Goal: Task Accomplishment & Management: Manage account settings

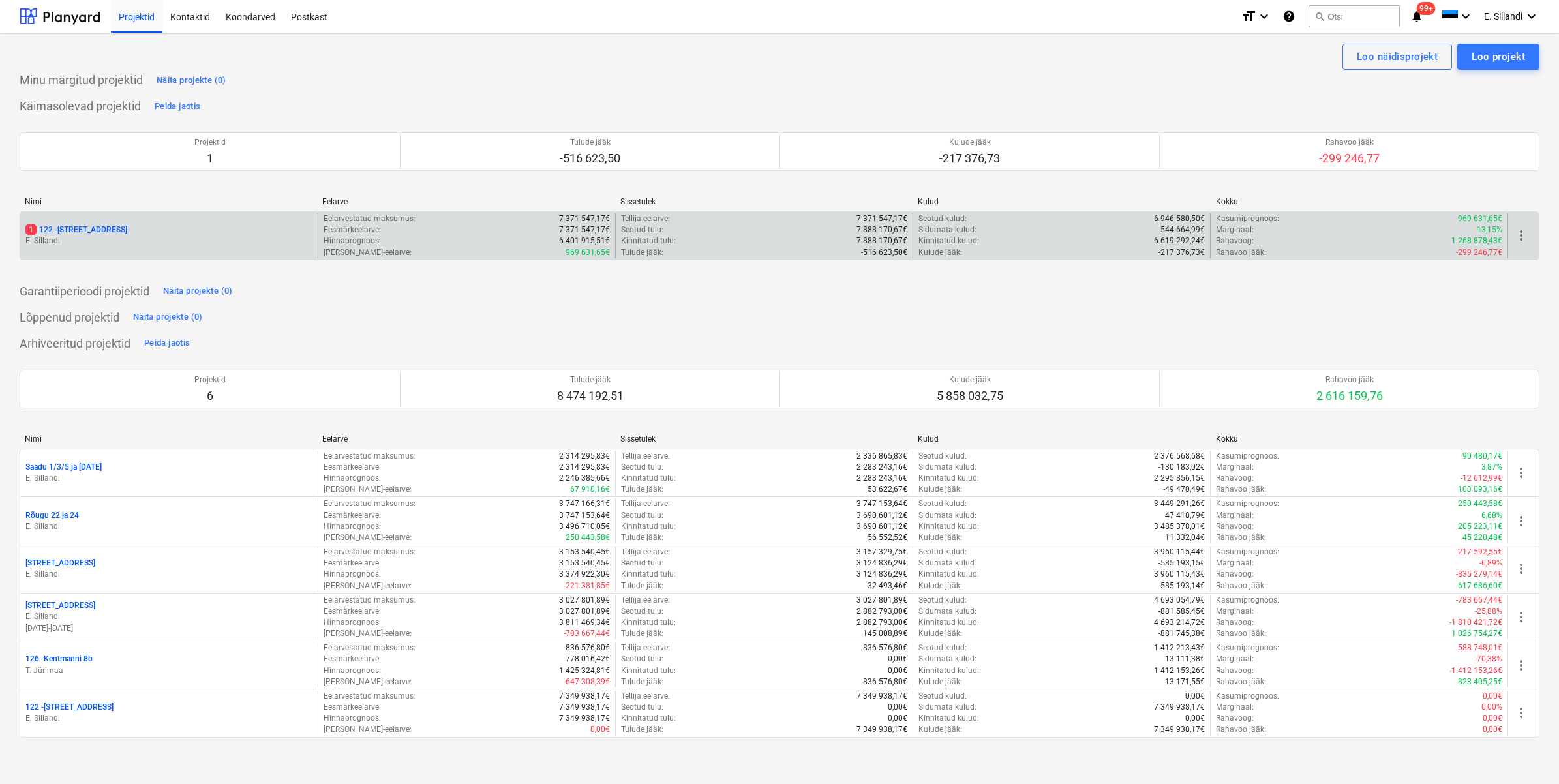
click at [96, 232] on p "1 122 - [STREET_ADDRESS]" at bounding box center [75, 230] width 101 height 11
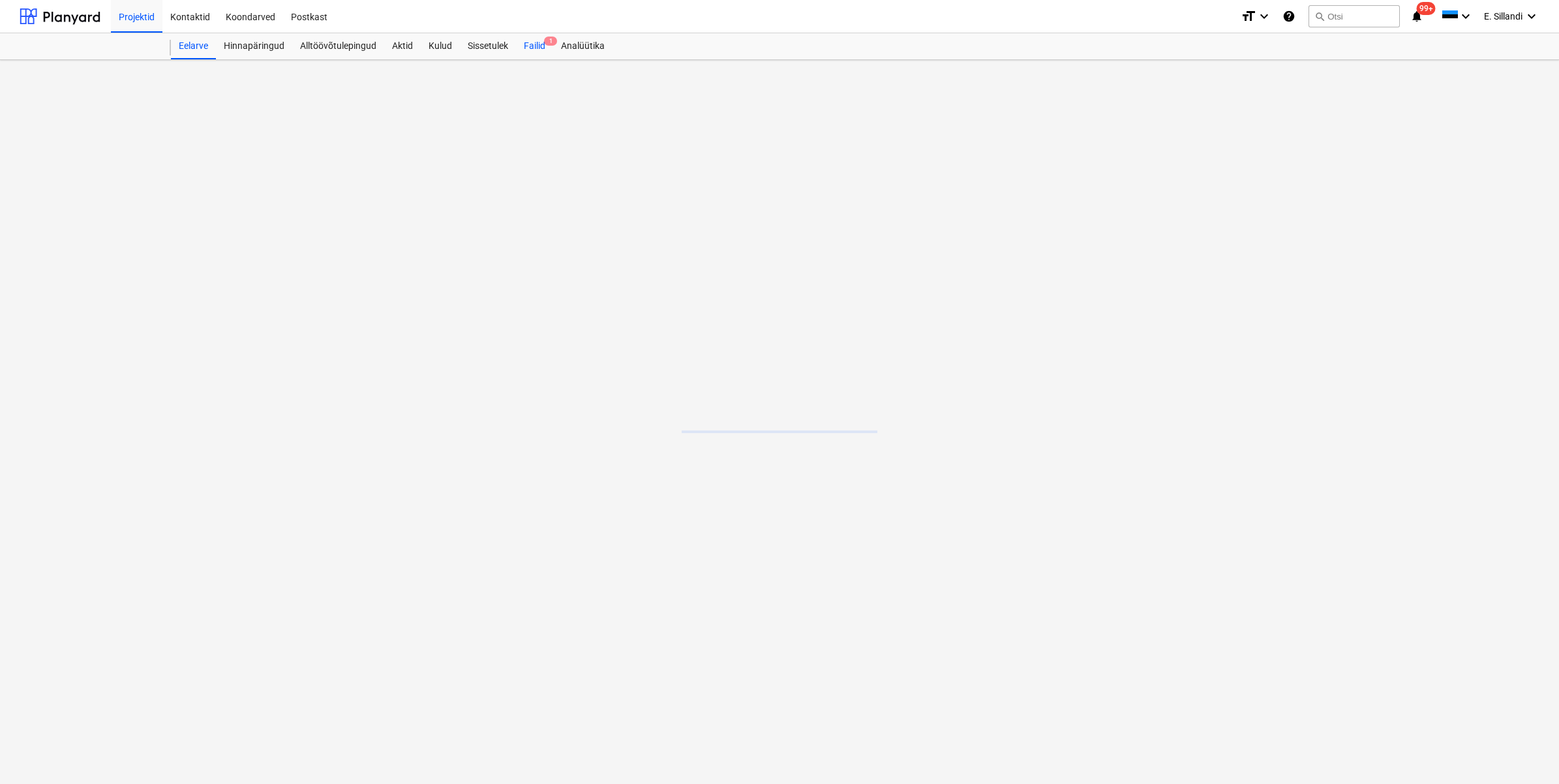
click at [525, 49] on div "Failid 1" at bounding box center [534, 46] width 37 height 26
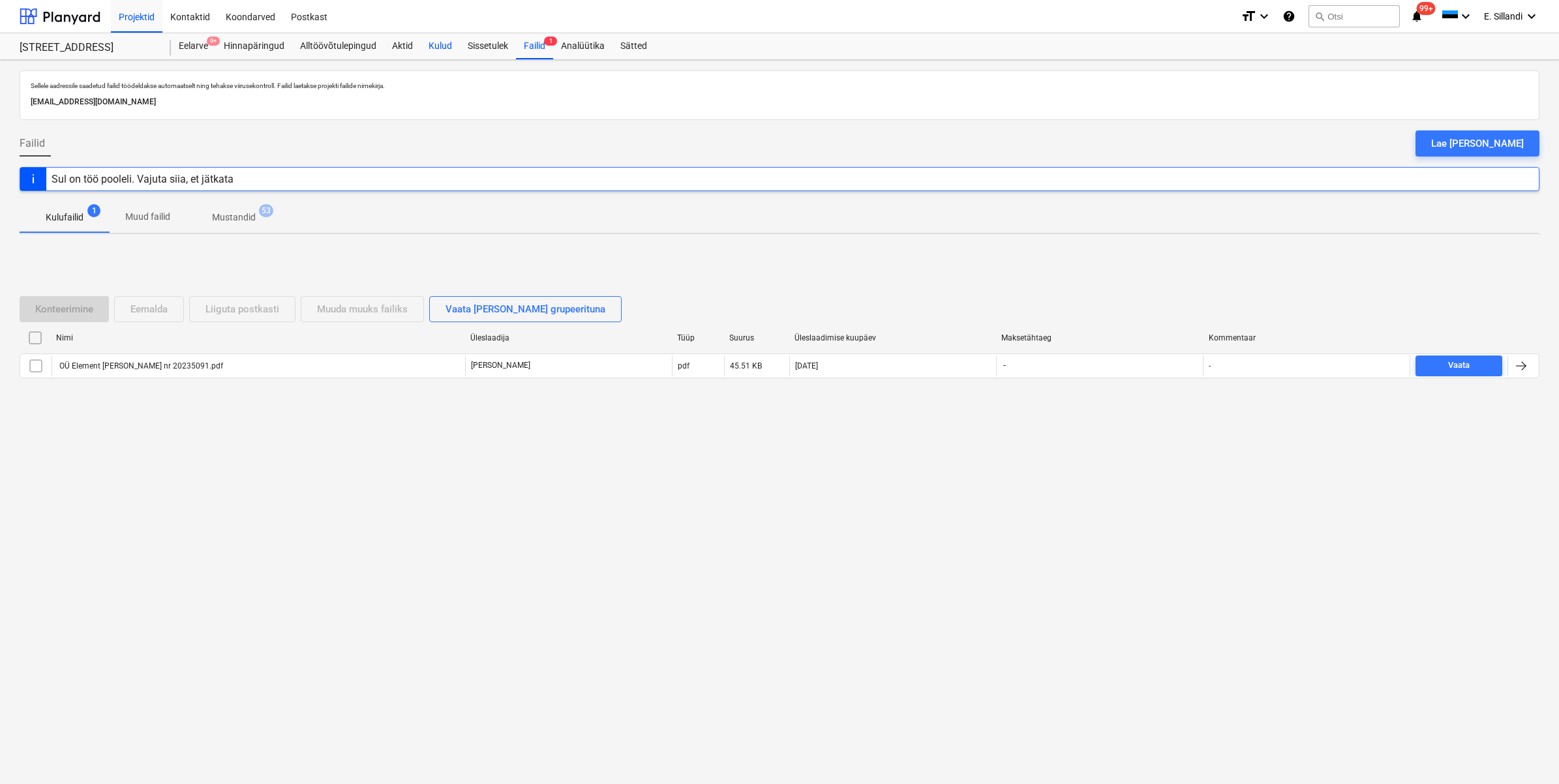
click at [437, 48] on div "Kulud" at bounding box center [440, 46] width 39 height 26
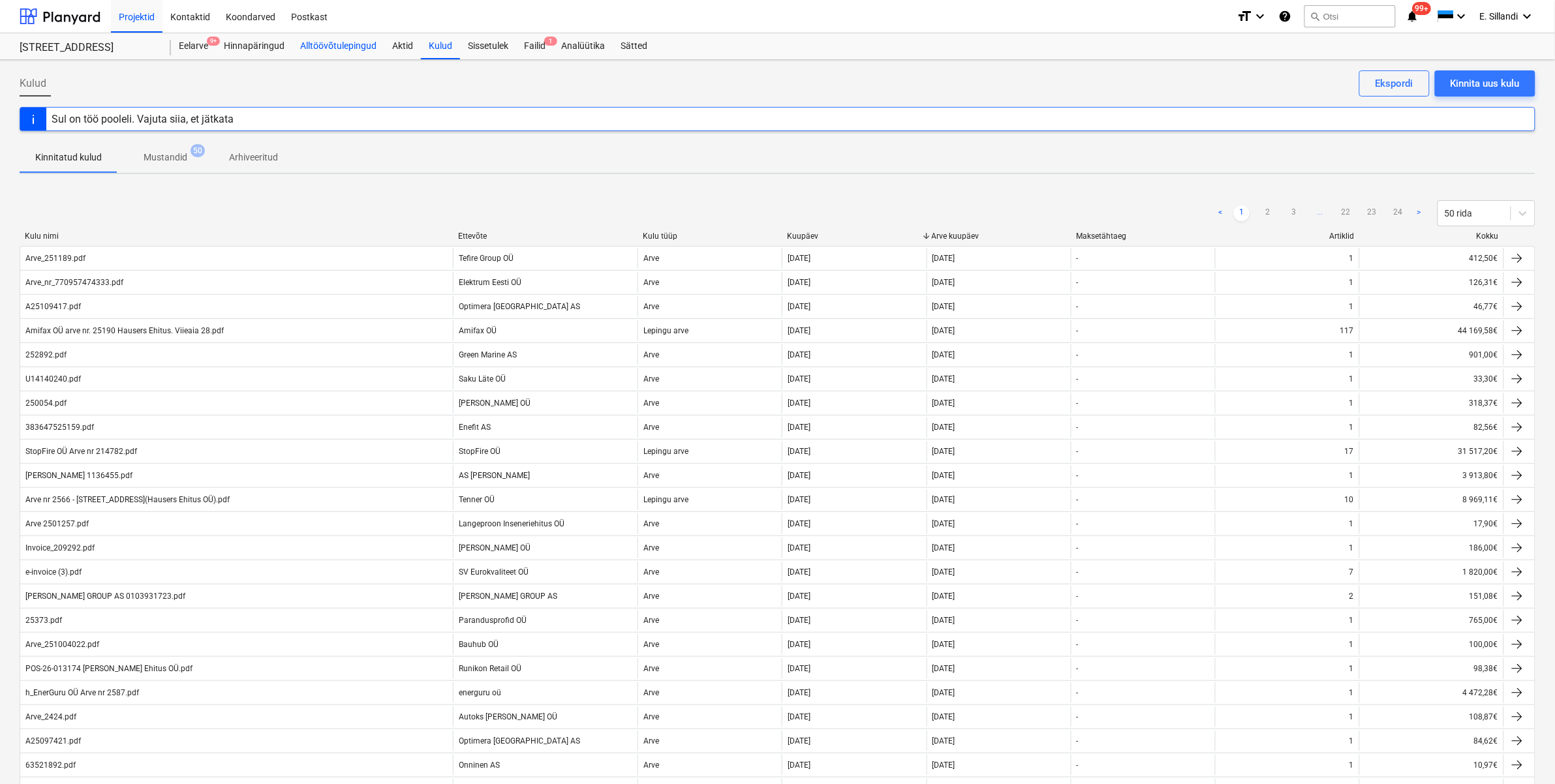
click at [317, 45] on div "Alltöövõtulepingud" at bounding box center [339, 46] width 92 height 26
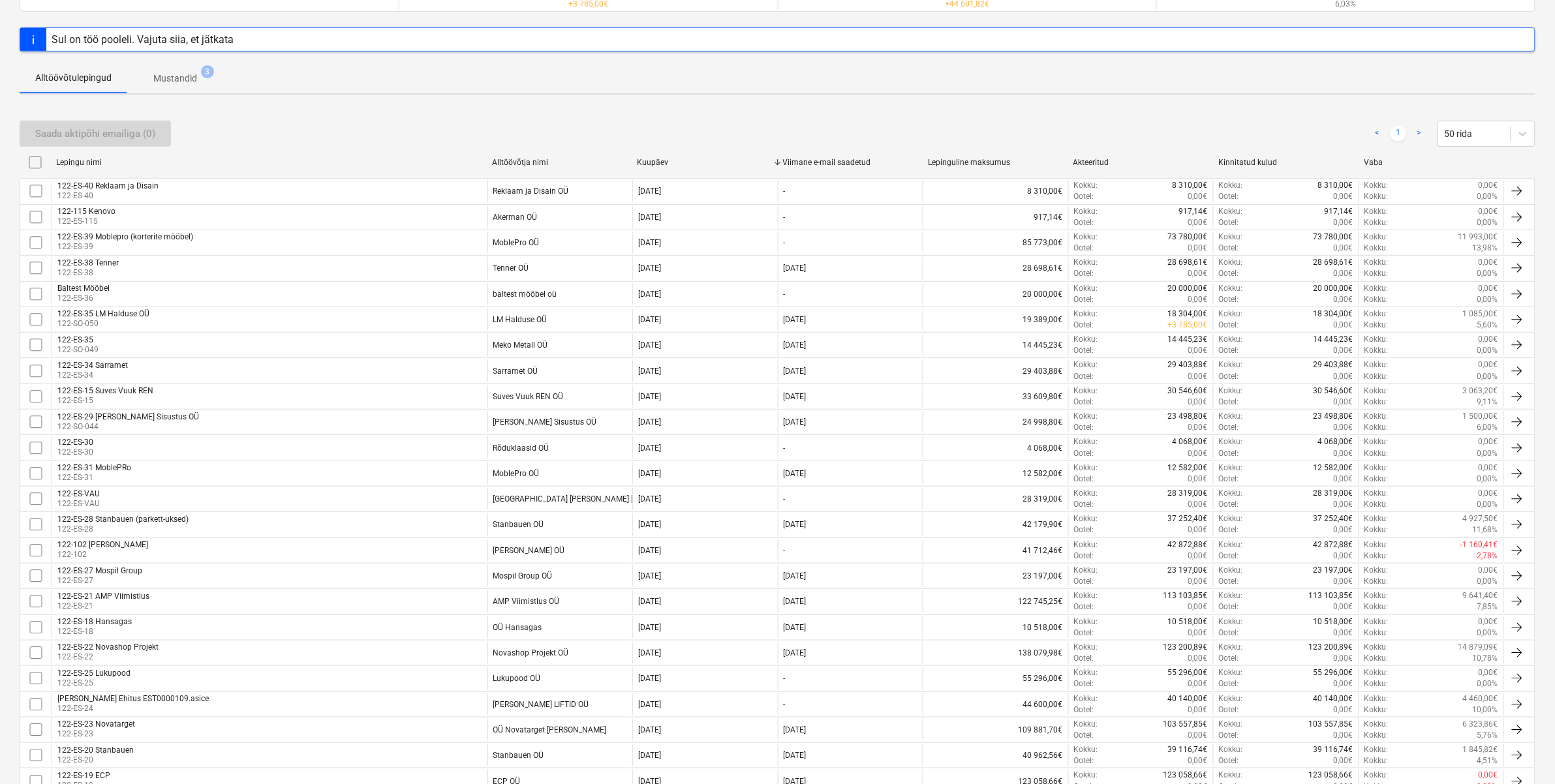
scroll to position [190, 0]
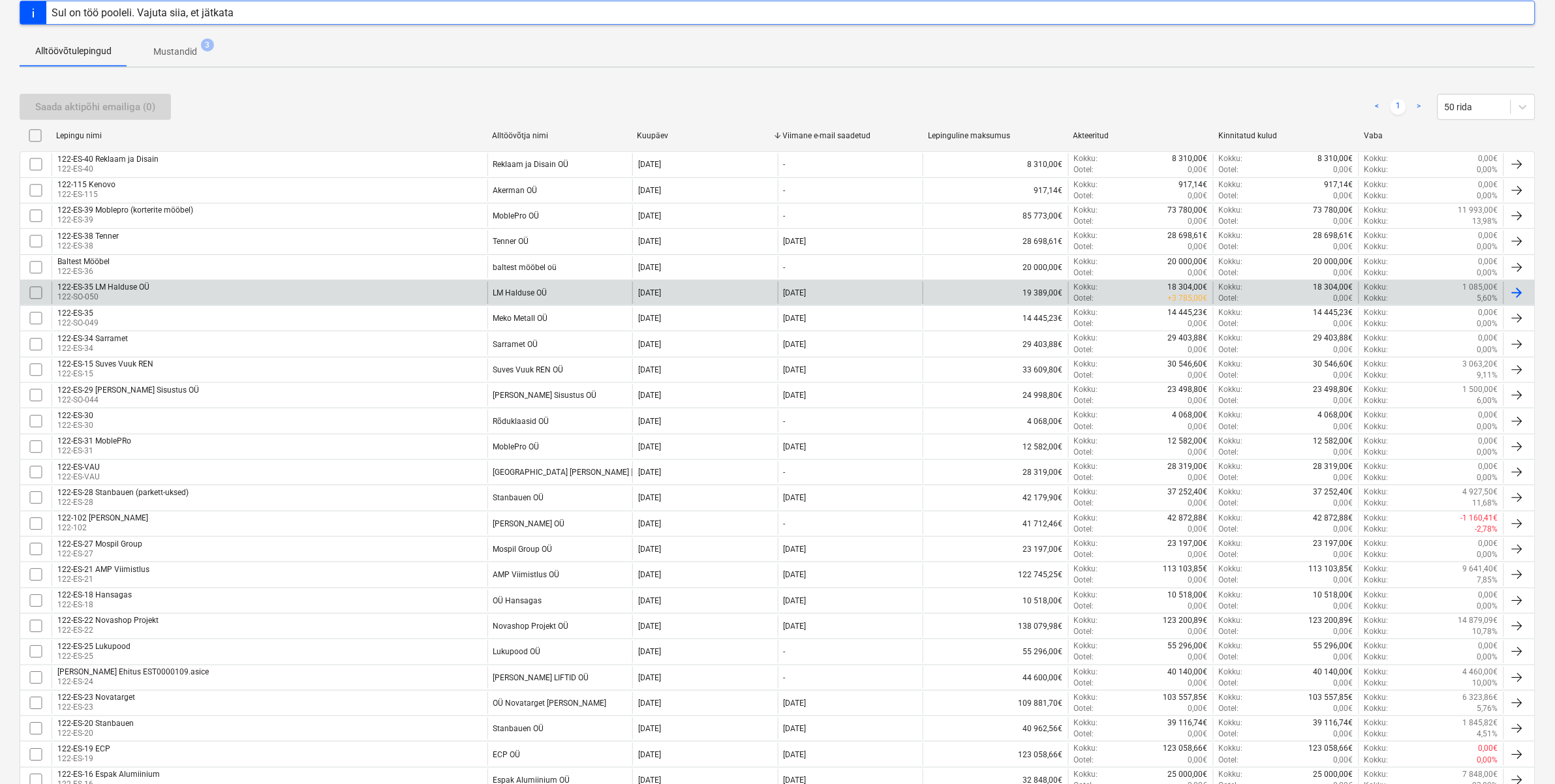
click at [757, 297] on div "[DATE]" at bounding box center [705, 293] width 145 height 22
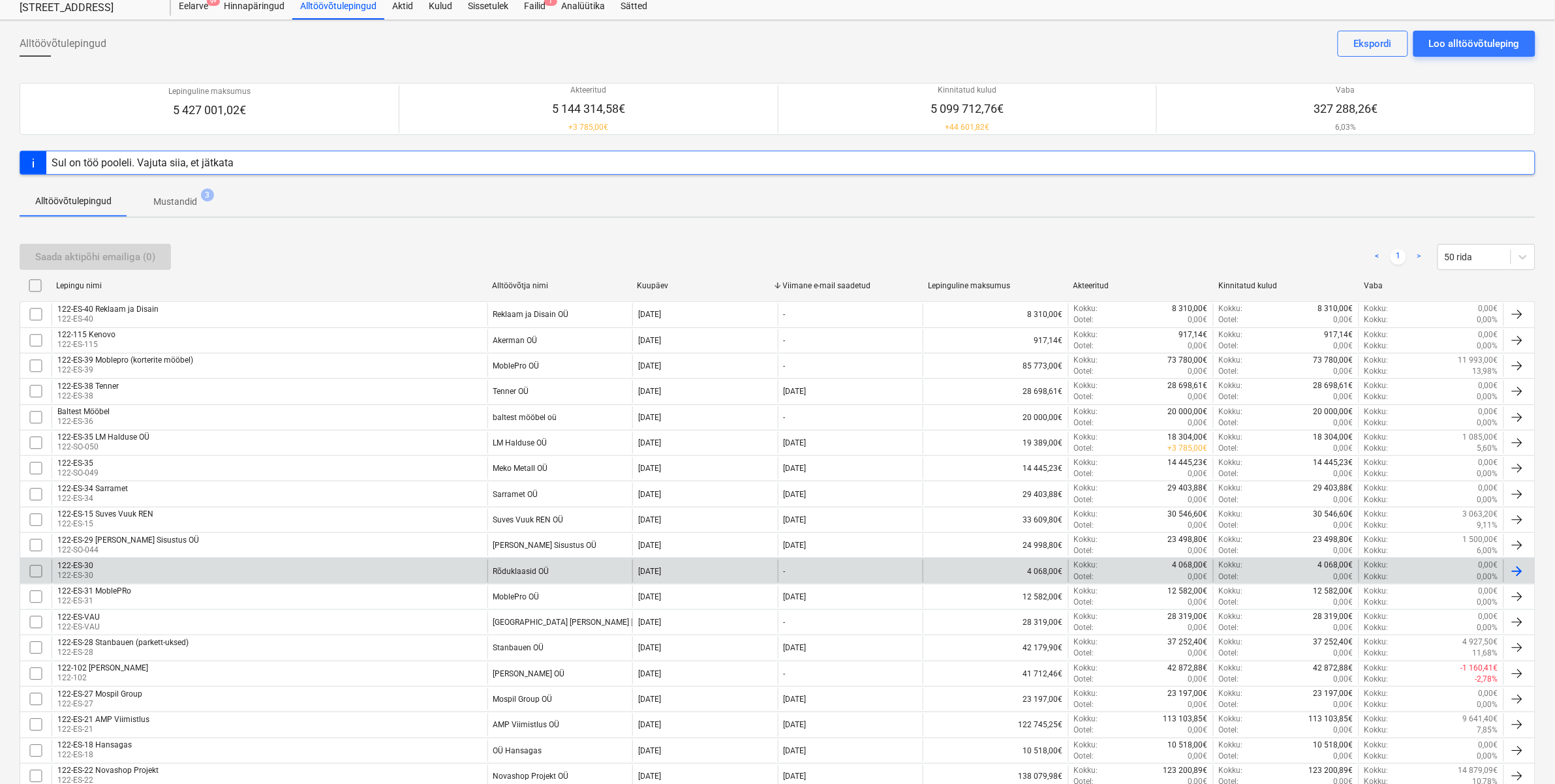
scroll to position [190, 0]
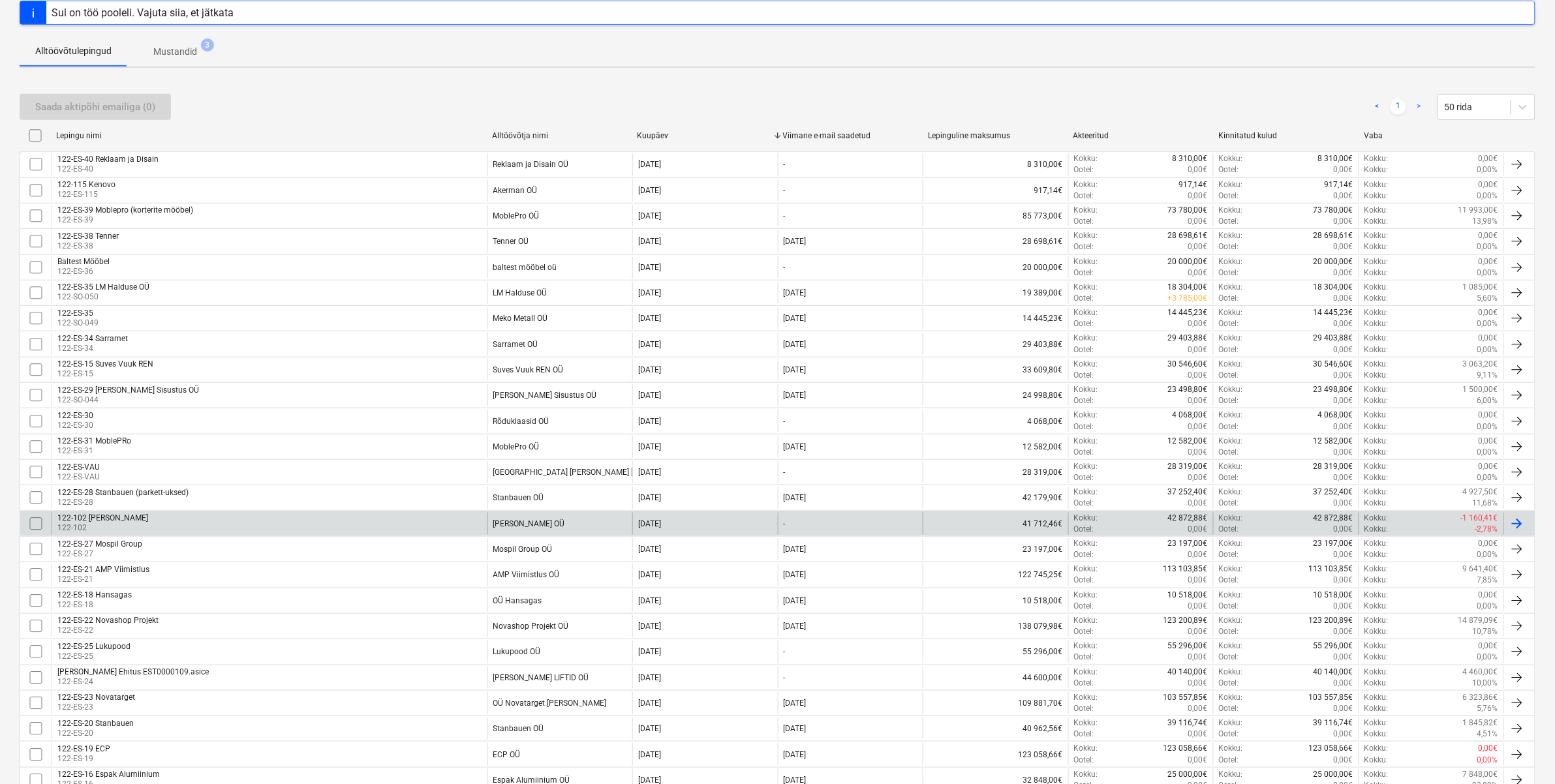
click at [965, 524] on div "41 712,46€" at bounding box center [995, 523] width 145 height 22
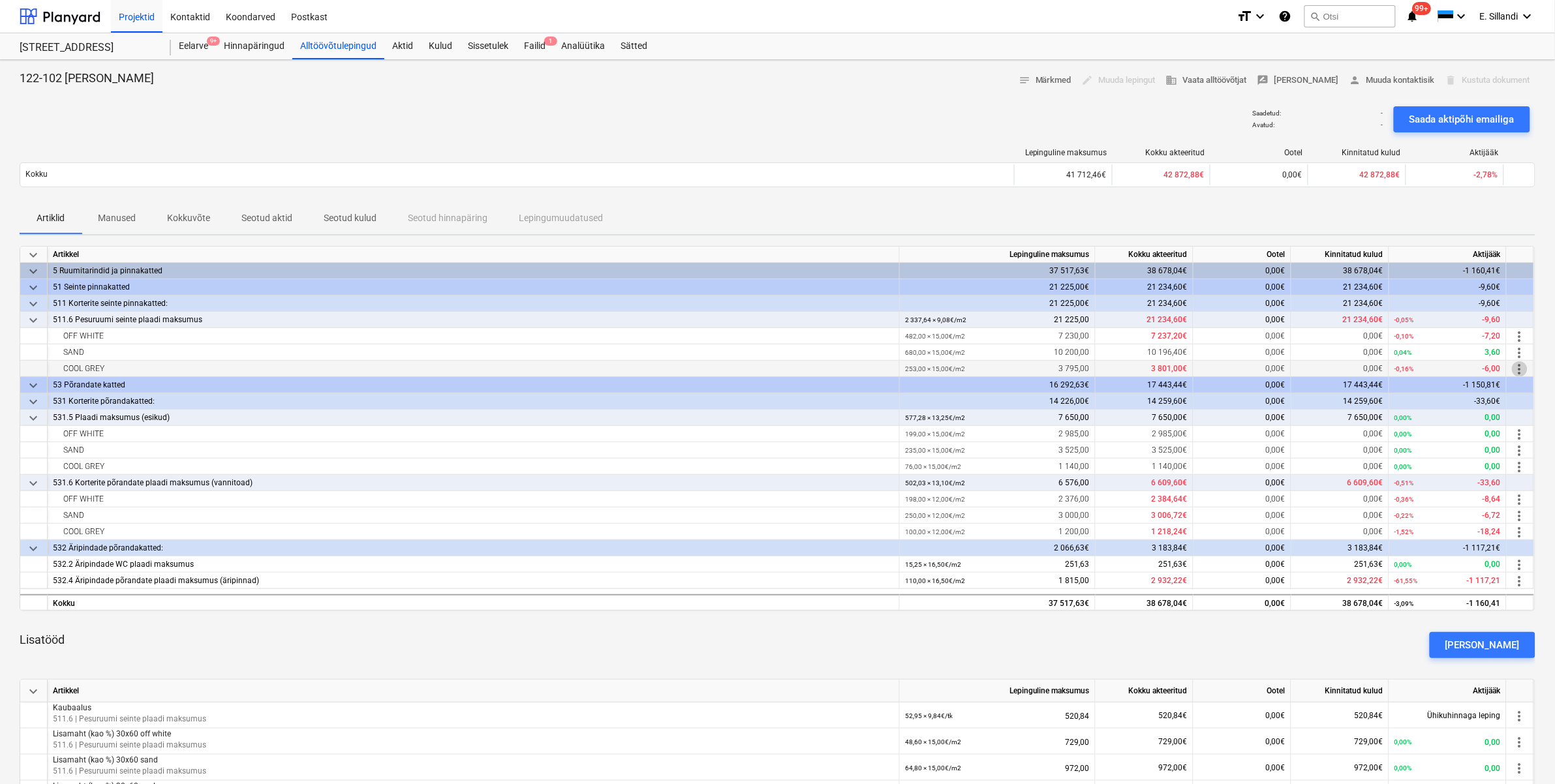
click at [1519, 371] on span "more_vert" at bounding box center [1519, 369] width 16 height 16
click at [1521, 372] on li "Muuda" at bounding box center [1523, 369] width 54 height 30
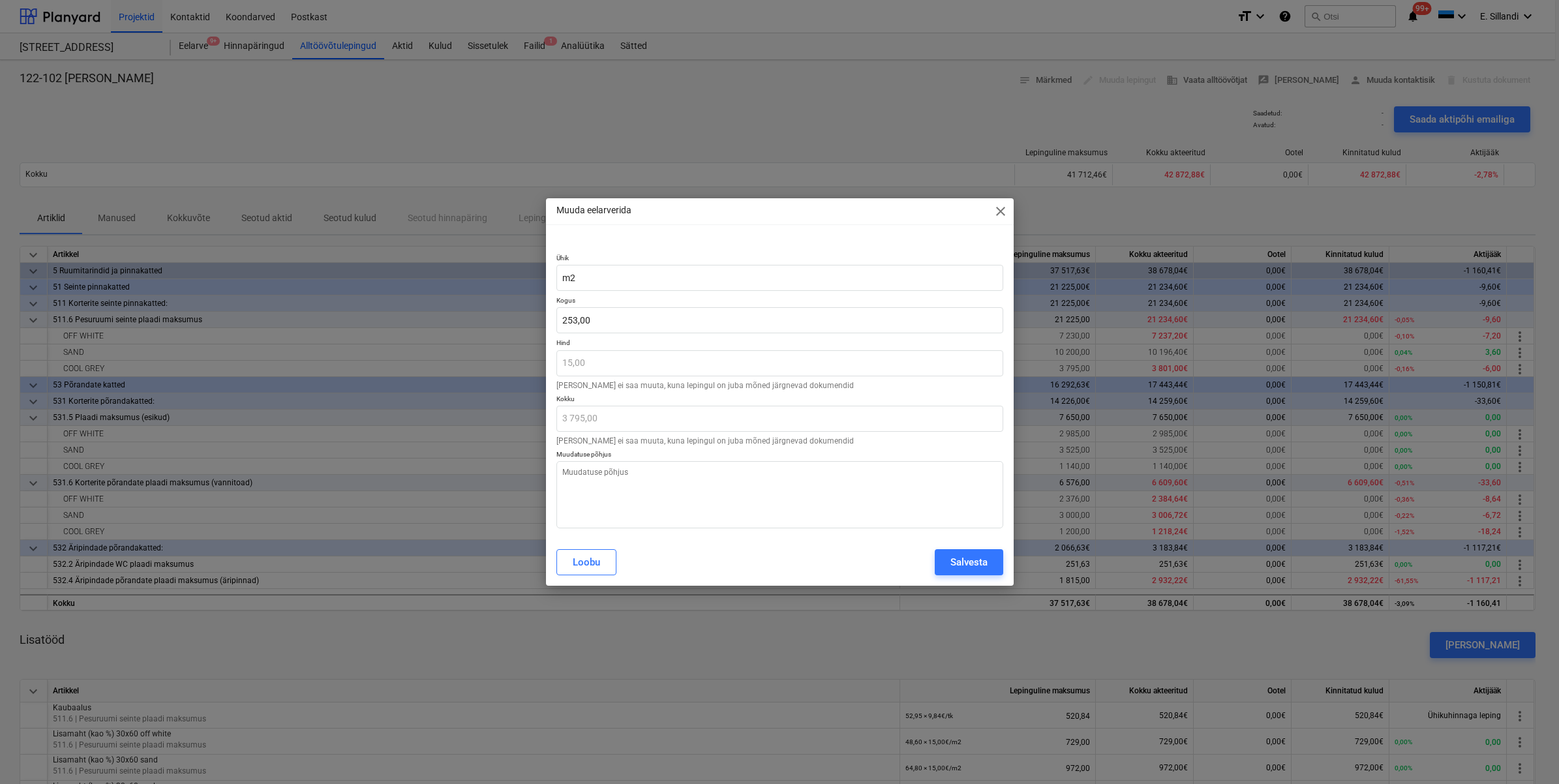
type textarea "x"
click at [600, 316] on input "253" at bounding box center [780, 319] width 447 height 26
type input "253,00"
type textarea "x"
type input "253,00"
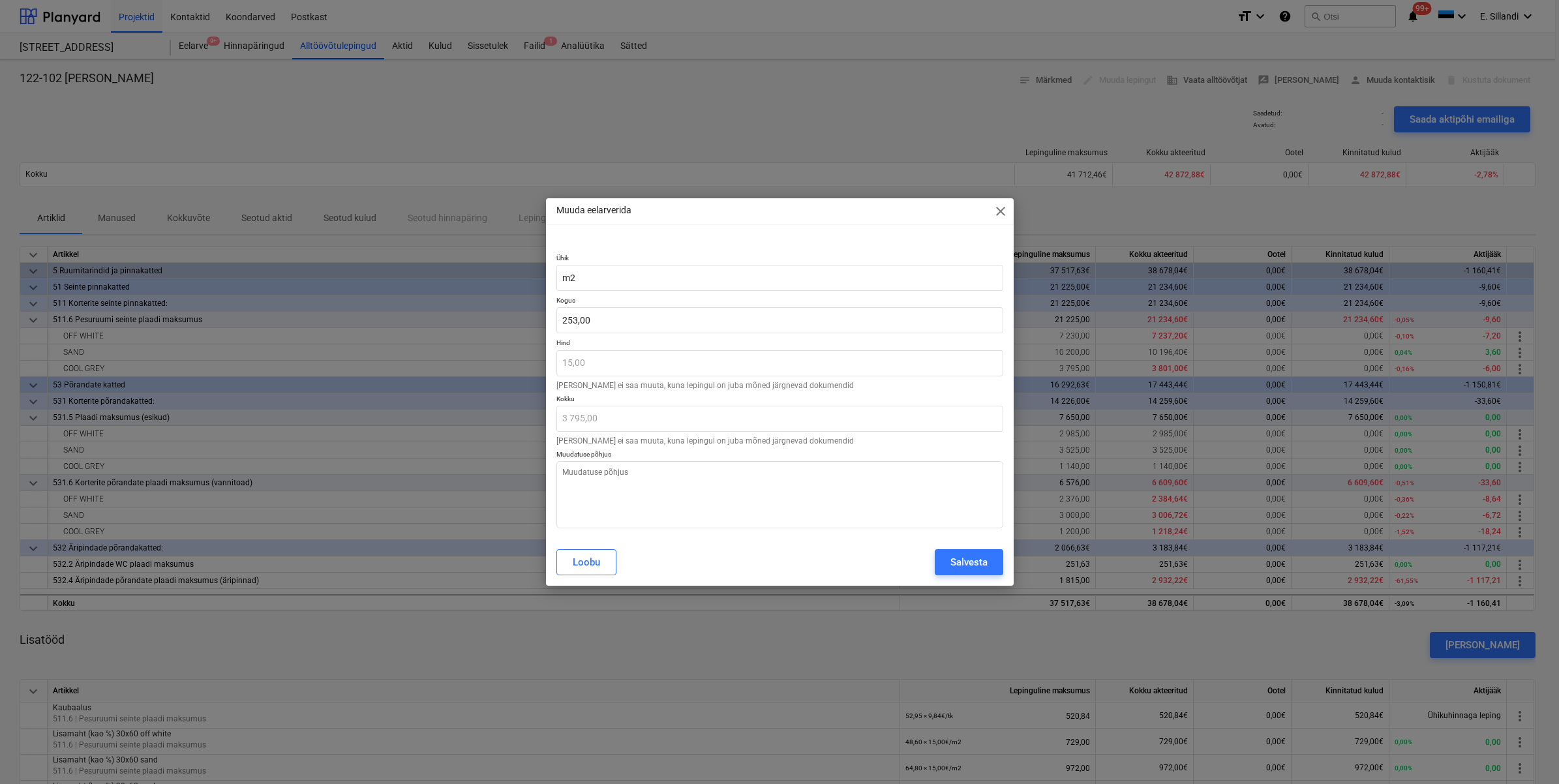
type textarea "x"
click at [599, 334] on div at bounding box center [780, 336] width 447 height 5
click at [601, 327] on input "253" at bounding box center [780, 319] width 447 height 26
type input "253."
type textarea "x"
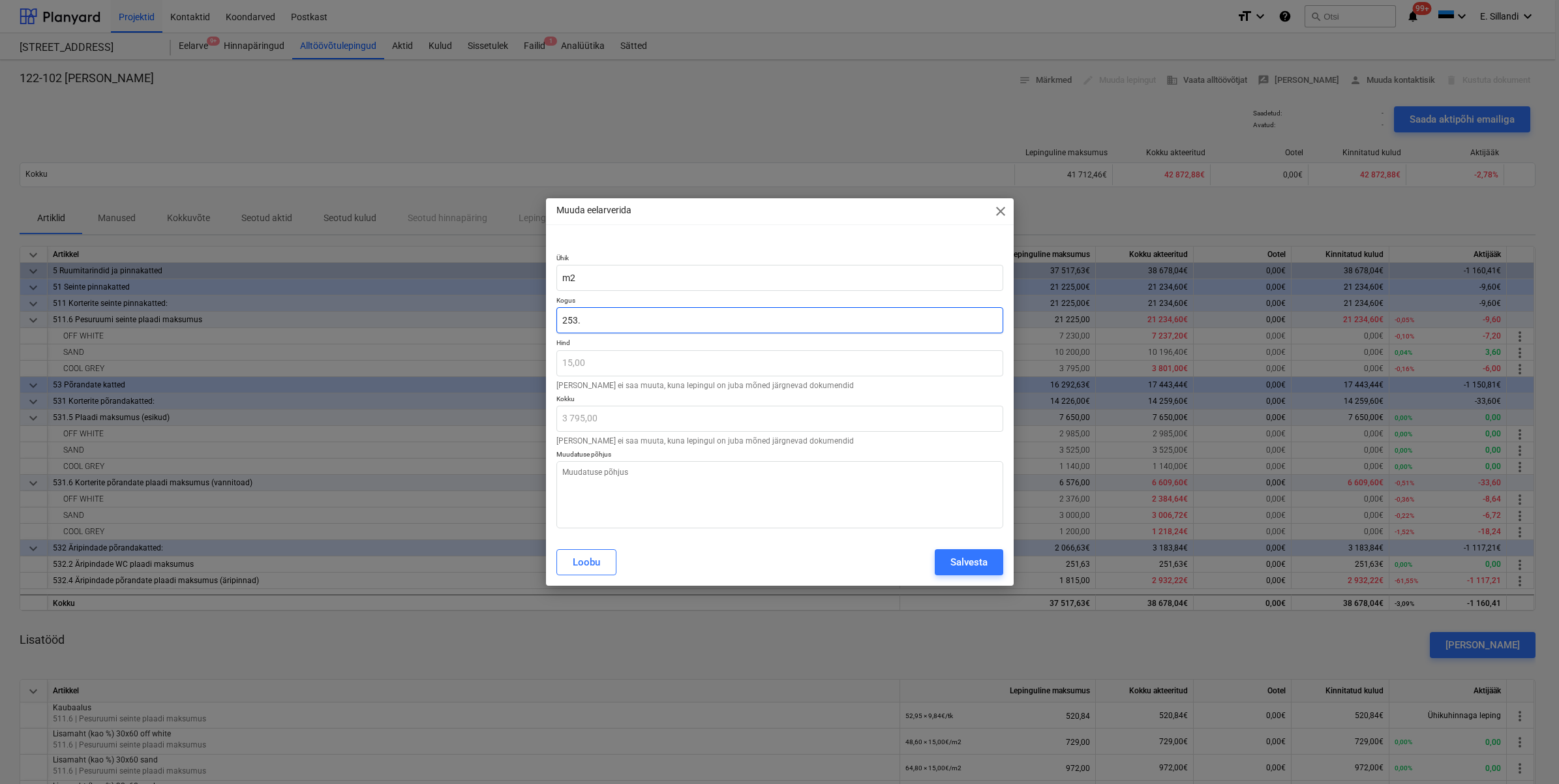
type input "0,00"
type input "253"
type textarea "x"
type input "3 795,00"
type input "253,"
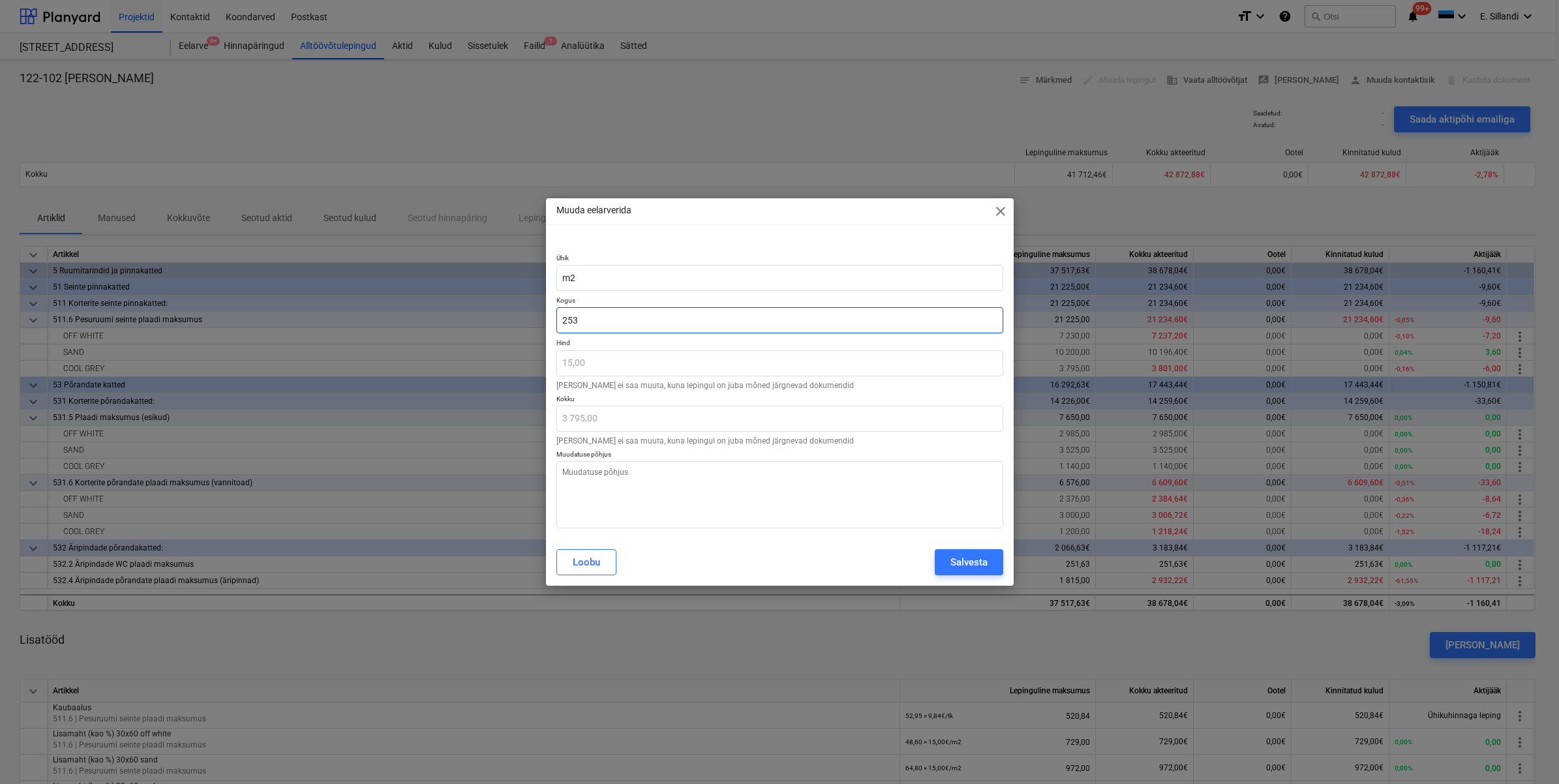
type textarea "x"
type input "253,4"
type textarea "x"
type input "3 801,00"
type input "253,40"
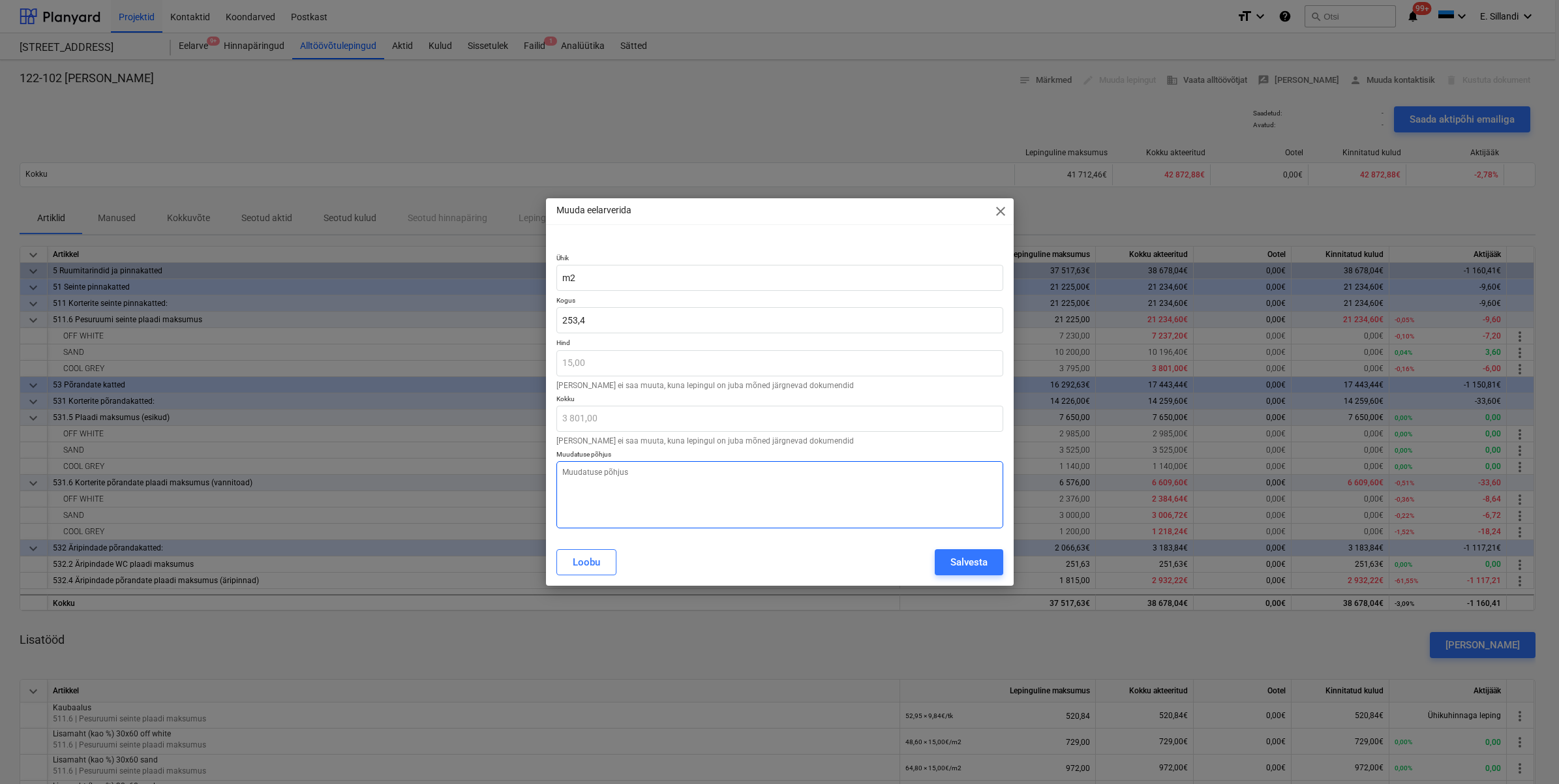
type textarea "x"
click at [709, 471] on textarea at bounding box center [780, 495] width 447 height 67
type textarea "m"
type textarea "x"
type textarea "ma"
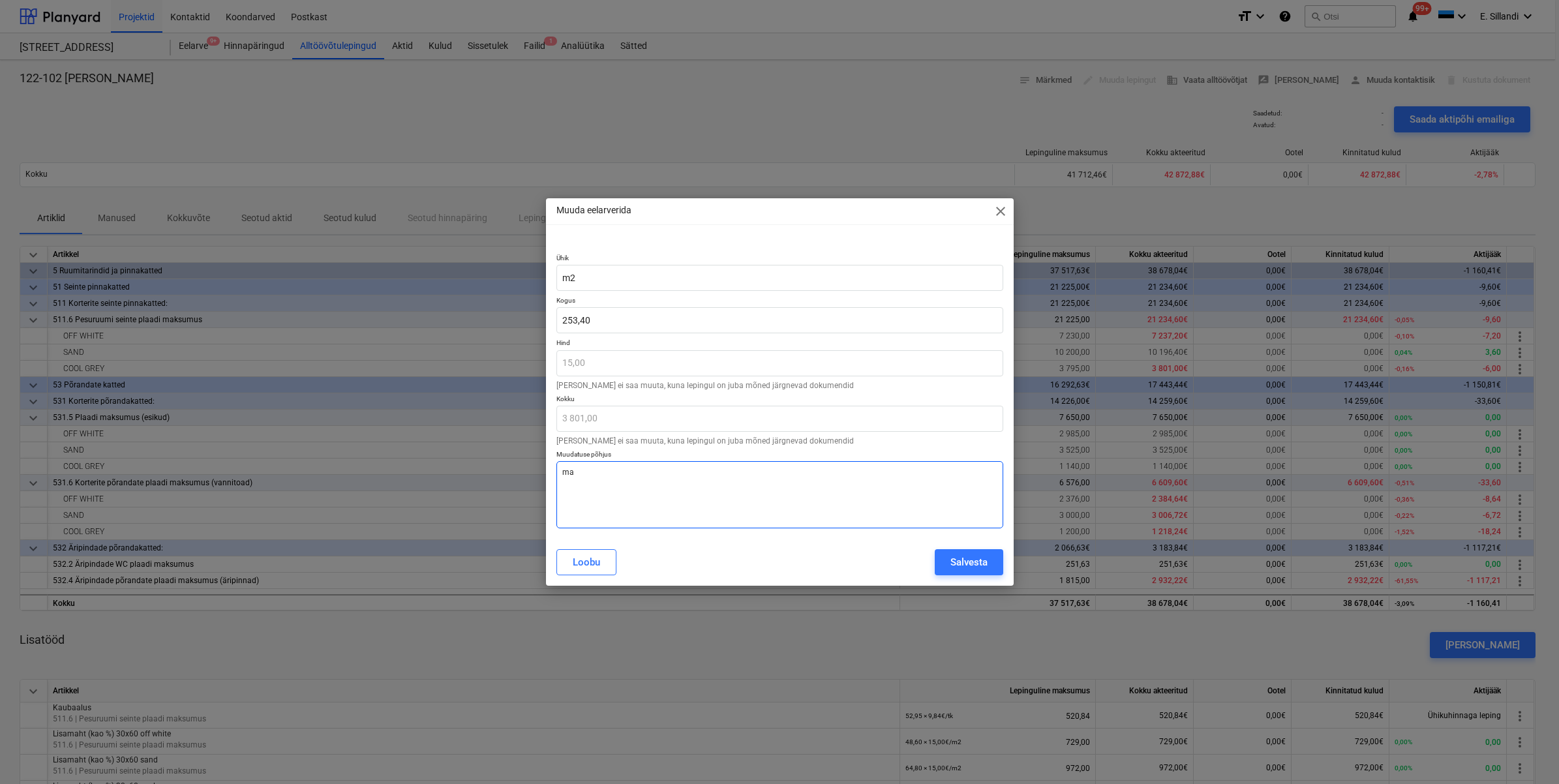
type textarea "x"
type textarea "mah"
type textarea "x"
type textarea "mahu"
type textarea "x"
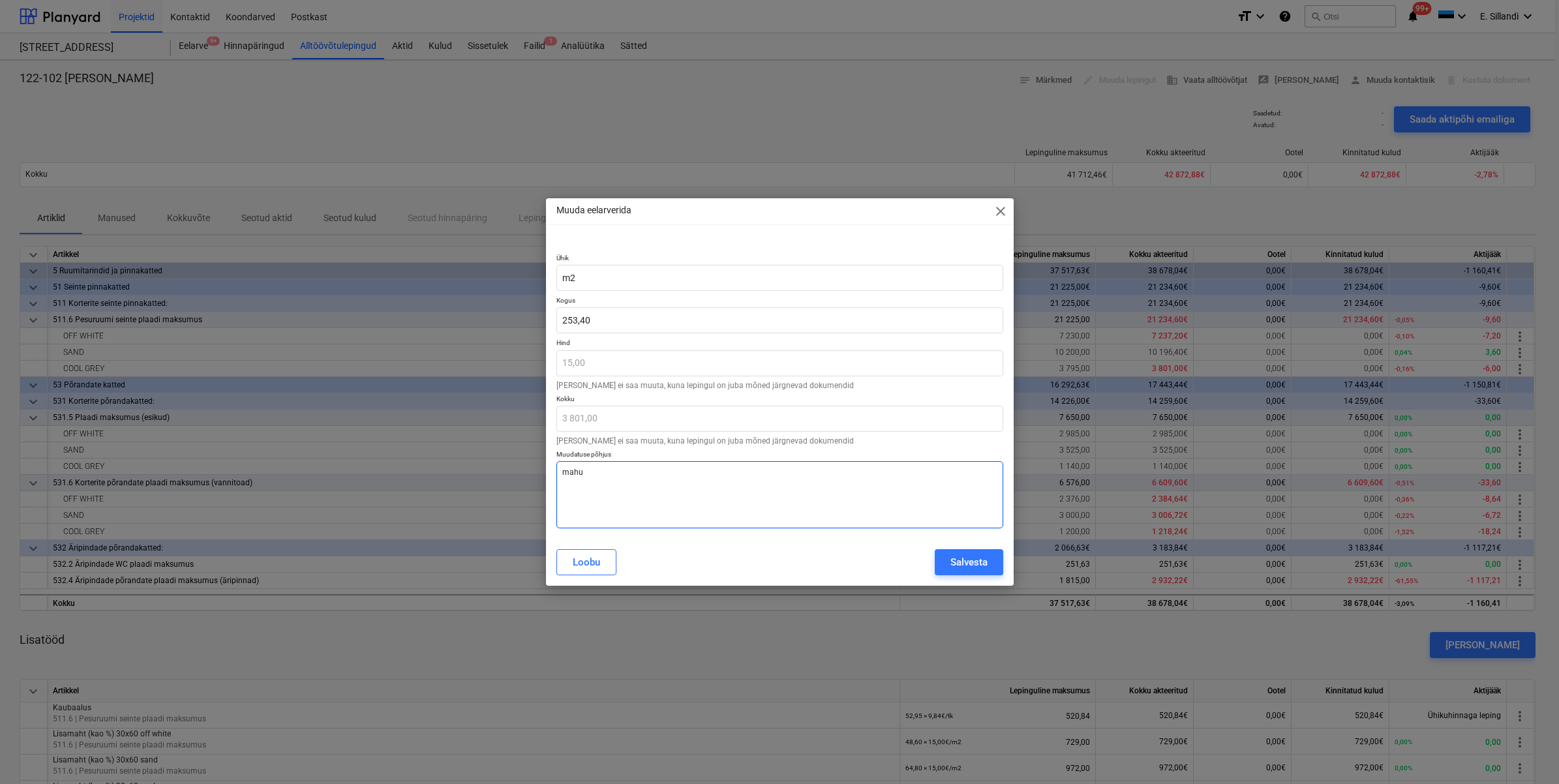
type textarea "mahu"
type textarea "x"
type textarea "mahu t"
type textarea "x"
type textarea "mahu tä"
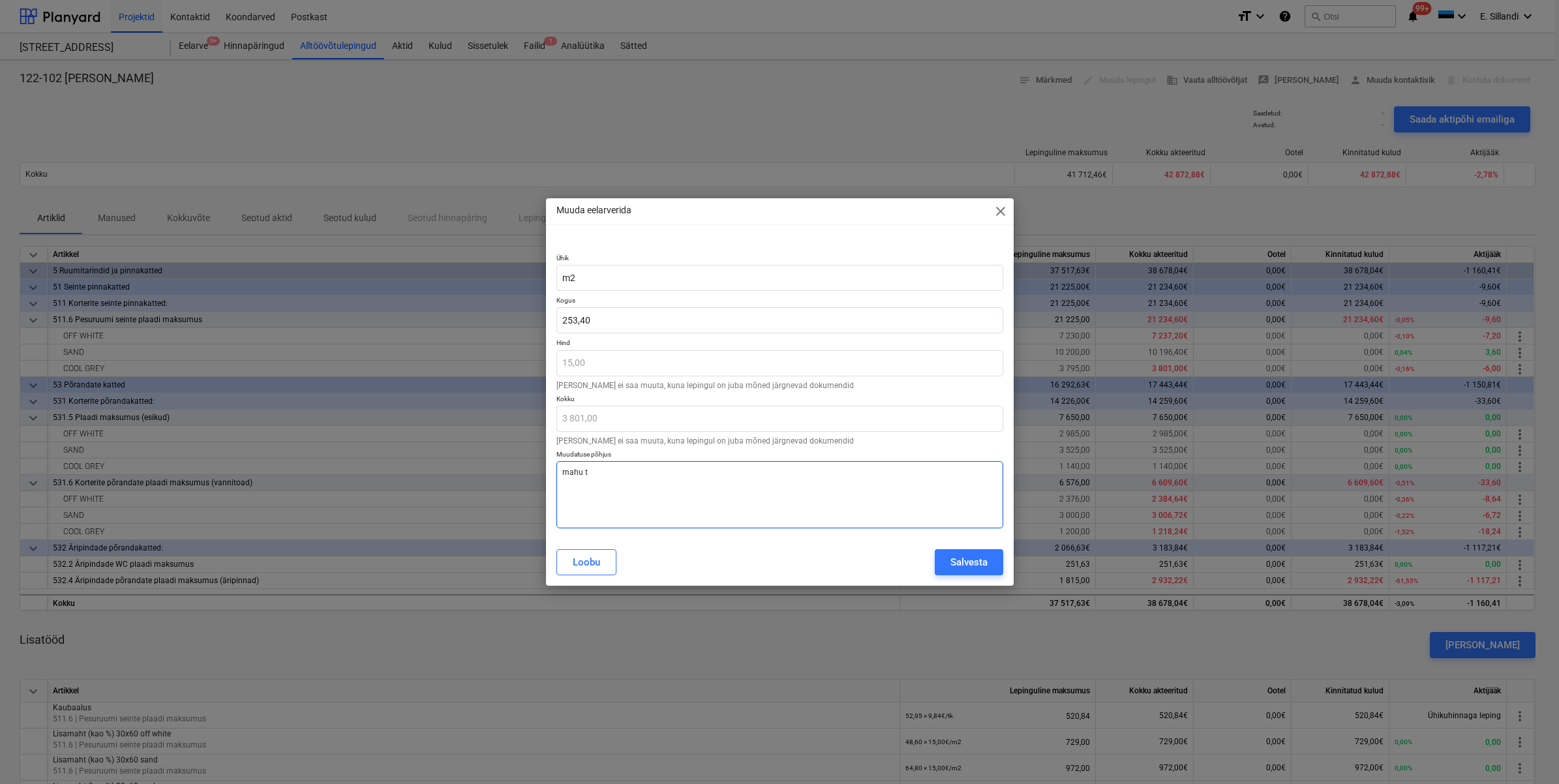
type textarea "x"
type textarea "mahu täp"
type textarea "x"
type textarea "mahu täps"
type textarea "x"
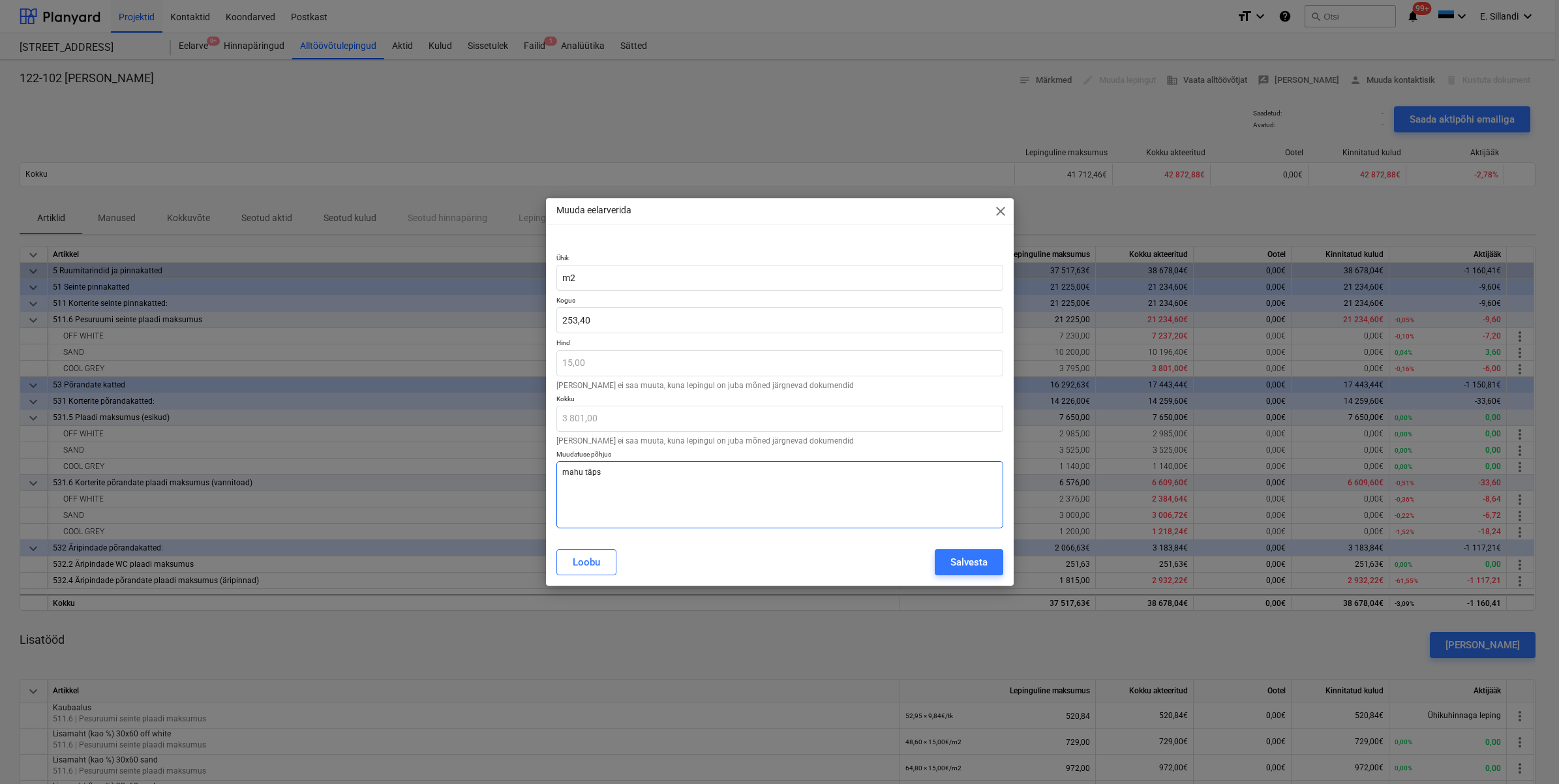
type textarea "mahu täpsu"
type textarea "x"
type textarea "mahu täpsus"
type textarea "x"
type textarea "mahu täpsust"
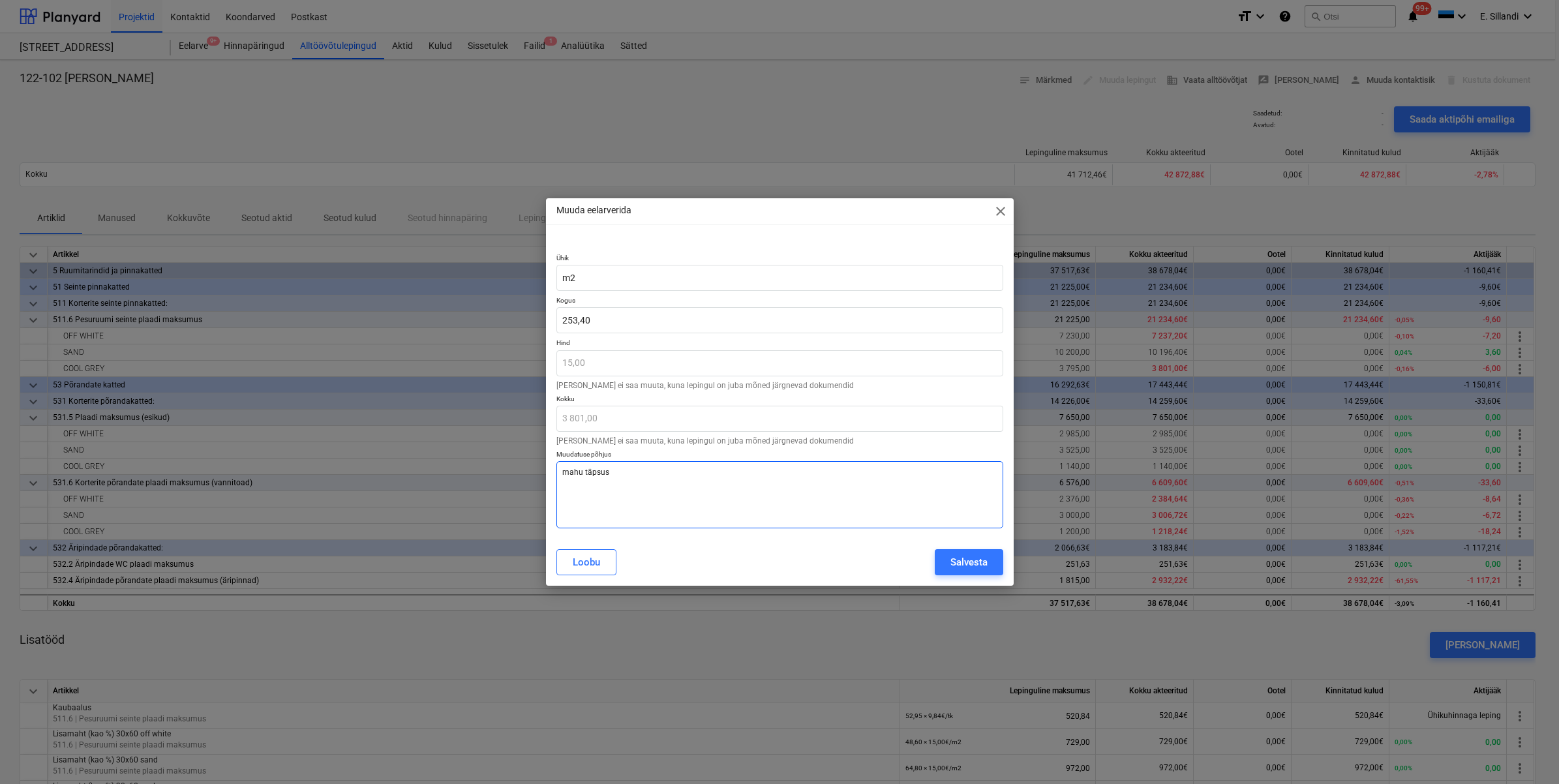
type textarea "x"
type textarea "mahu täpsustu"
type textarea "x"
type textarea "mahu täpsustus"
type textarea "x"
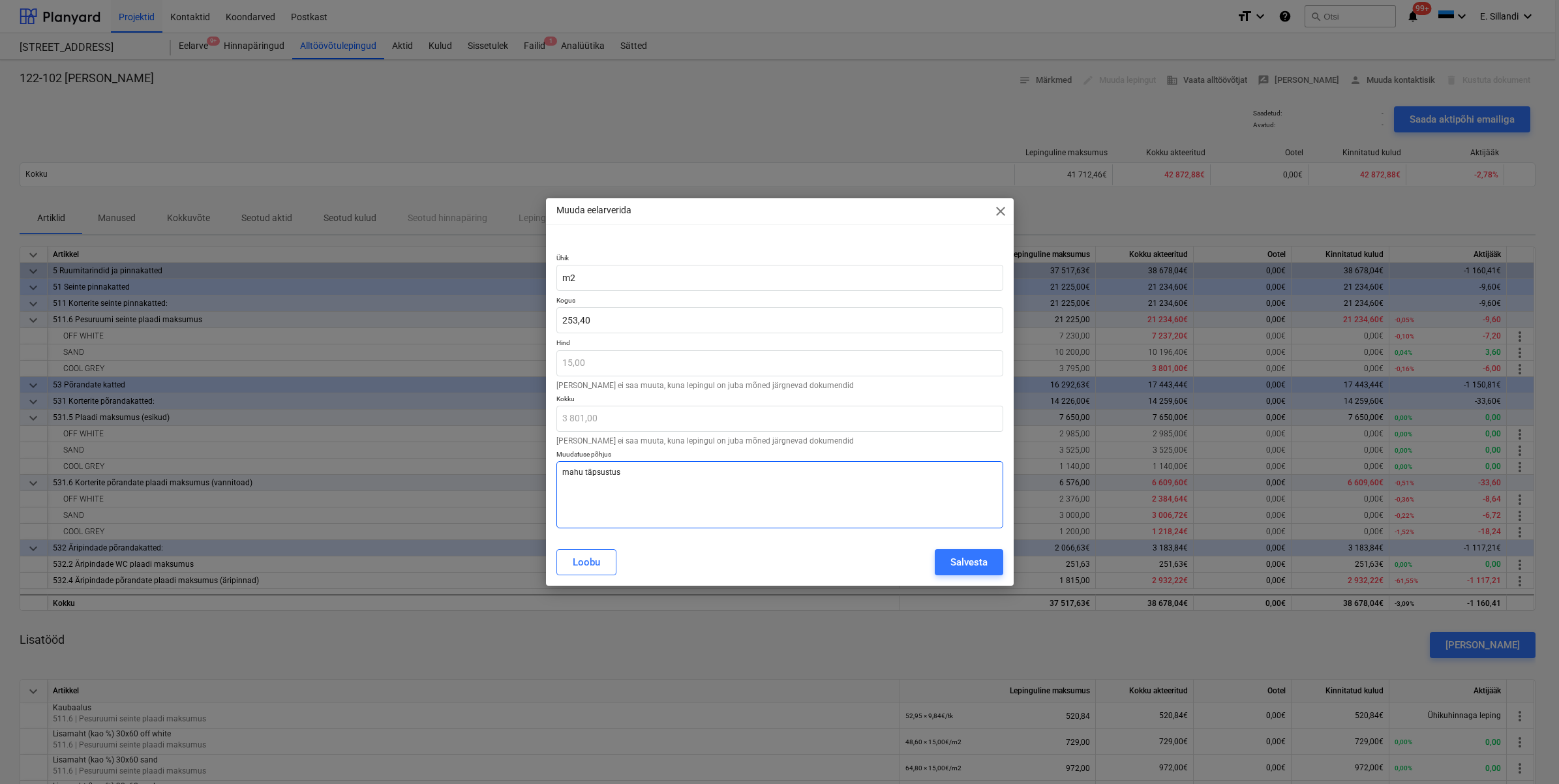
type textarea "mahu täpsustus"
click at [954, 556] on div "Salvesta" at bounding box center [969, 562] width 37 height 17
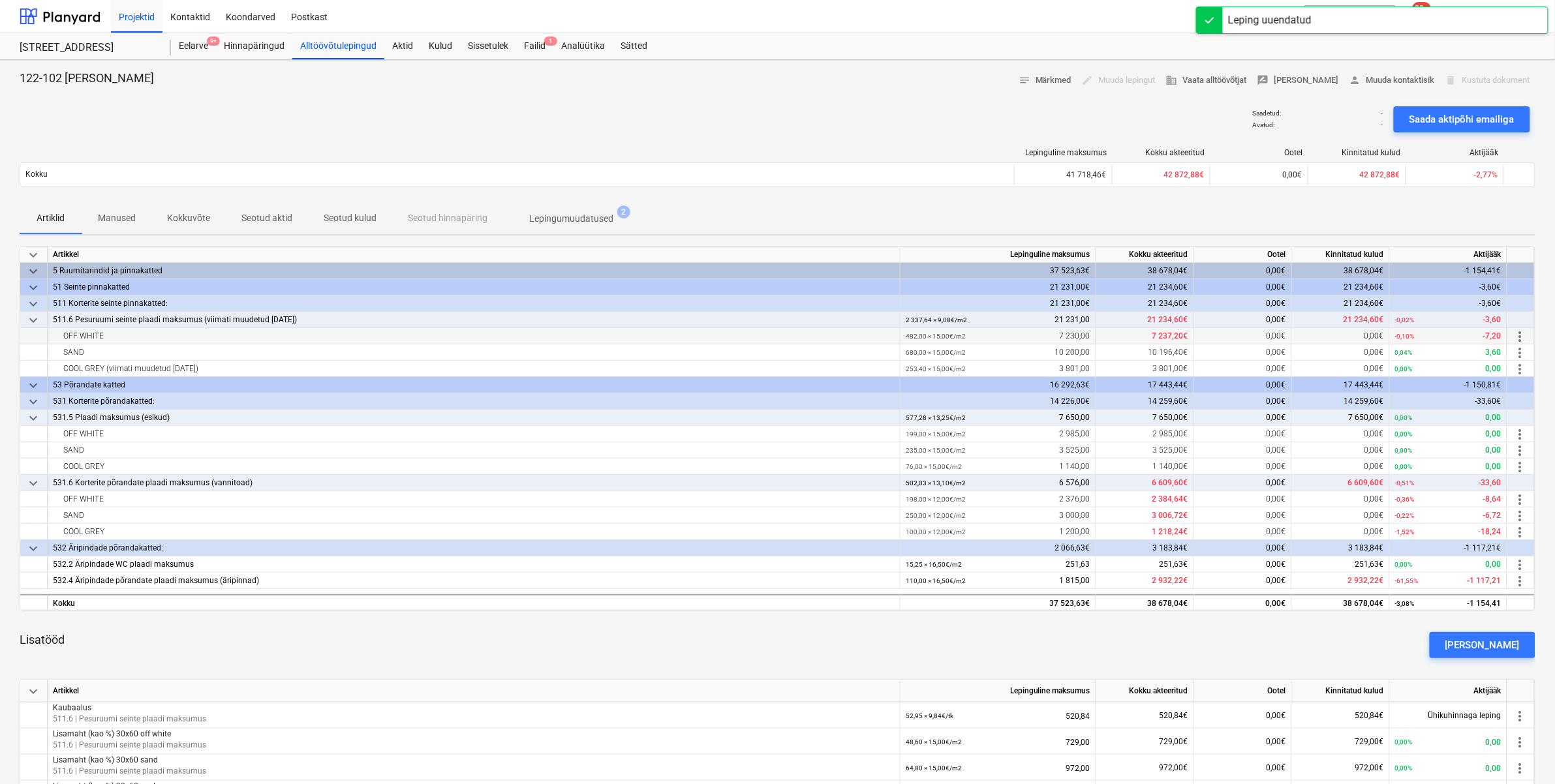
click at [1523, 336] on span "more_vert" at bounding box center [1520, 336] width 16 height 16
click at [1531, 335] on li "Muuda" at bounding box center [1523, 337] width 54 height 30
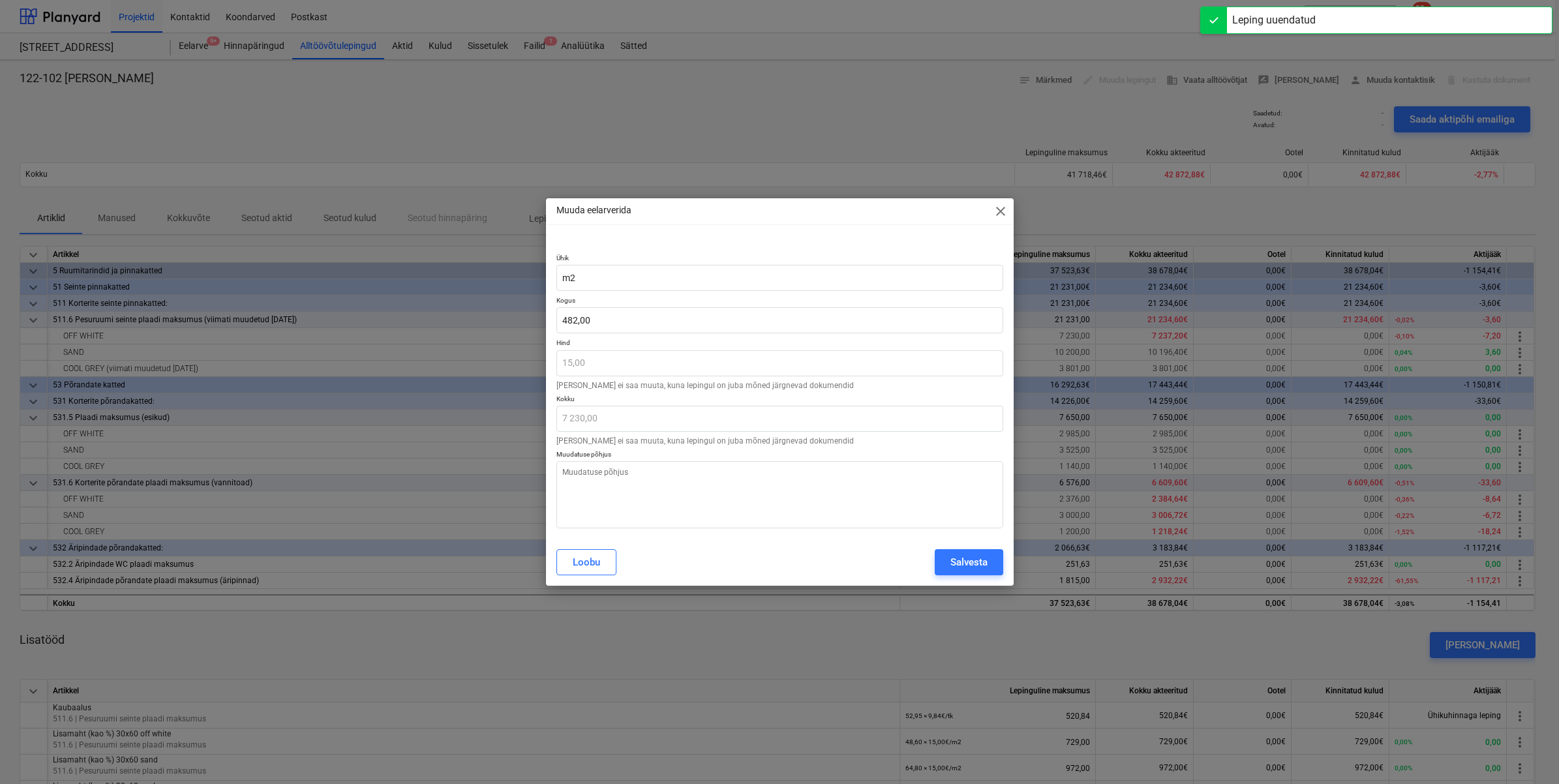
type textarea "x"
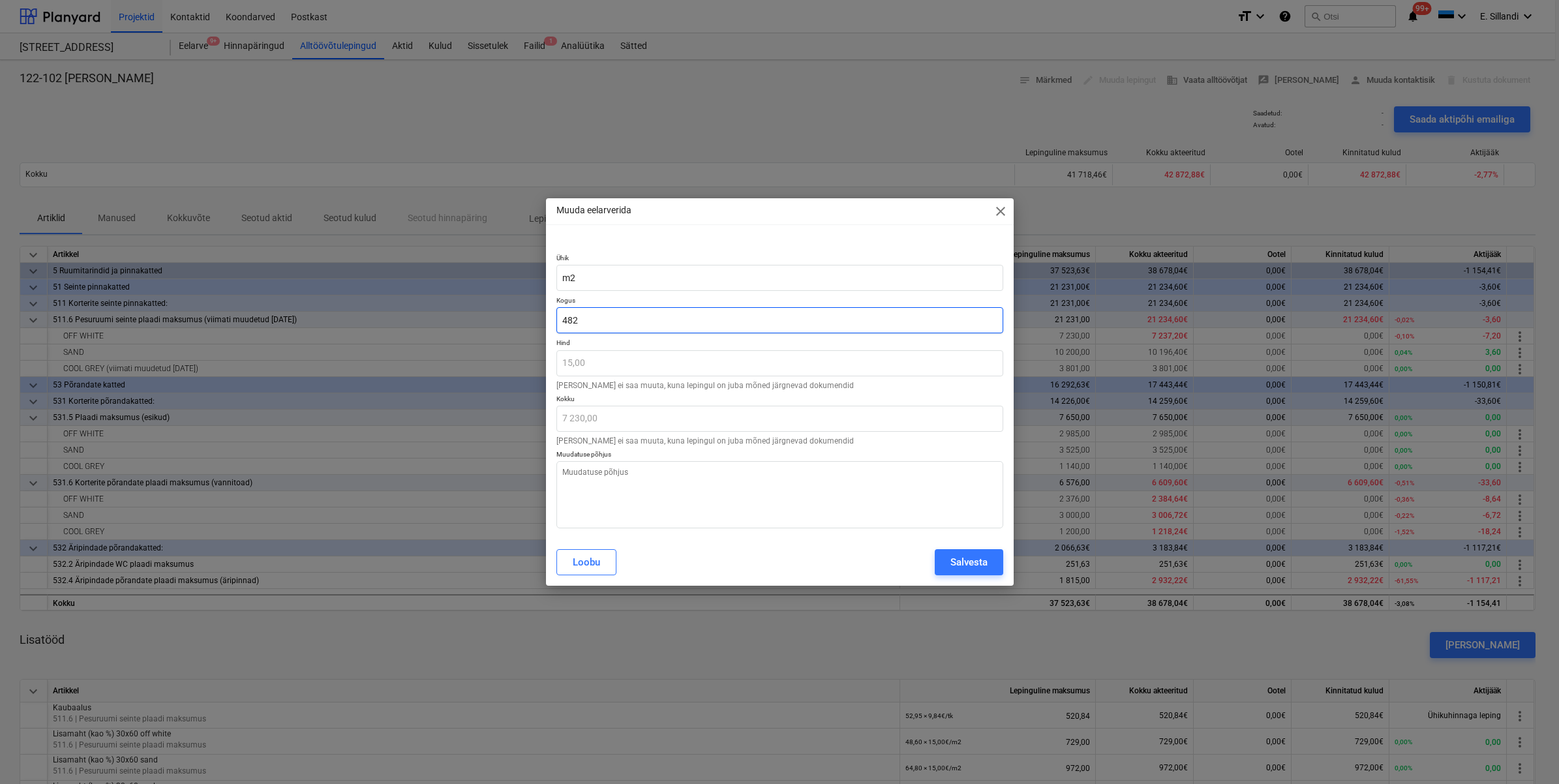
click at [621, 315] on input "482" at bounding box center [780, 319] width 447 height 26
type input "482,"
type textarea "x"
type input "482,4"
type input "7 236,00"
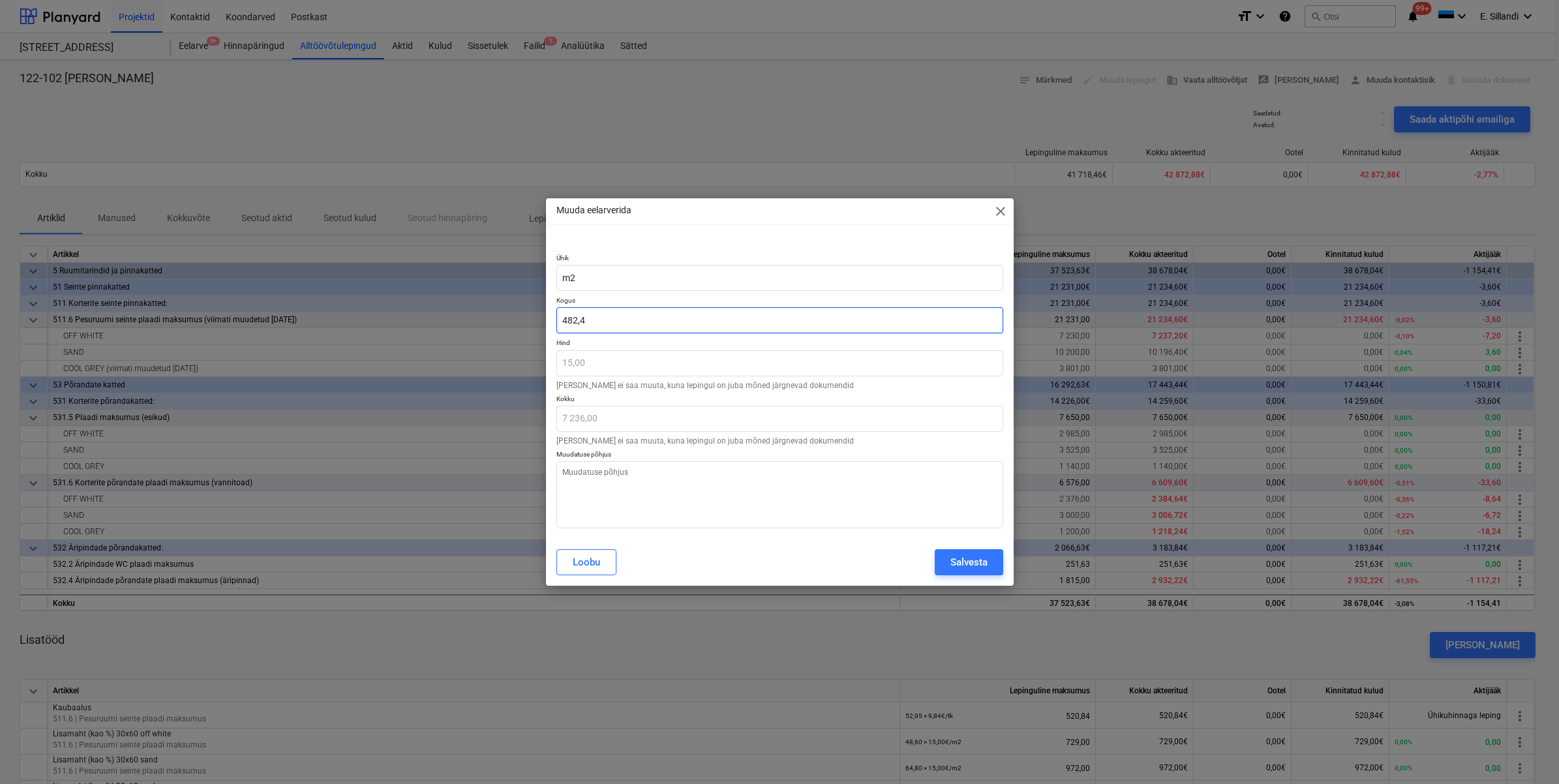
type textarea "x"
type input "482,48"
type input "7 237,20"
type input "482,48"
click at [582, 485] on textarea at bounding box center [780, 495] width 447 height 67
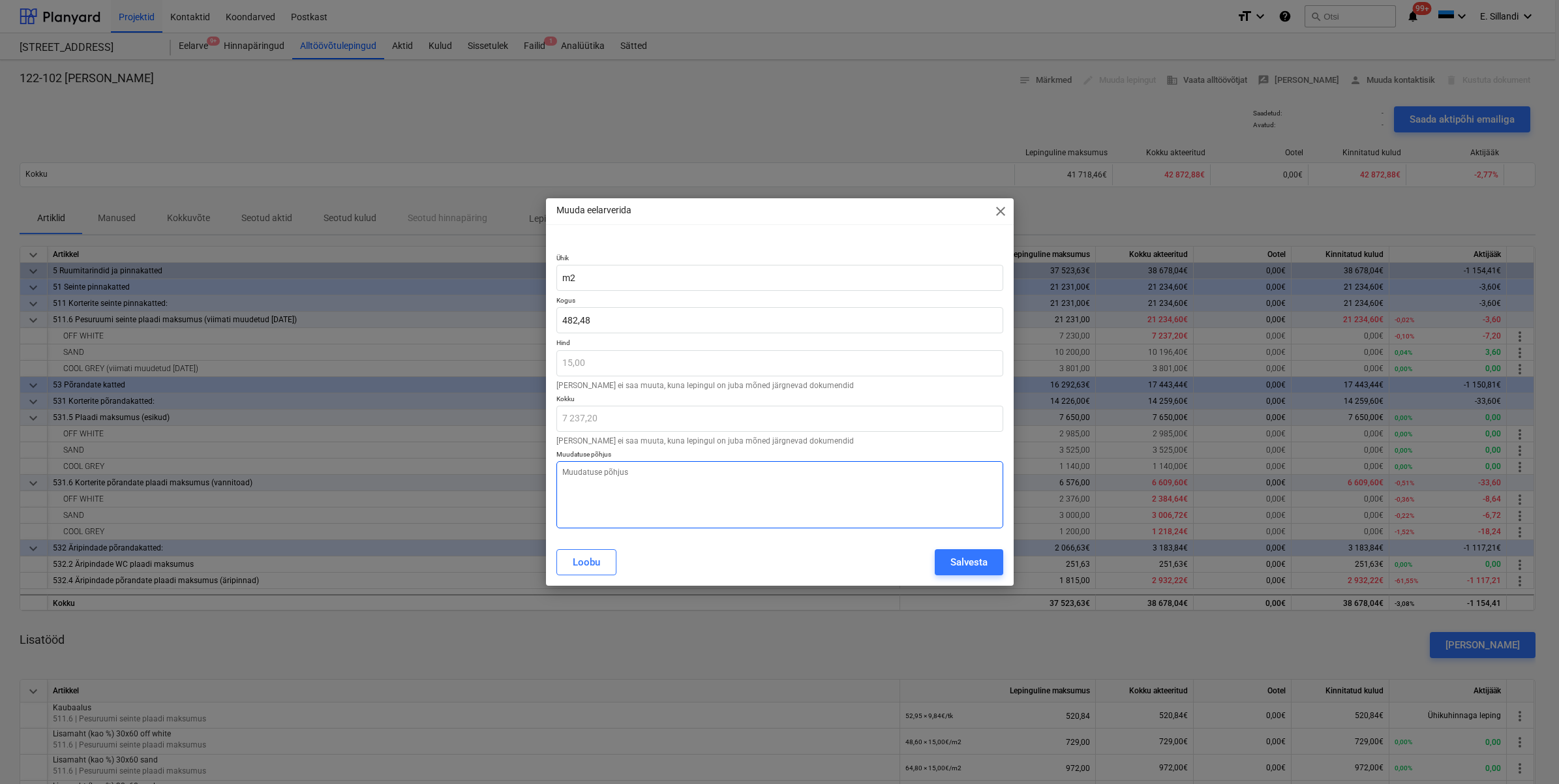
type textarea "x"
type textarea "M"
type textarea "x"
type textarea "Ma"
type textarea "x"
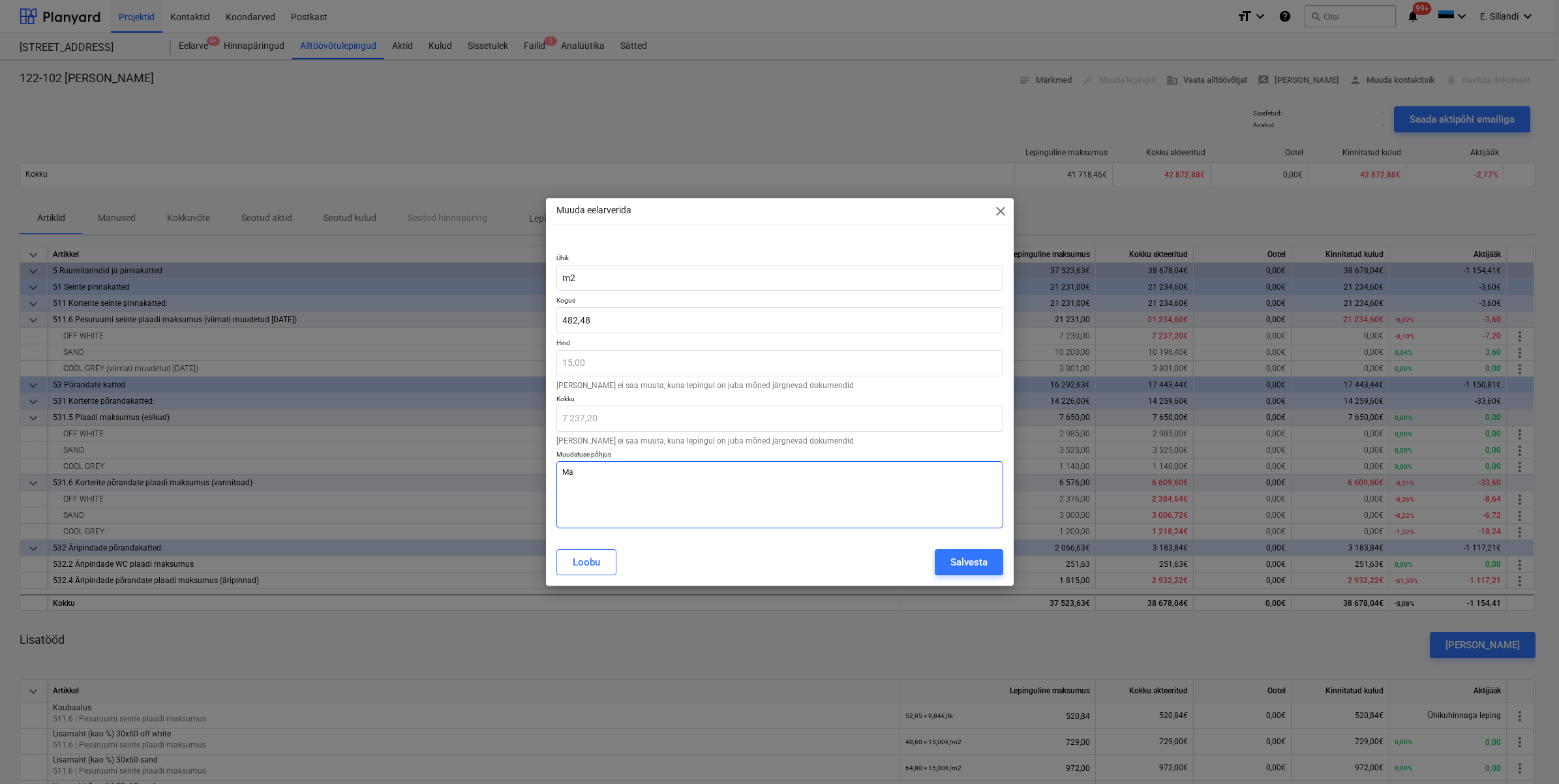
type textarea "Mah"
type textarea "x"
type textarea "Mahu"
type textarea "x"
type textarea "Mahut"
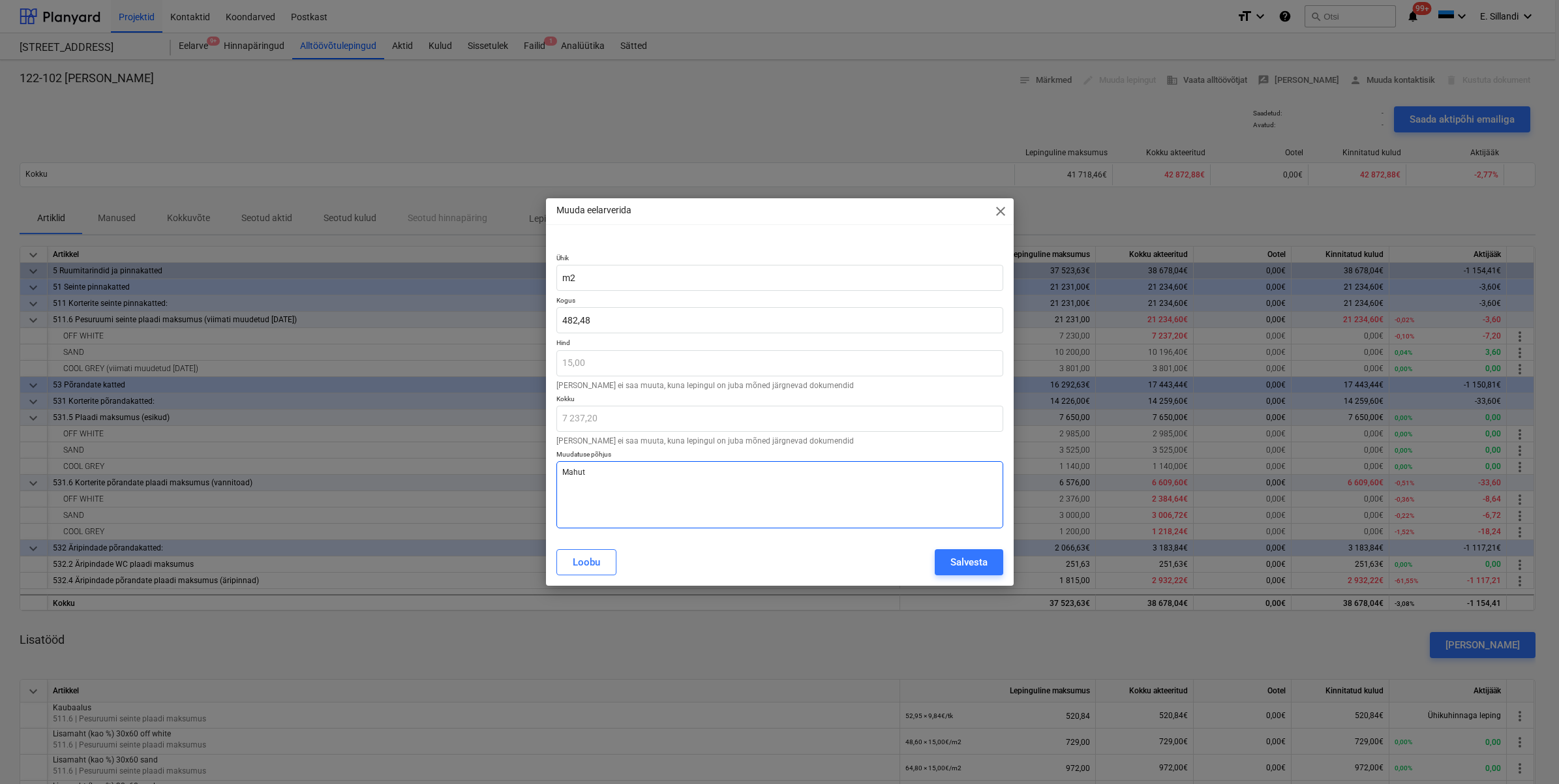
type textarea "x"
type textarea "Mahut"
type textarea "x"
type textarea "Mahut"
type textarea "x"
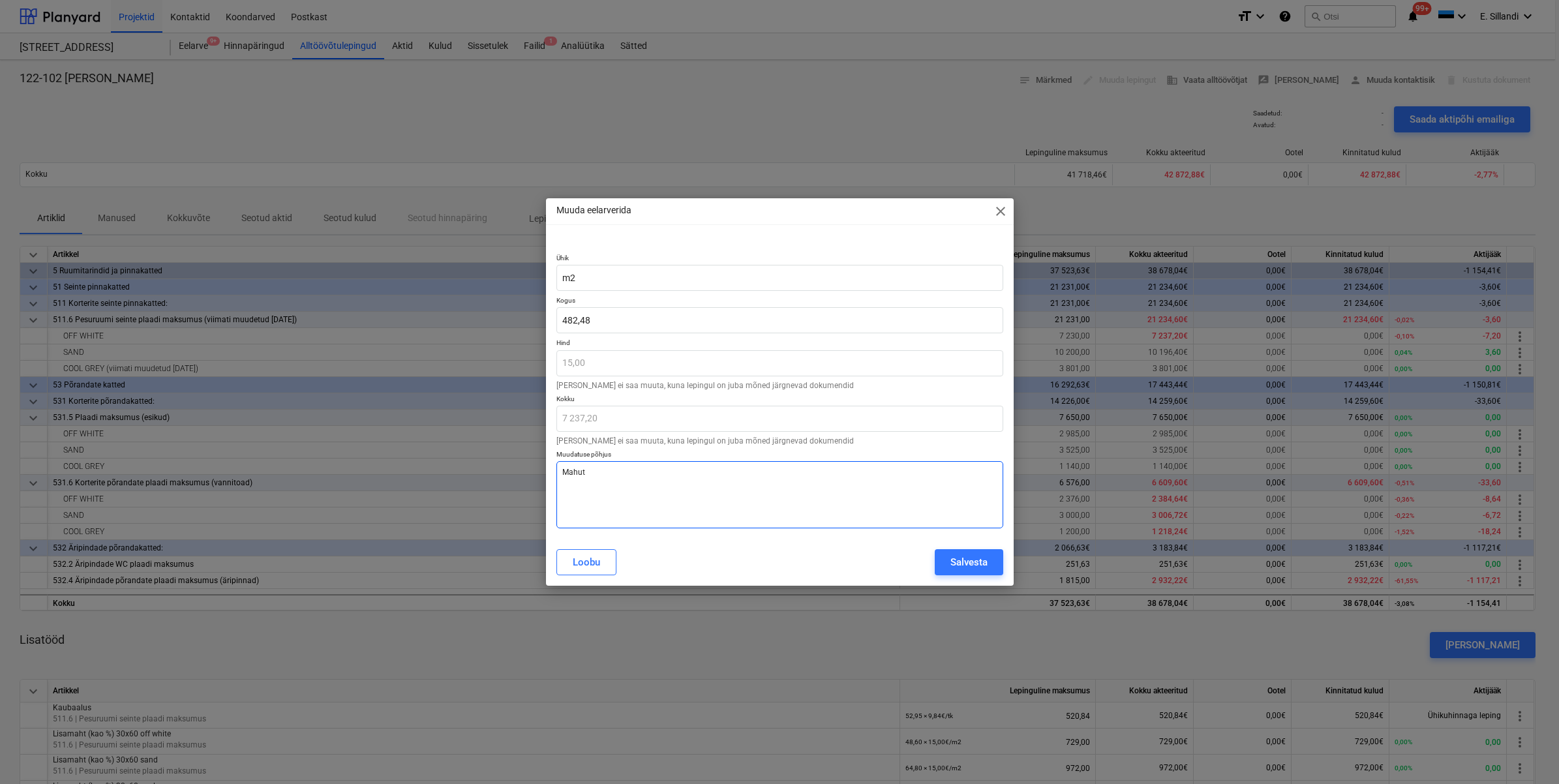
type textarea "Mahu"
type textarea "x"
type textarea "Mahu"
type textarea "x"
type textarea "Mahu t"
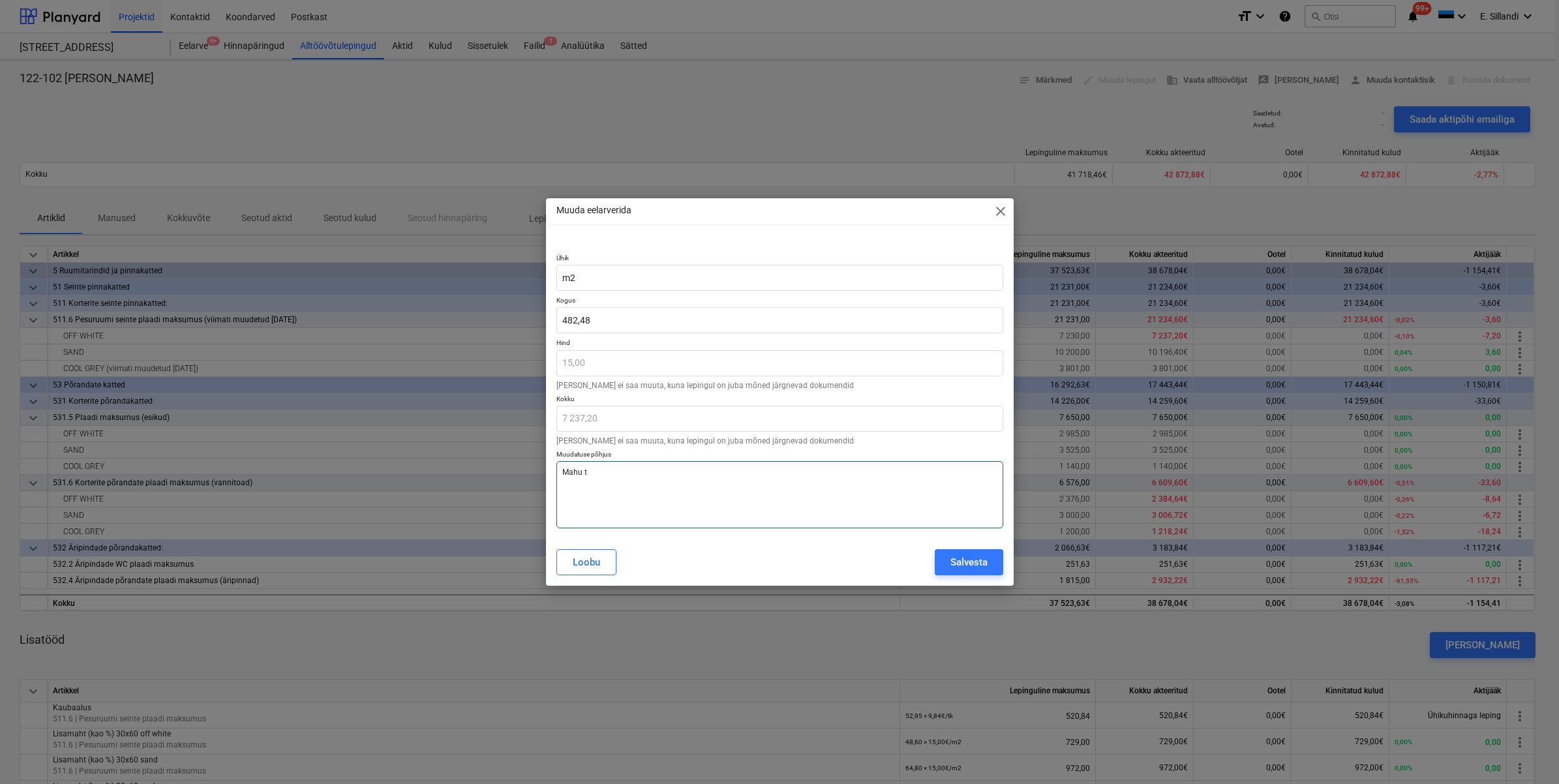
type textarea "x"
type textarea "Mahu tä"
type textarea "x"
type textarea "Mahu täo"
type textarea "x"
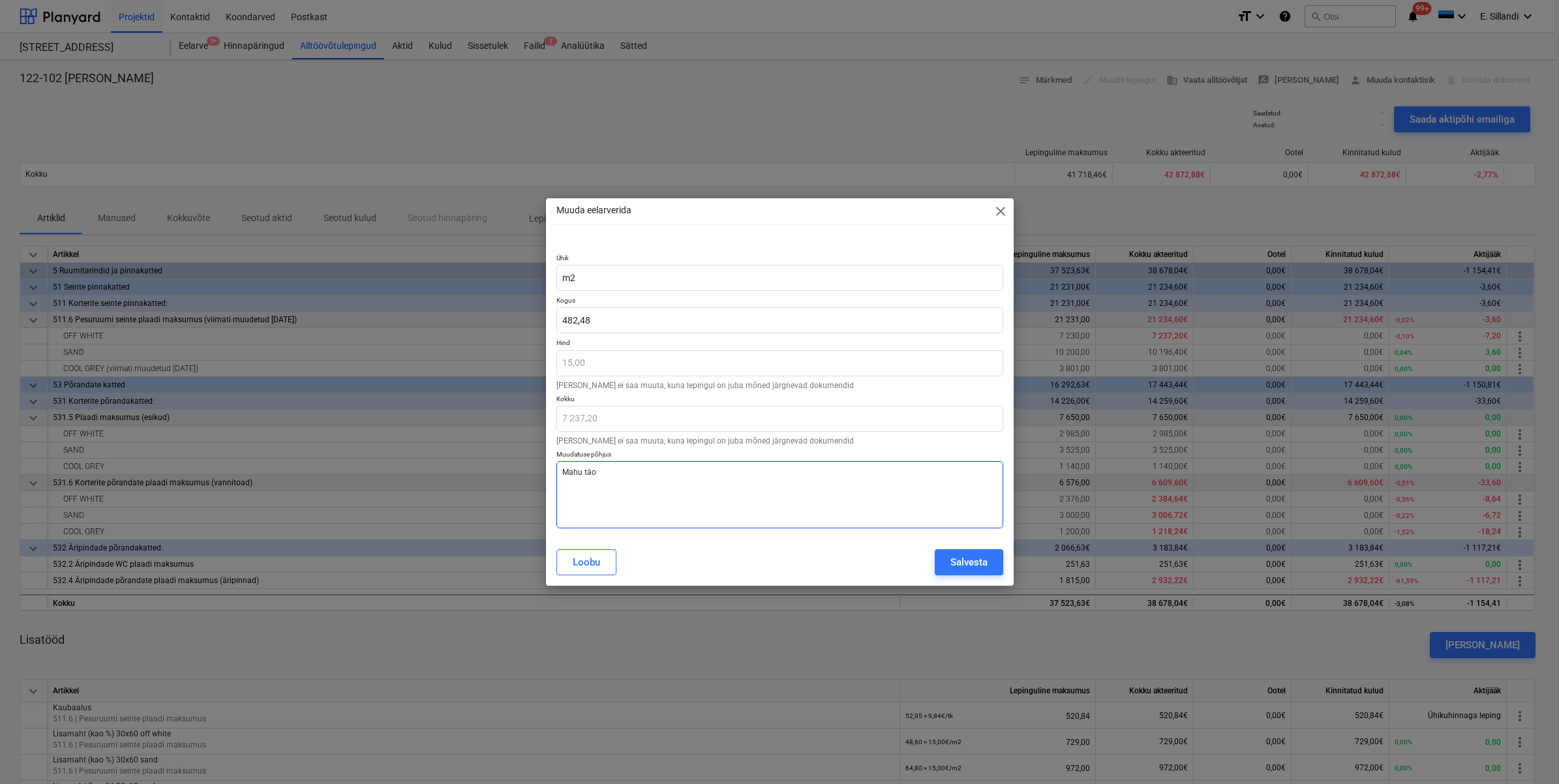
type textarea "Mahu täos"
type textarea "x"
type textarea "Mahu täo"
type textarea "x"
type textarea "Mahu tä"
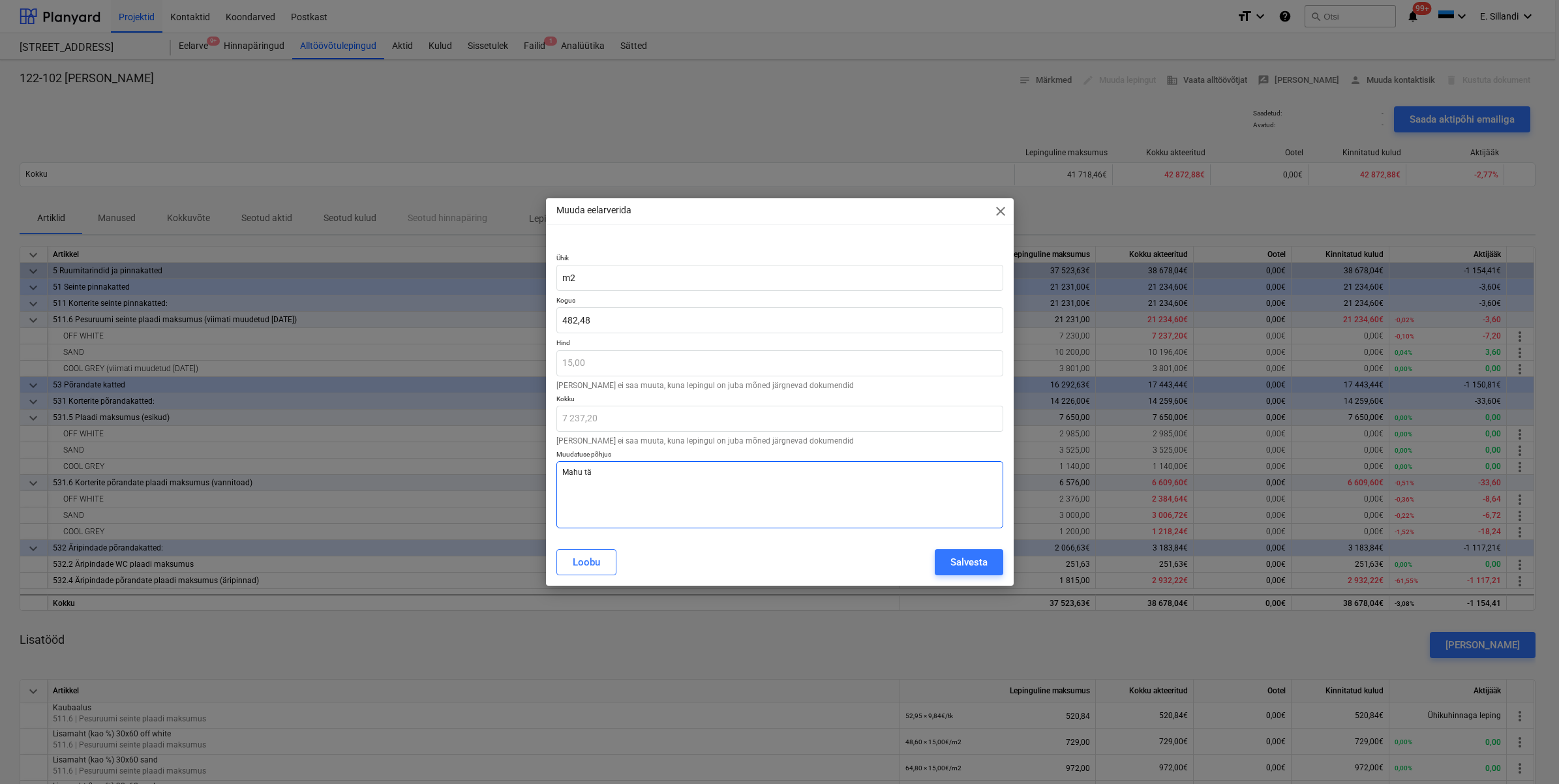
type textarea "x"
type textarea "Mahu täp"
type textarea "x"
type textarea "Mahu täps"
type textarea "x"
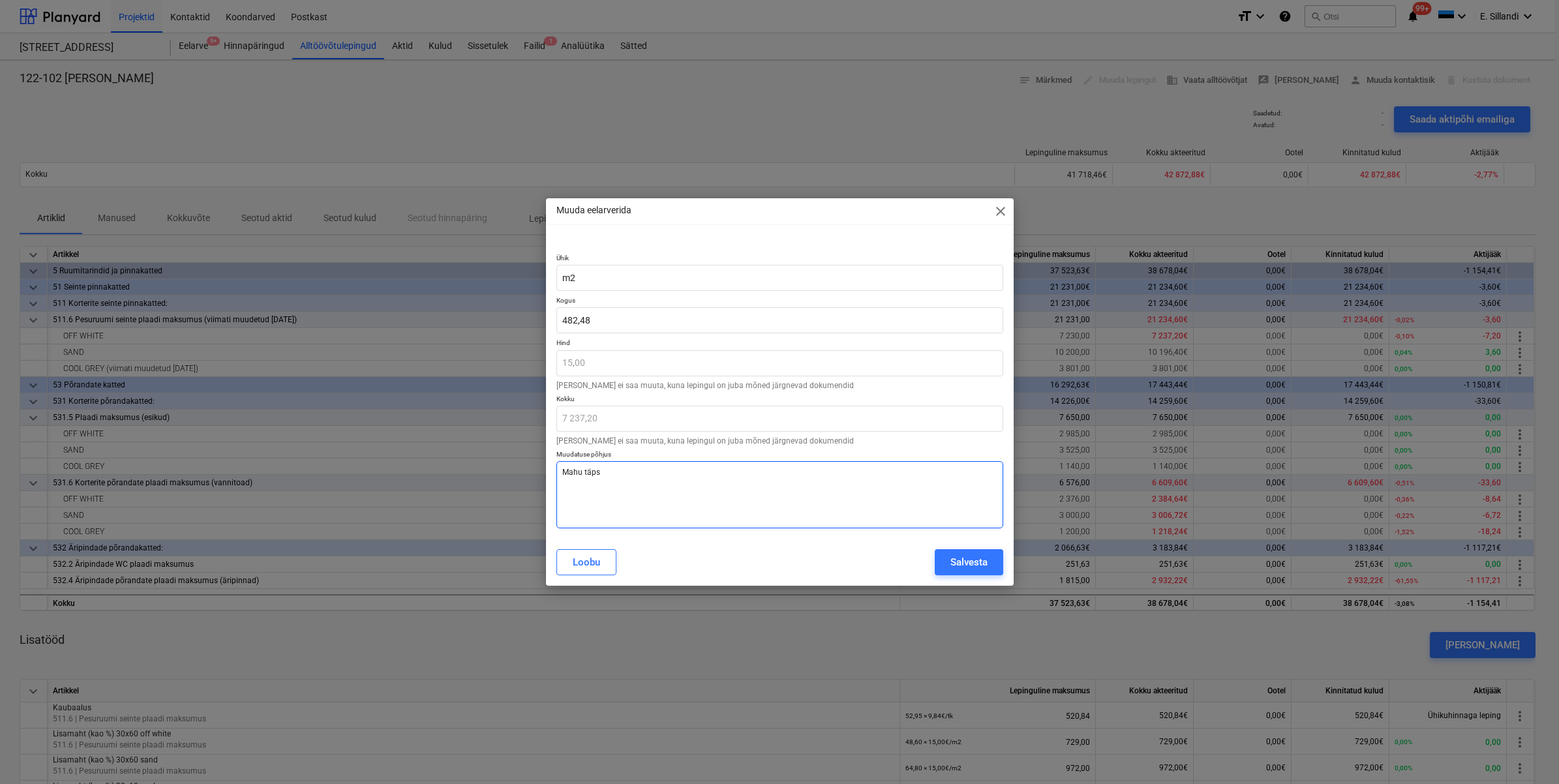
type textarea "Mahu täpsu"
type textarea "x"
type textarea "Mahu täpsus"
type textarea "x"
type textarea "Mahu täpsust"
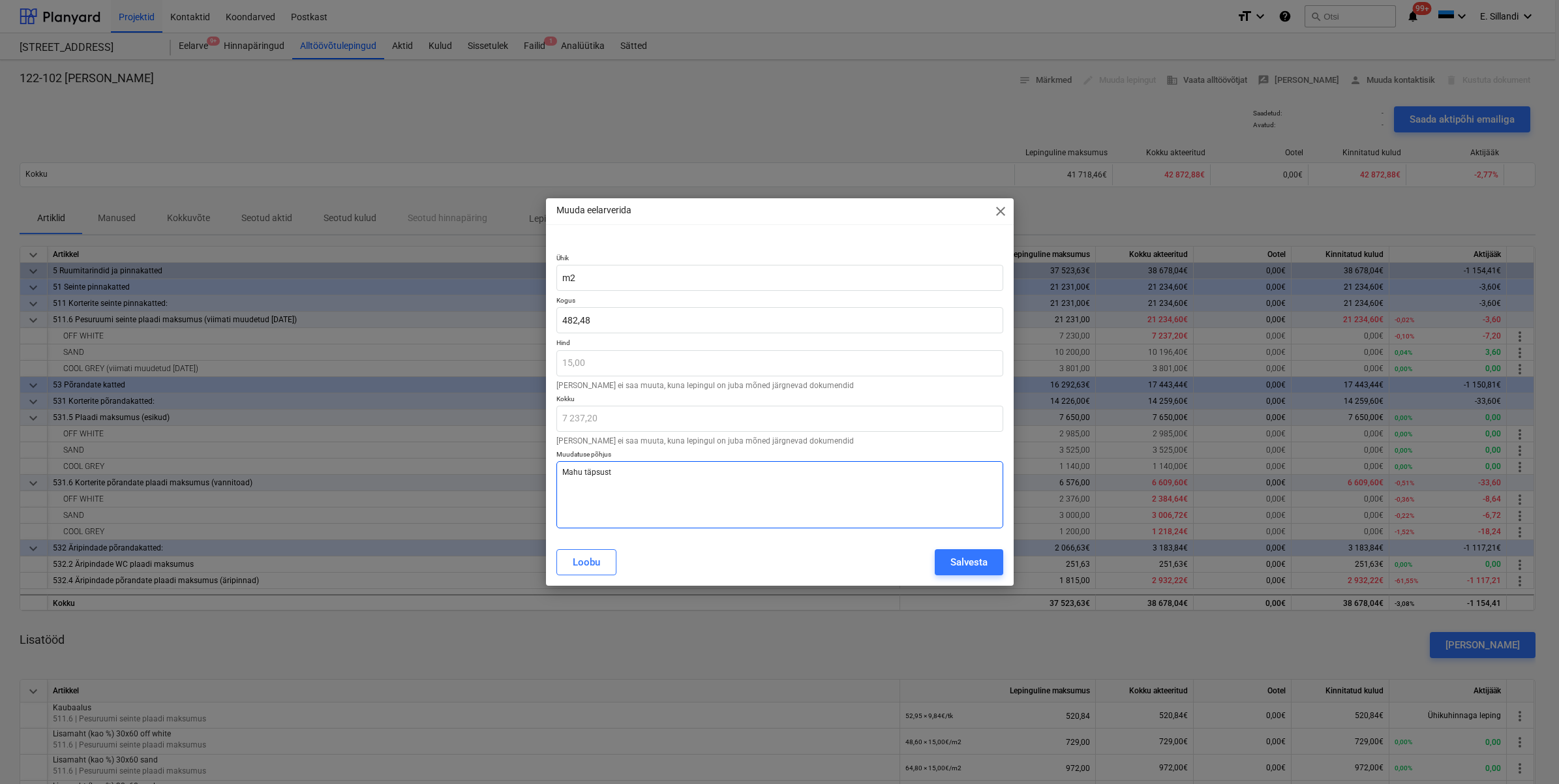
type textarea "x"
type textarea "Mahu täpsustus"
type textarea "x"
drag, startPoint x: 604, startPoint y: 465, endPoint x: 553, endPoint y: 468, distance: 51.1
click at [557, 469] on textarea "Mahu täpsustus" at bounding box center [780, 495] width 447 height 67
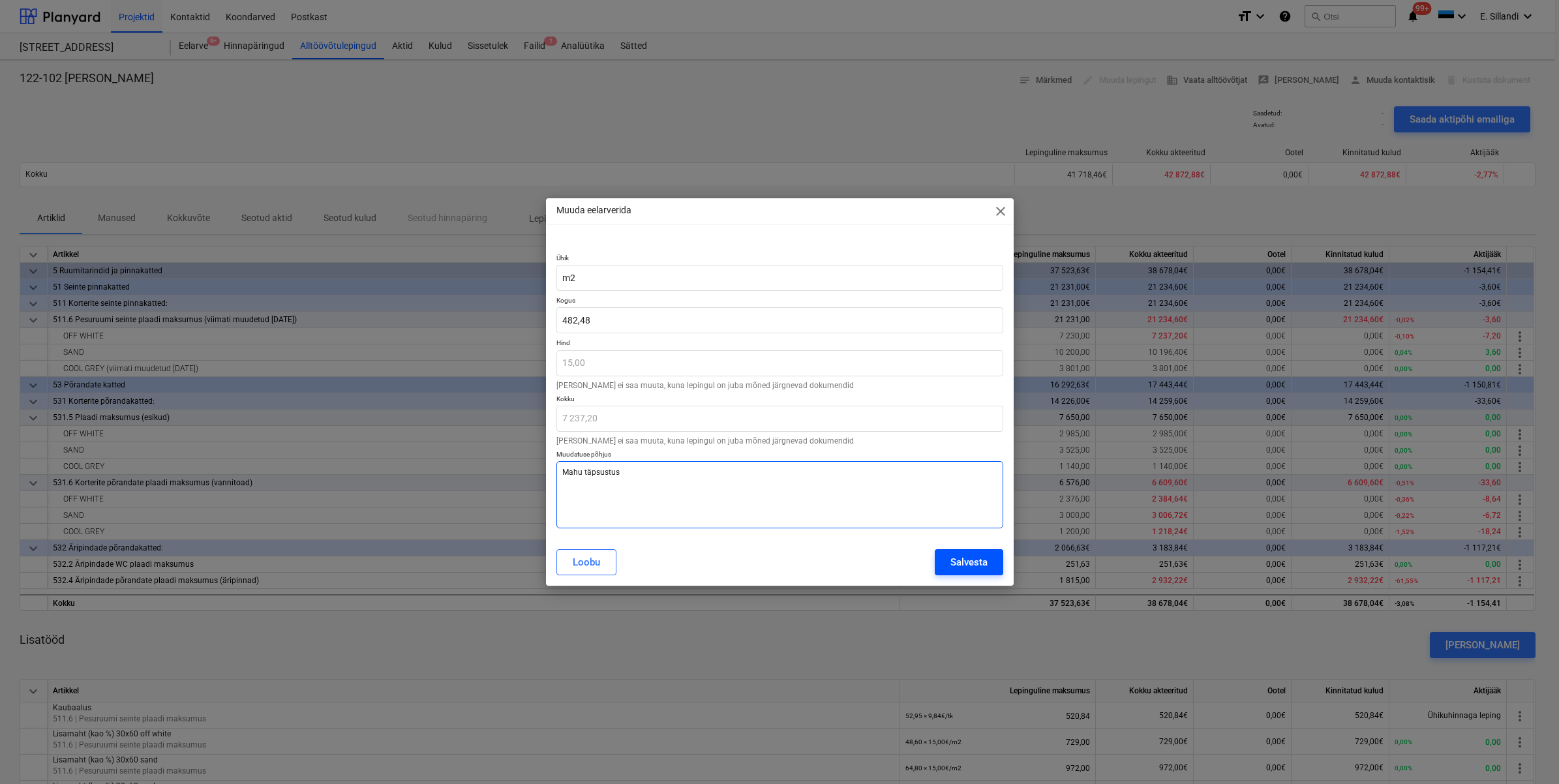
type textarea "Mahu täpsustus"
click at [942, 563] on button "Salvesta" at bounding box center [969, 562] width 69 height 26
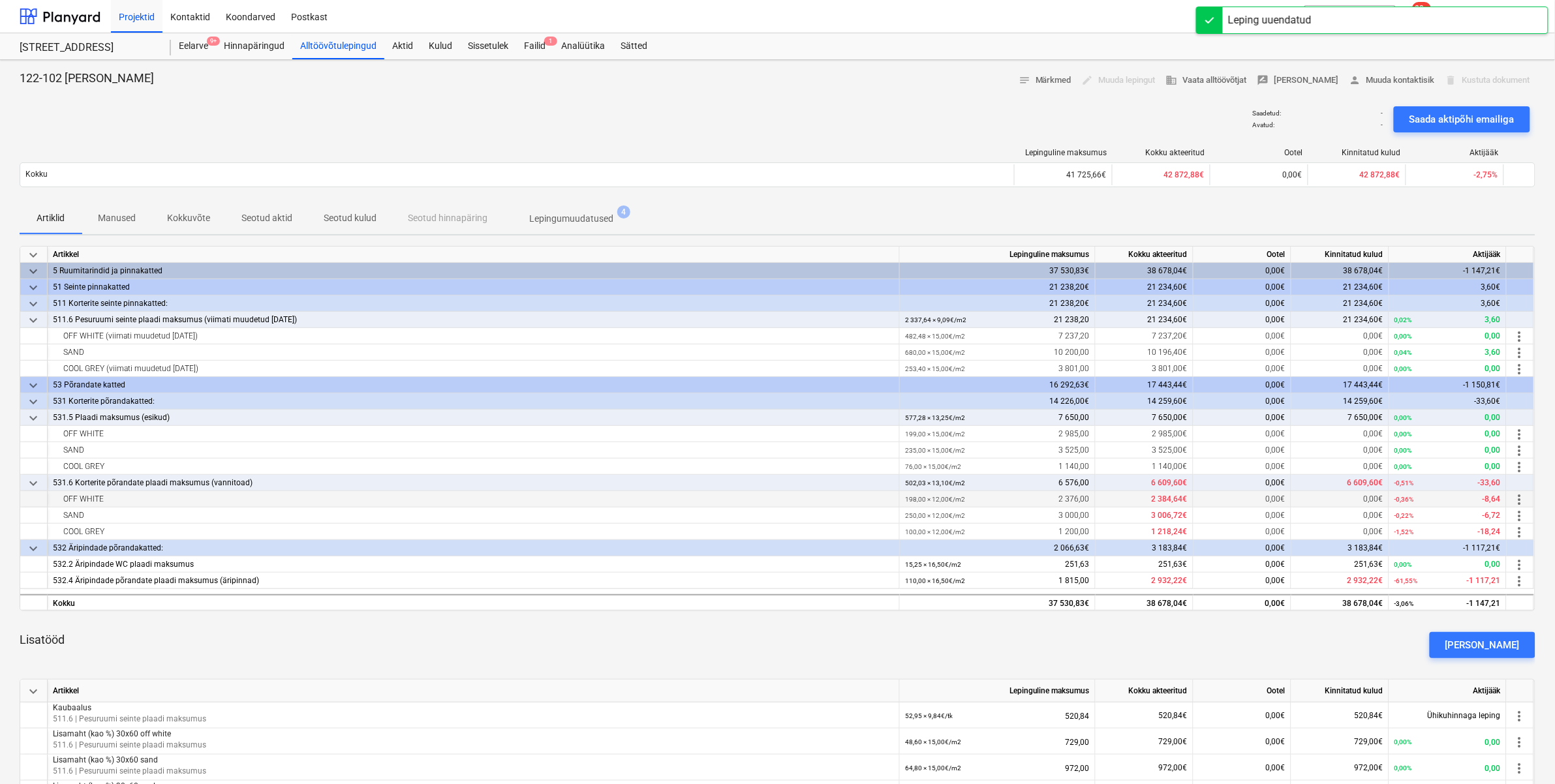
click at [1525, 501] on span "more_vert" at bounding box center [1519, 500] width 16 height 16
click at [1524, 500] on li "Muuda" at bounding box center [1523, 500] width 54 height 30
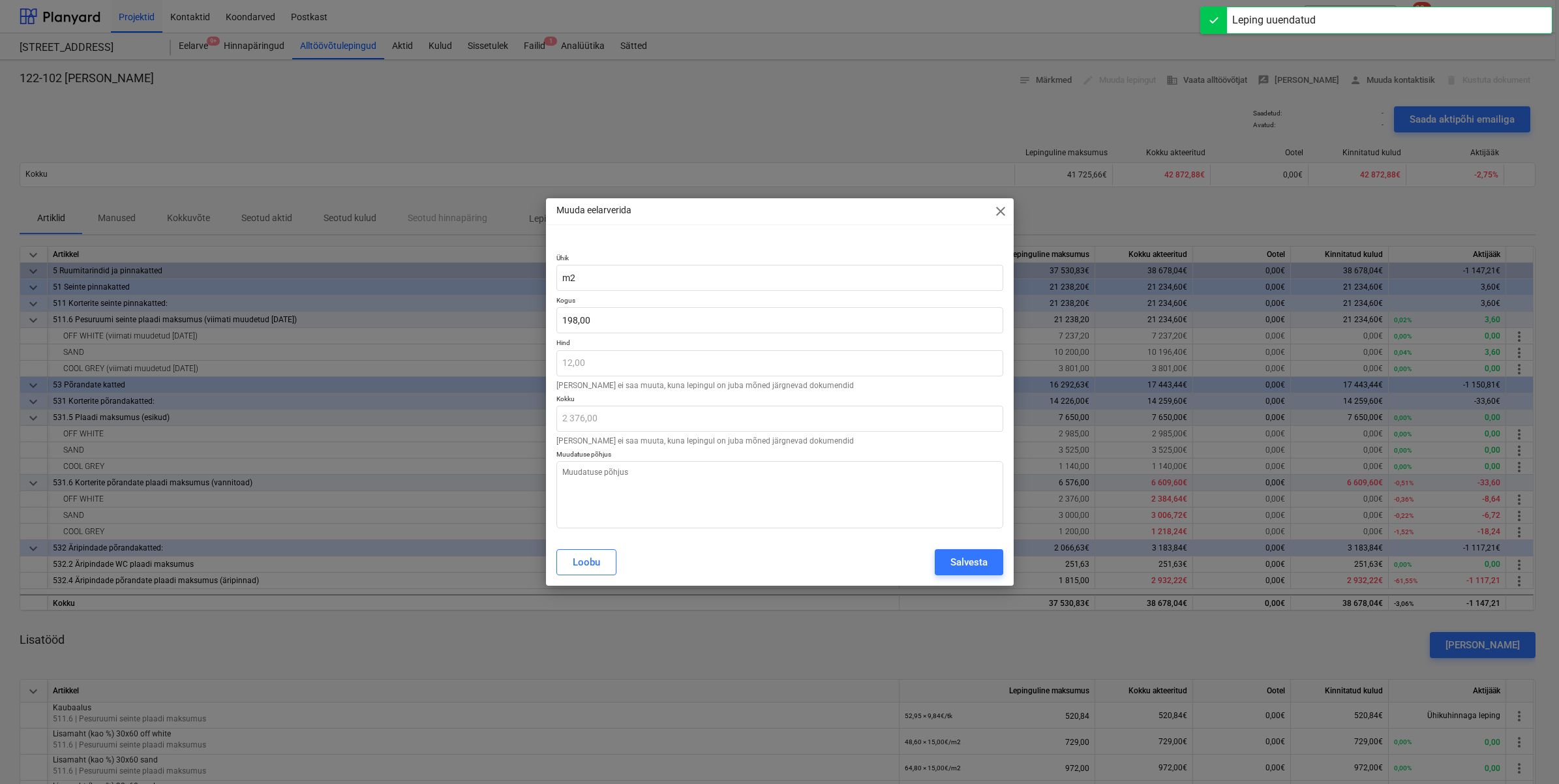
type textarea "x"
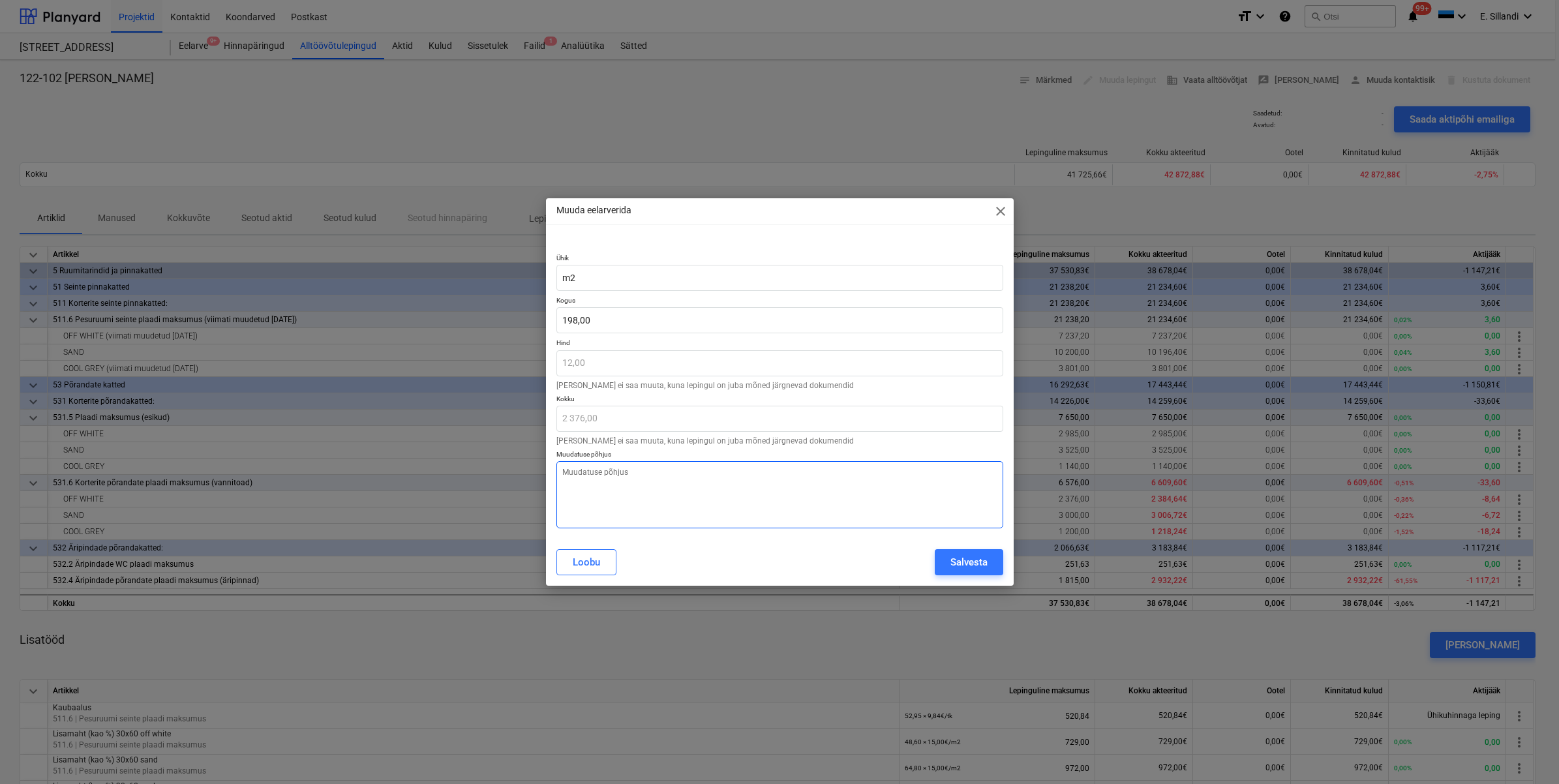
click at [592, 486] on textarea at bounding box center [780, 495] width 447 height 67
type textarea "v"
type textarea "x"
paste textarea "Mahu täpsustus"
type textarea "x"
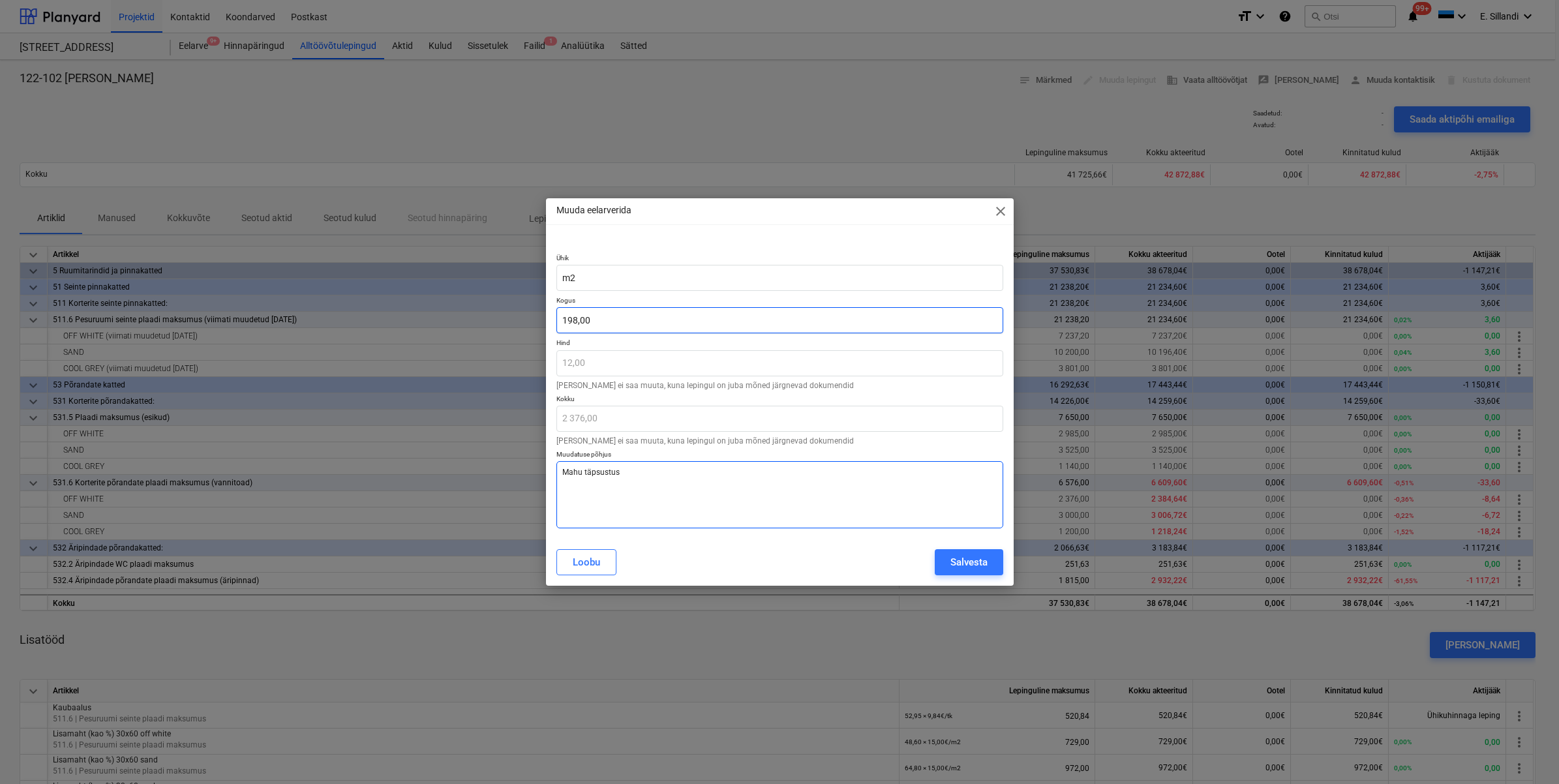
type textarea "Mahu täpsustus"
type textarea "x"
type input "198"
click at [621, 326] on input "198" at bounding box center [780, 319] width 447 height 26
type textarea "x"
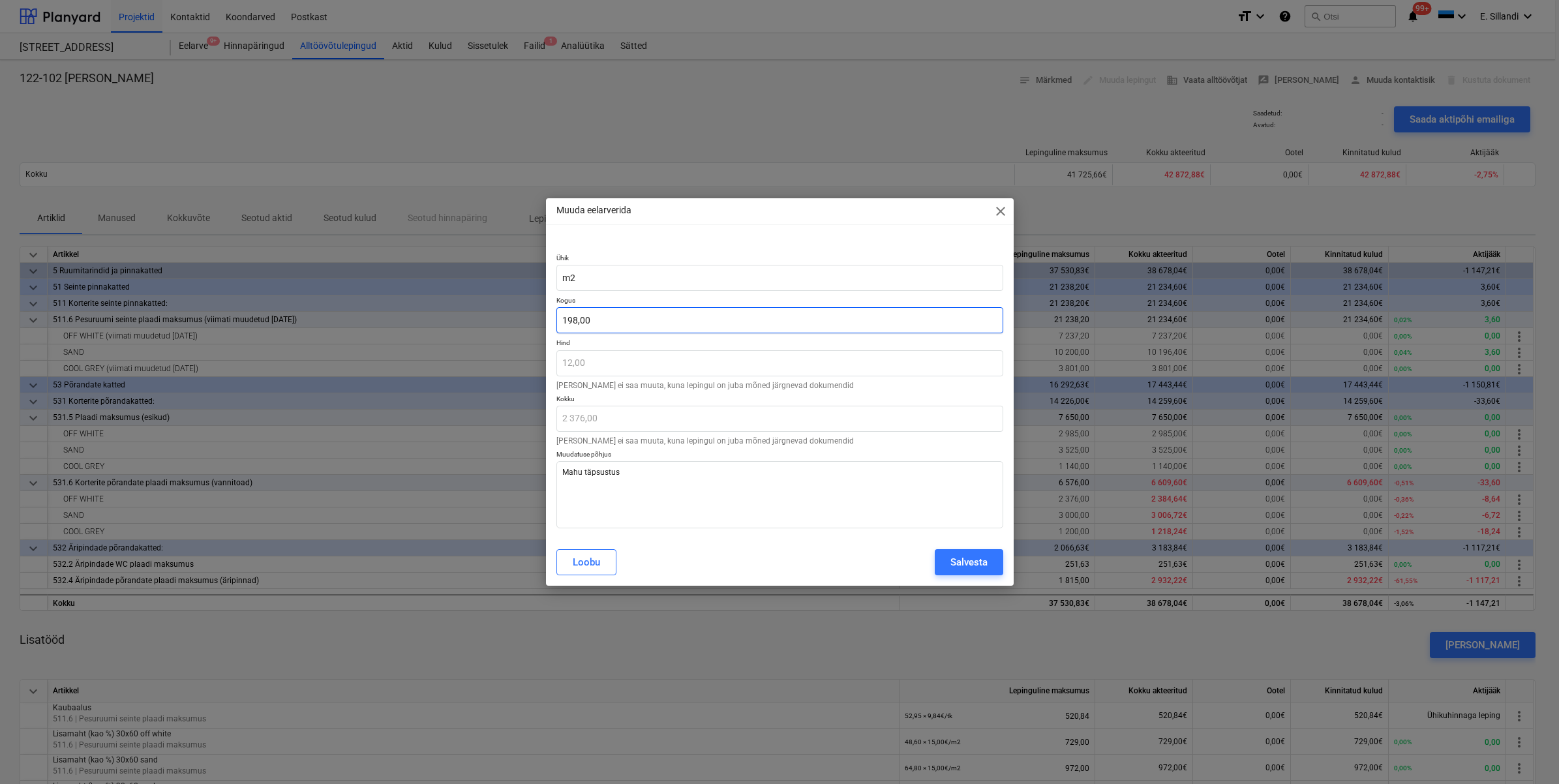
type input "198"
click at [644, 328] on input "198" at bounding box center [780, 319] width 447 height 26
type textarea "x"
type input "198,"
type textarea "x"
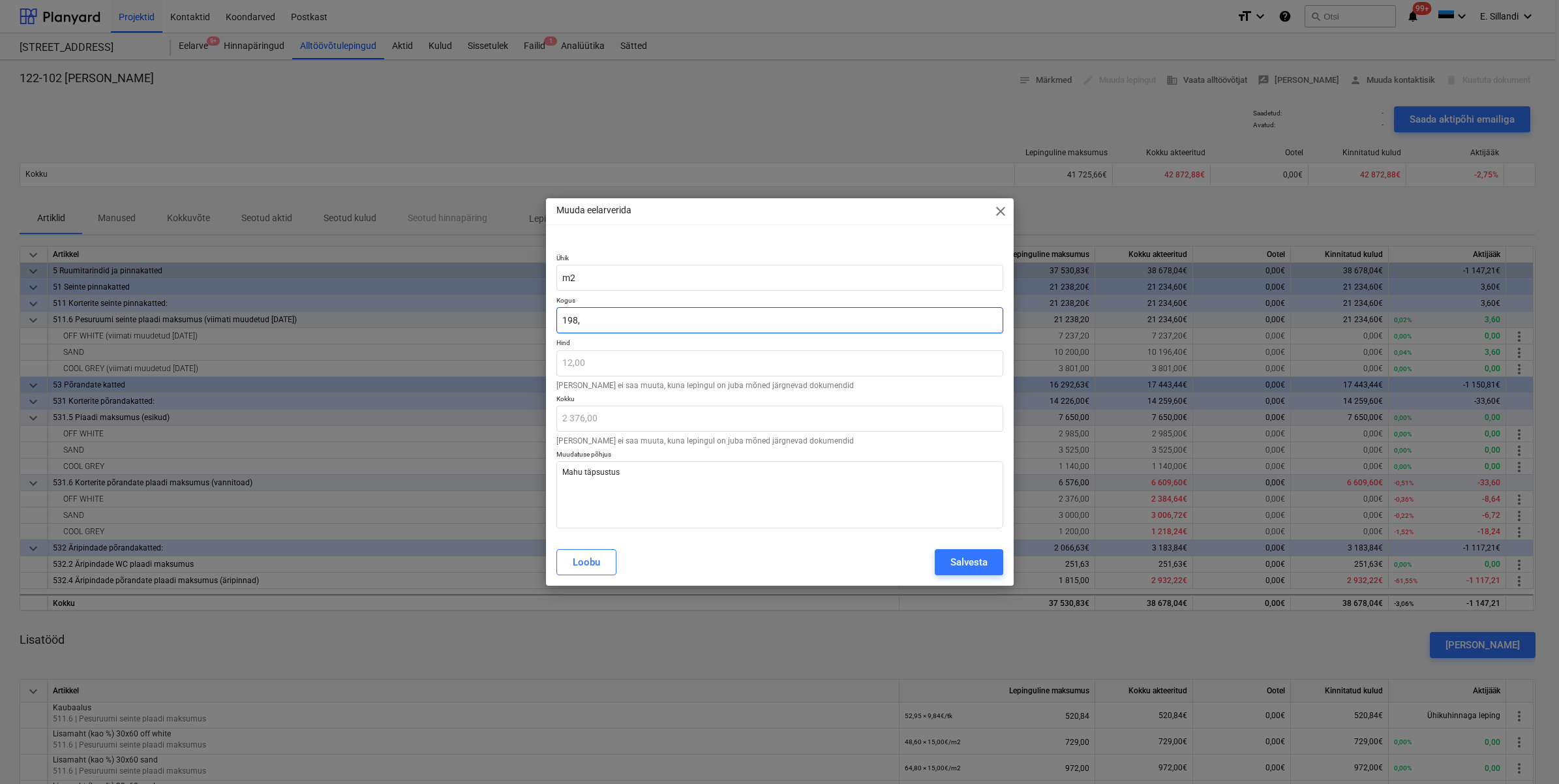
type input "198,7"
type input "2 384,40"
type textarea "x"
type input "198,72"
type input "2 384,64"
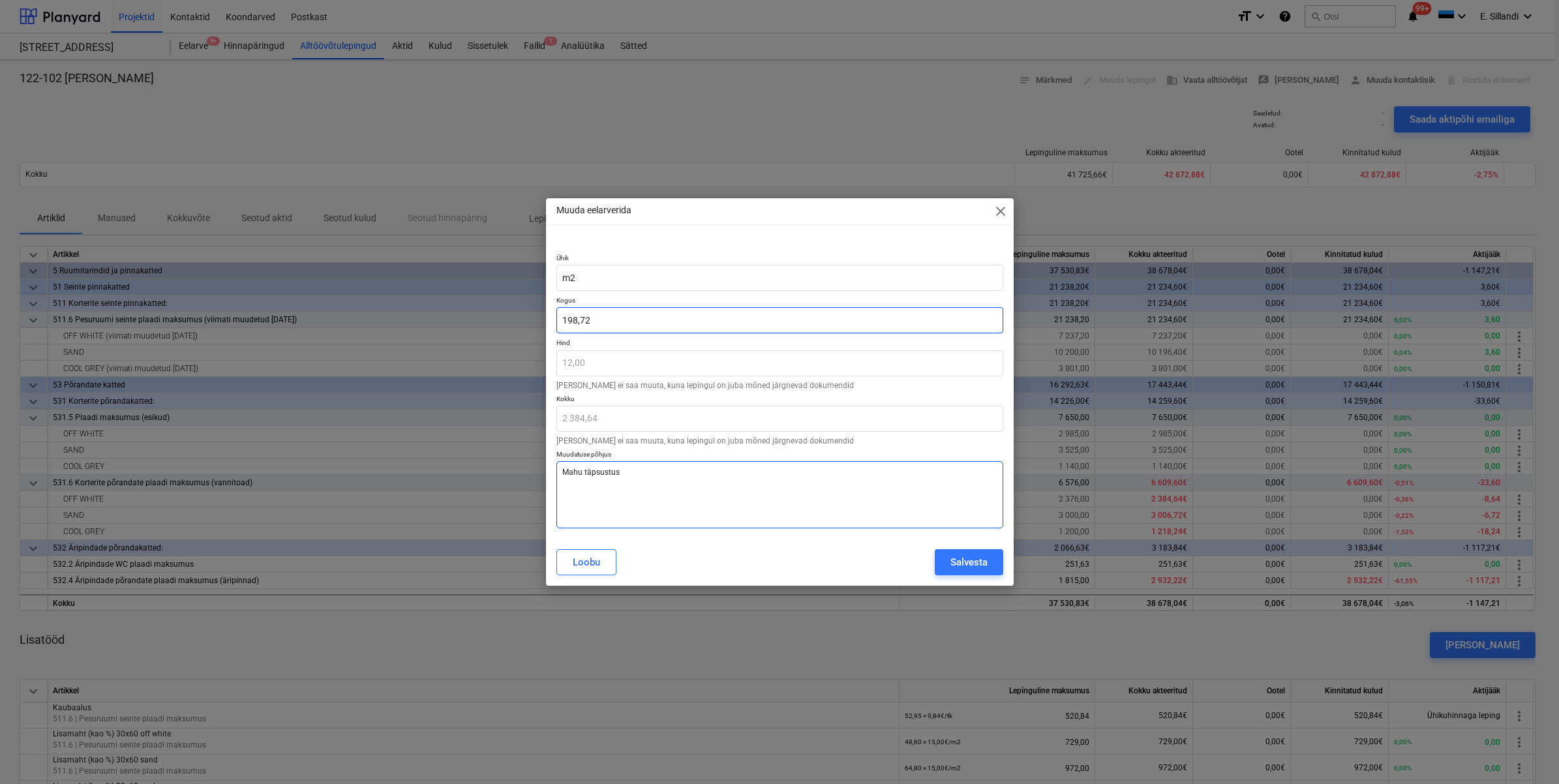
type input "198,72"
click at [659, 527] on textarea "Mahu täpsustus" at bounding box center [780, 495] width 447 height 67
click at [963, 563] on div "Salvesta" at bounding box center [969, 562] width 37 height 17
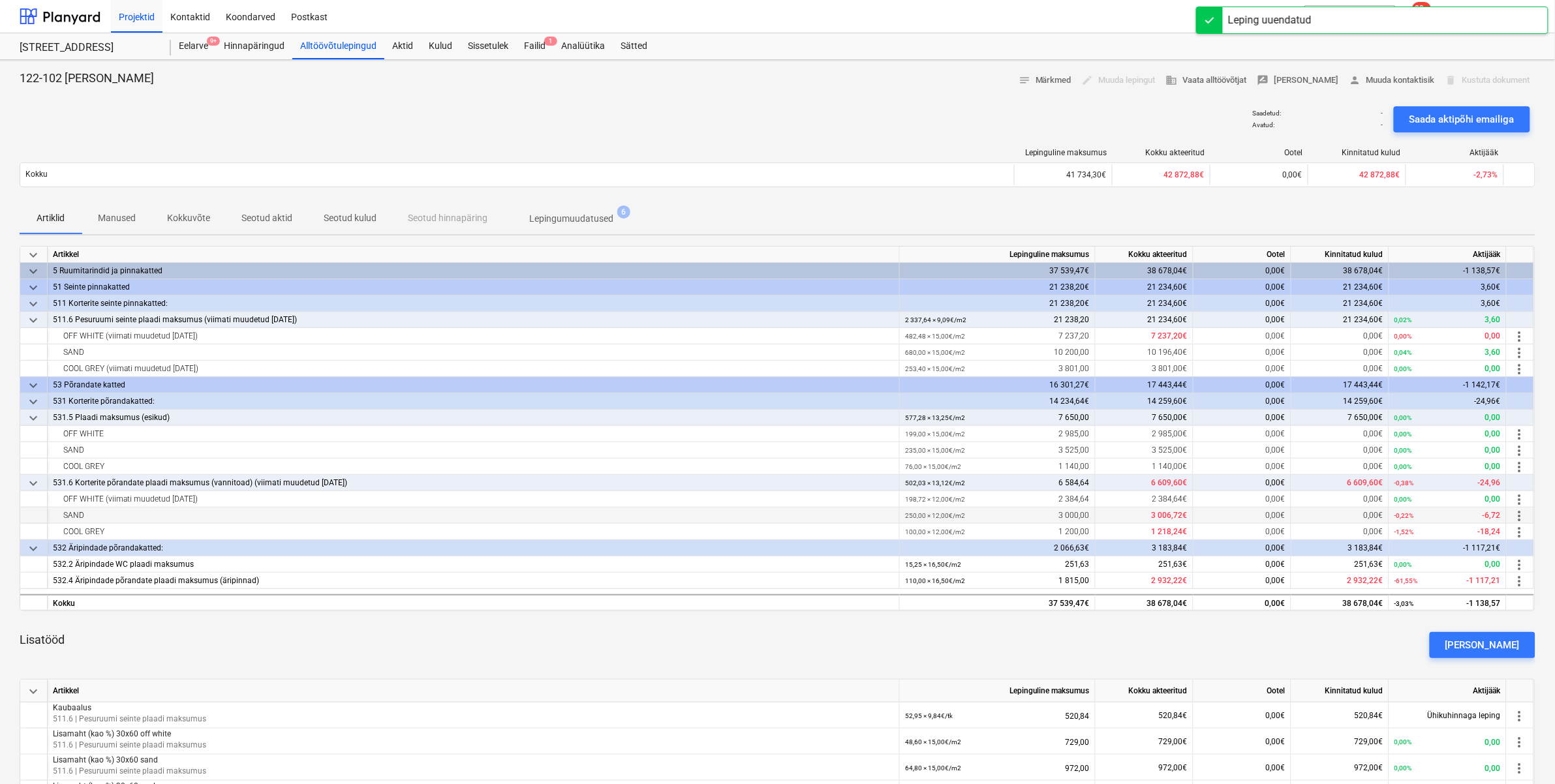
click at [1524, 517] on span "more_vert" at bounding box center [1519, 516] width 16 height 16
click at [1521, 523] on li "Muuda" at bounding box center [1523, 516] width 54 height 30
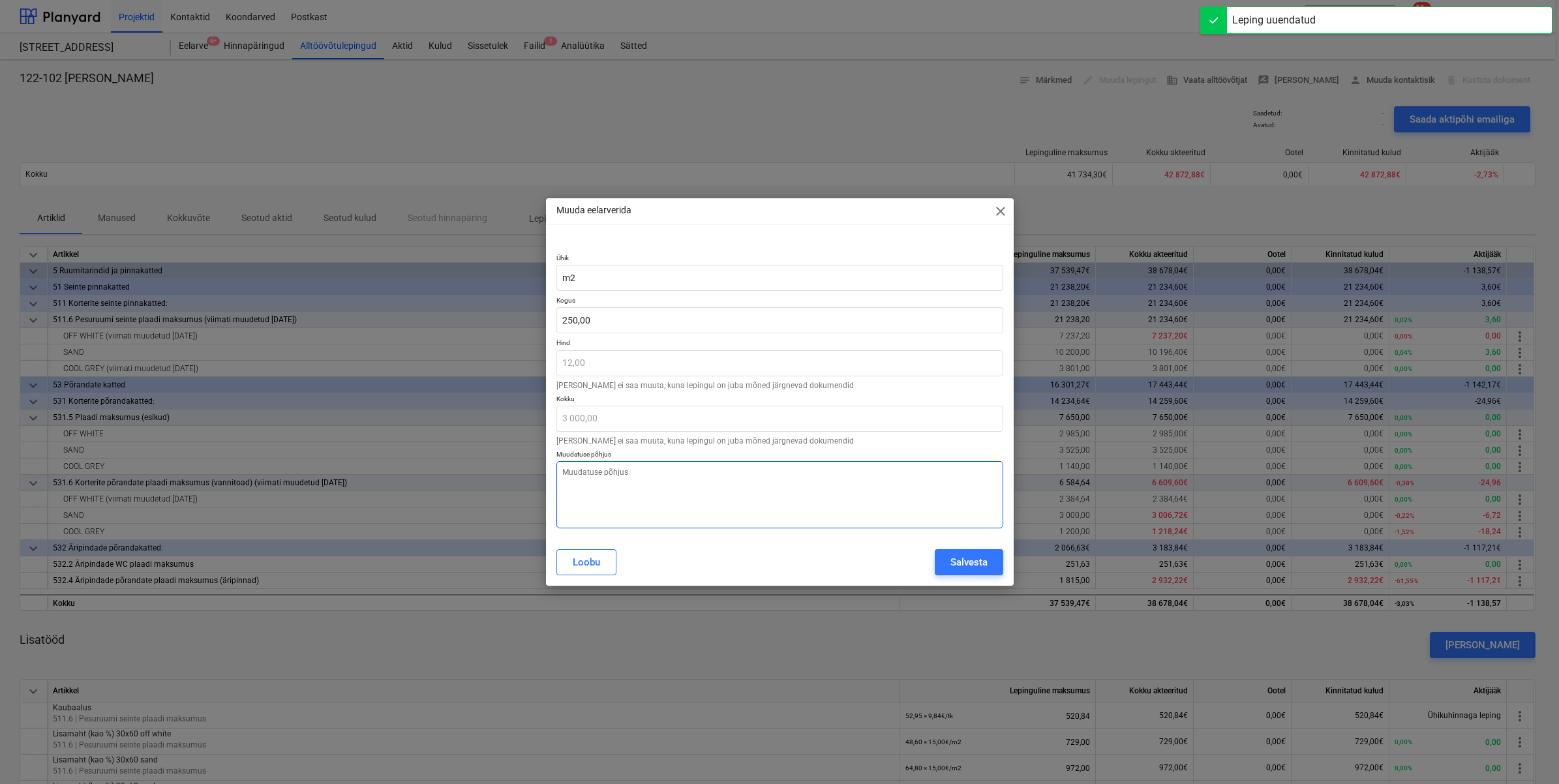
click at [747, 493] on textarea at bounding box center [780, 495] width 447 height 67
paste textarea "Mahu täpsustus"
type textarea "x"
type textarea "Mahu täpsustus"
type textarea "x"
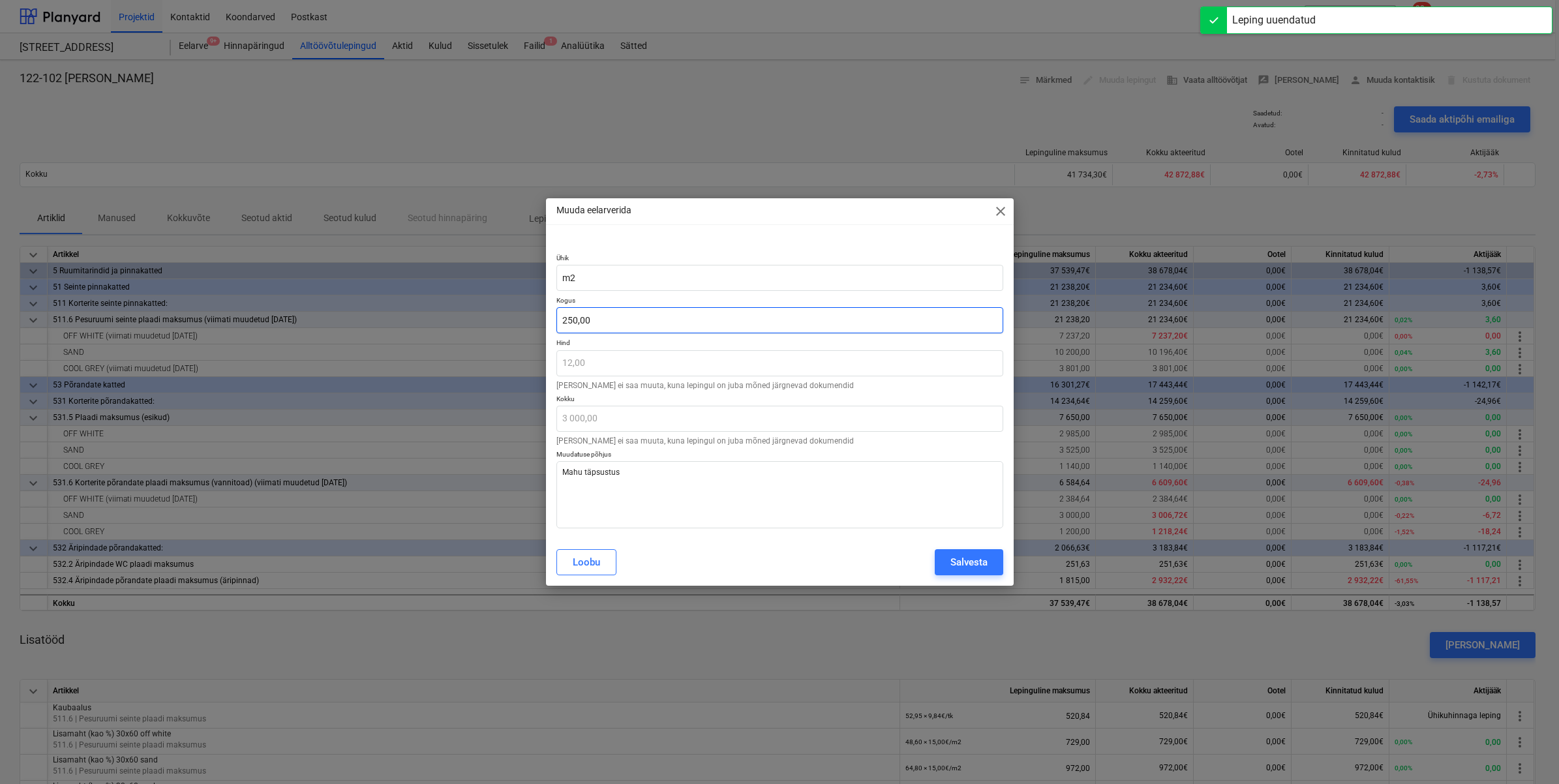
type input "250"
click at [636, 327] on input "250" at bounding box center [780, 319] width 447 height 26
type textarea "x"
type input "250"
click at [639, 315] on input "250" at bounding box center [780, 319] width 447 height 26
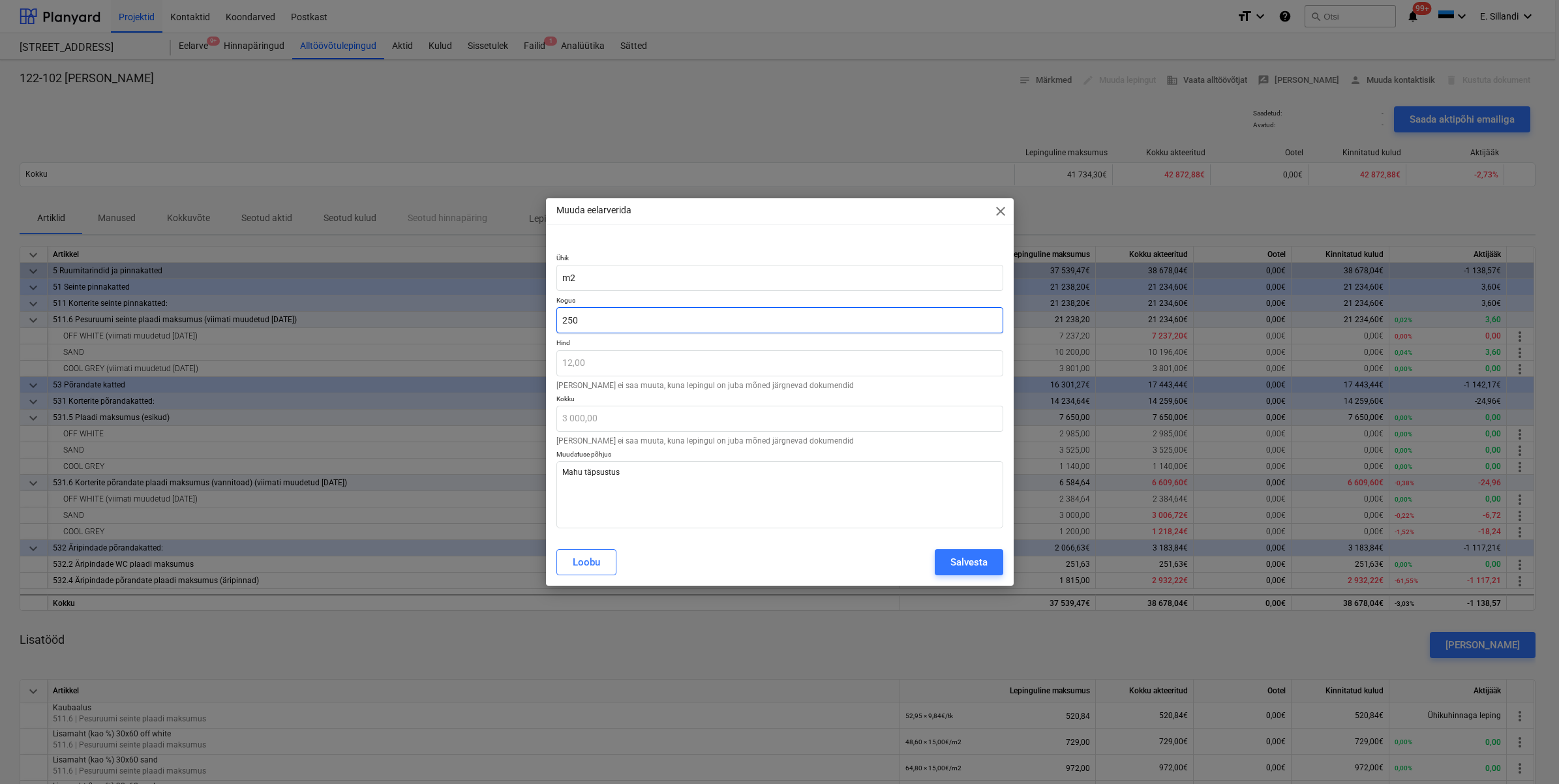
type textarea "x"
type input "250,"
type textarea "x"
type input "250,5"
type input "3 006,00"
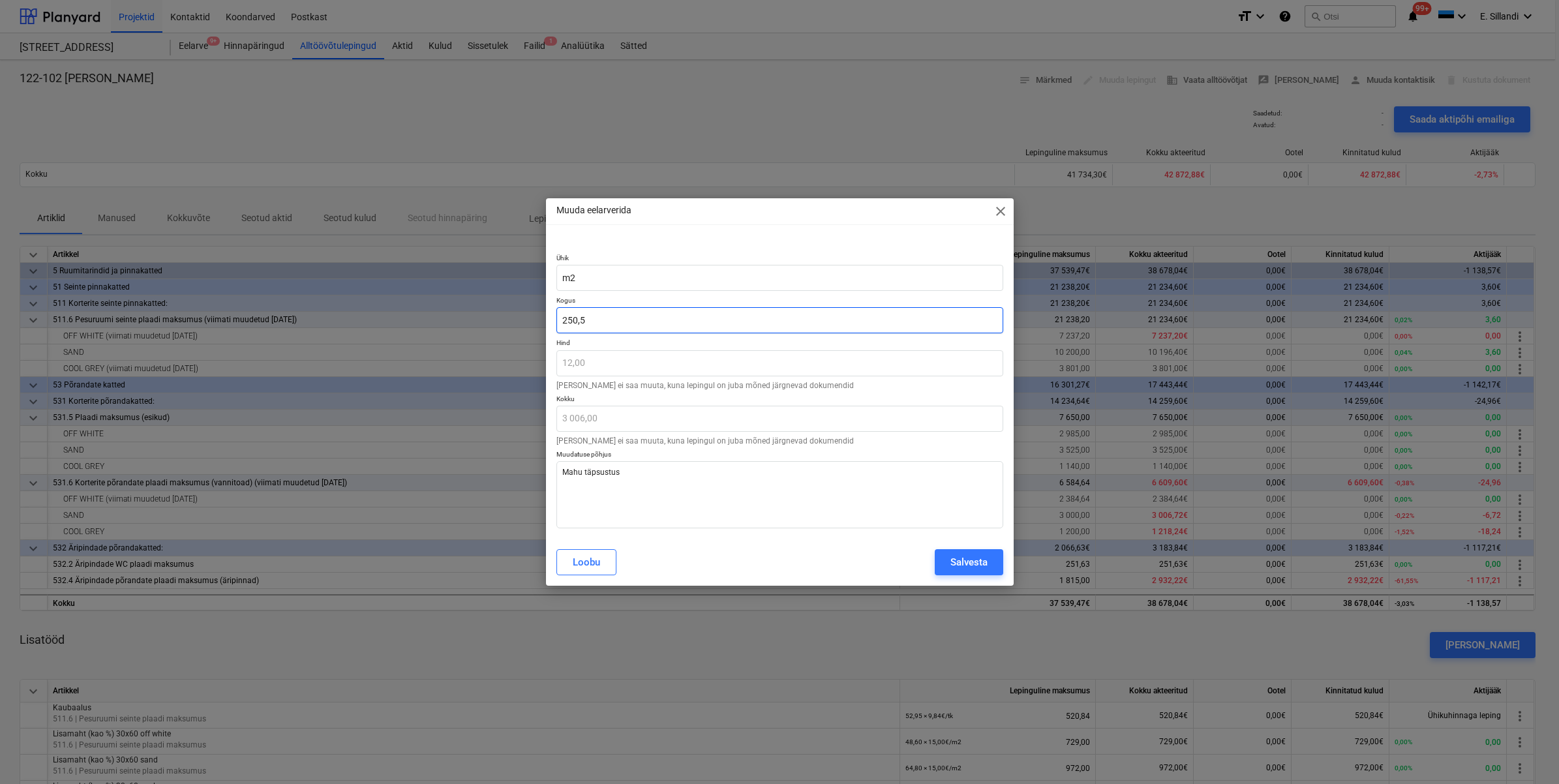
type textarea "x"
type input "250,56"
type input "3 006,72"
type input "250,56"
click at [977, 565] on div "Salvesta" at bounding box center [969, 562] width 37 height 17
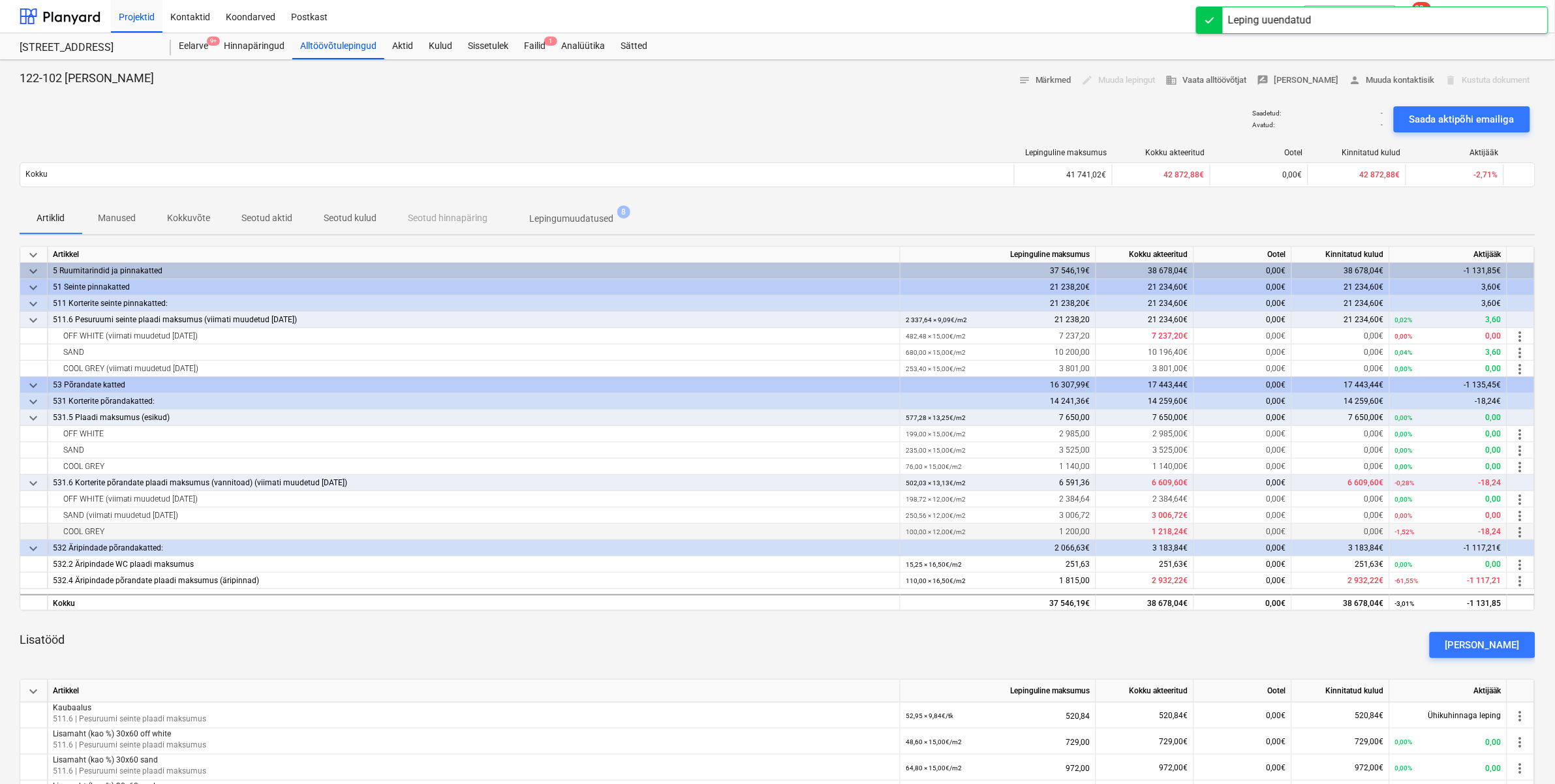
click at [1521, 532] on span "more_vert" at bounding box center [1520, 532] width 16 height 16
click at [1521, 536] on li "Muuda" at bounding box center [1523, 532] width 54 height 30
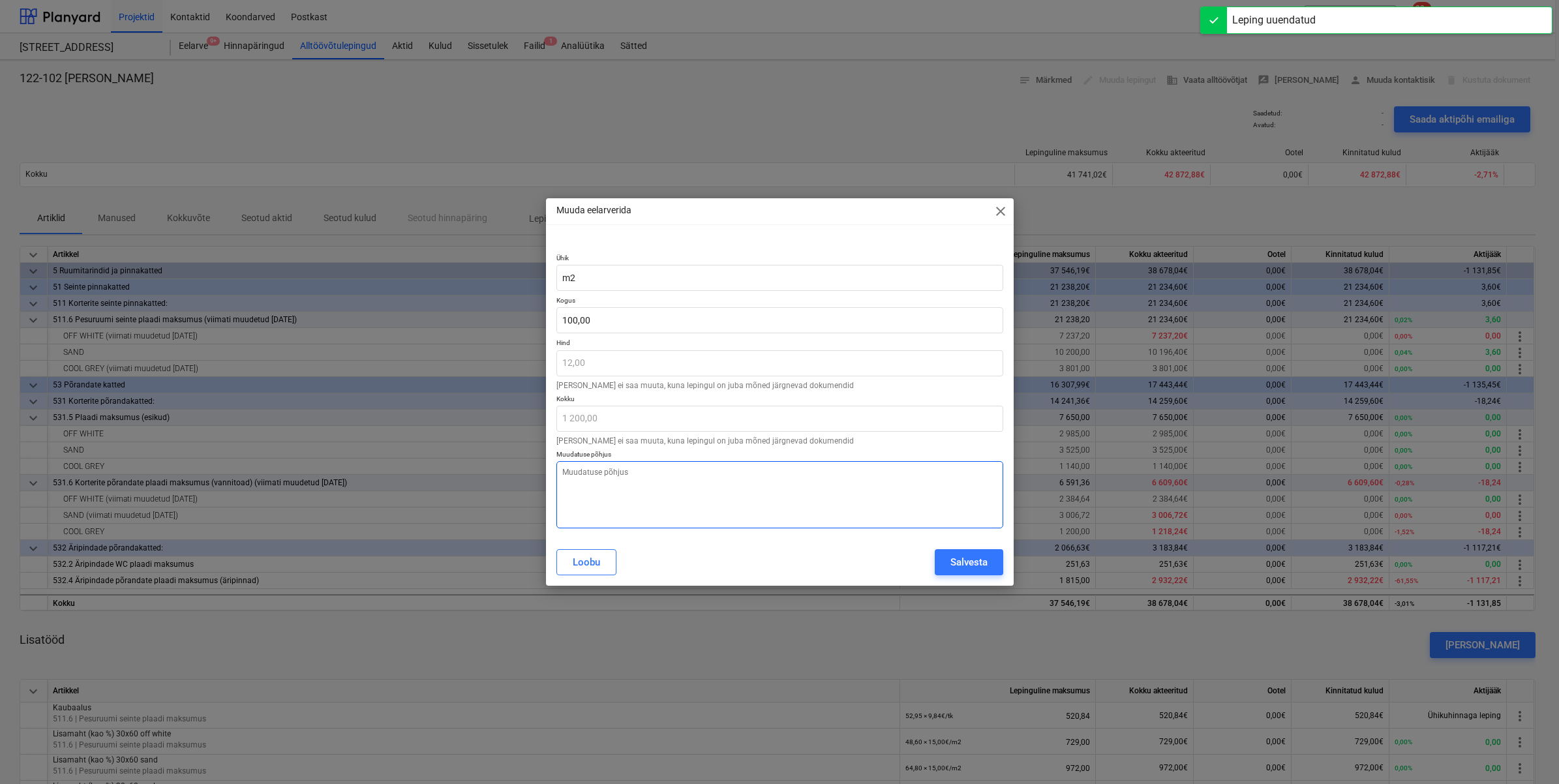
click at [780, 511] on textarea at bounding box center [780, 495] width 447 height 67
paste textarea "Mahu täpsustus"
type textarea "x"
type textarea "Mahu täpsustus"
type textarea "x"
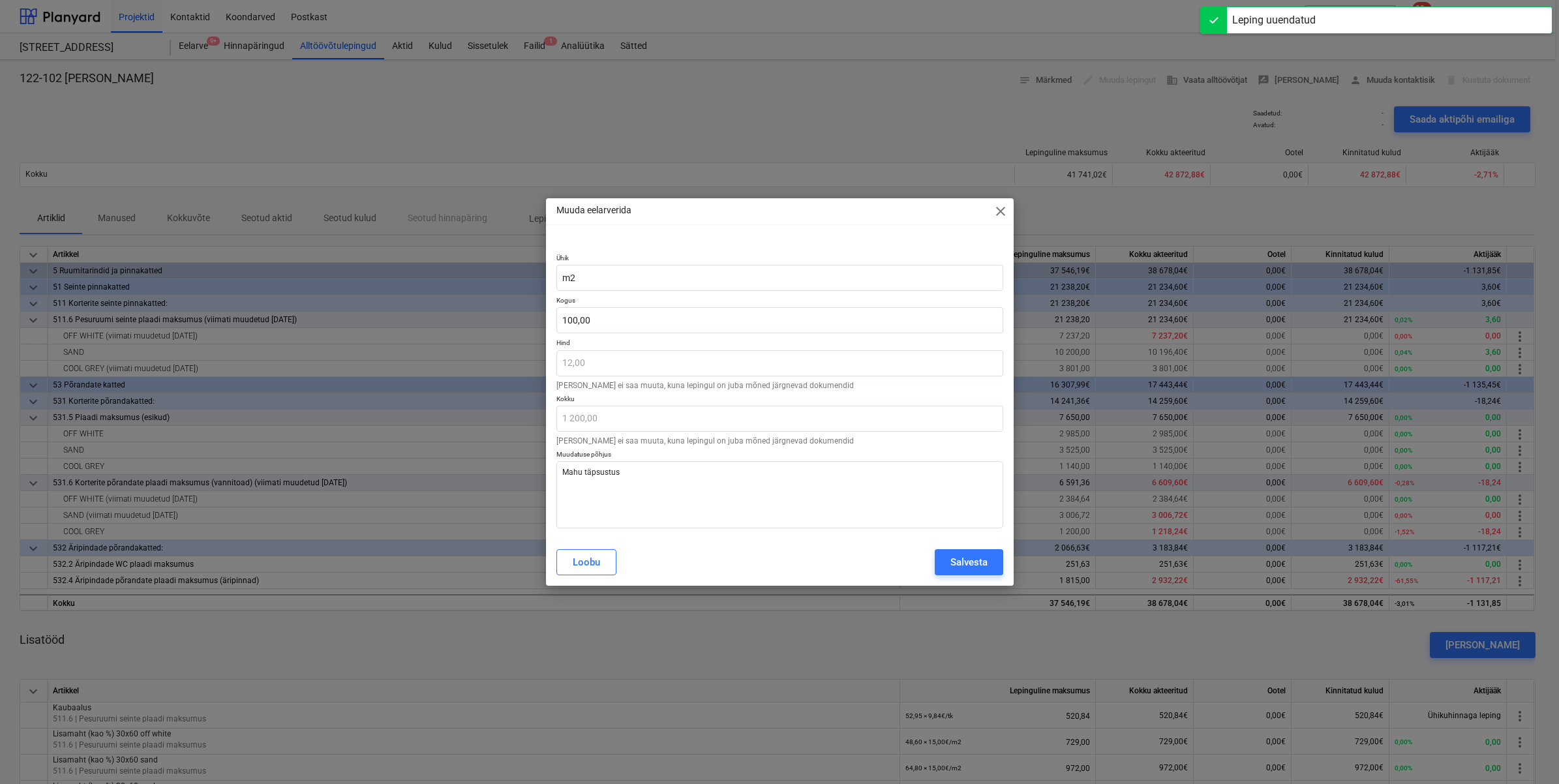
click at [626, 340] on p "Hind" at bounding box center [780, 344] width 447 height 11
click at [627, 330] on input "100" at bounding box center [780, 319] width 447 height 26
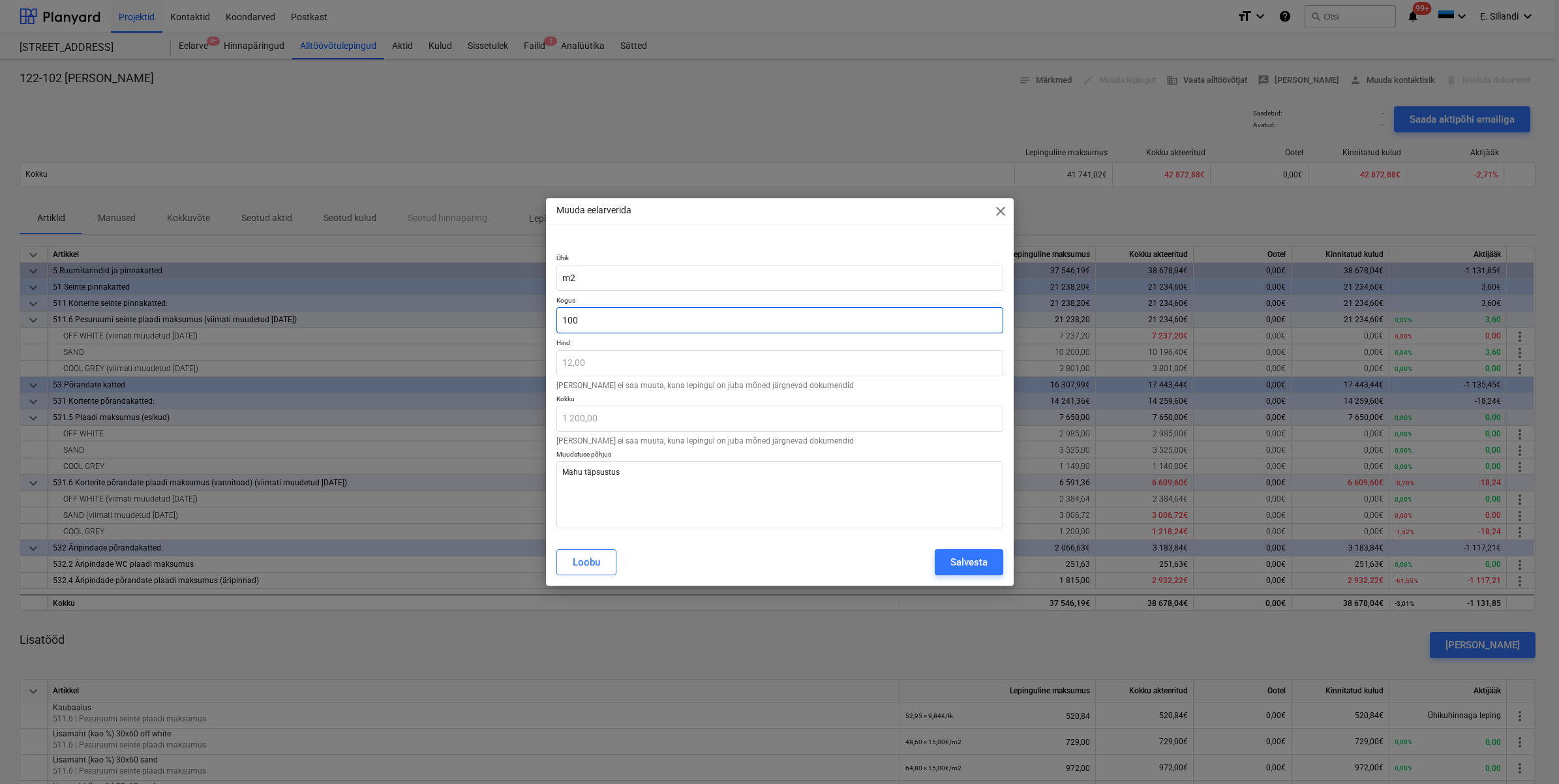
type input "100,"
type textarea "x"
type input "100,1"
type input "1 201,20"
type textarea "x"
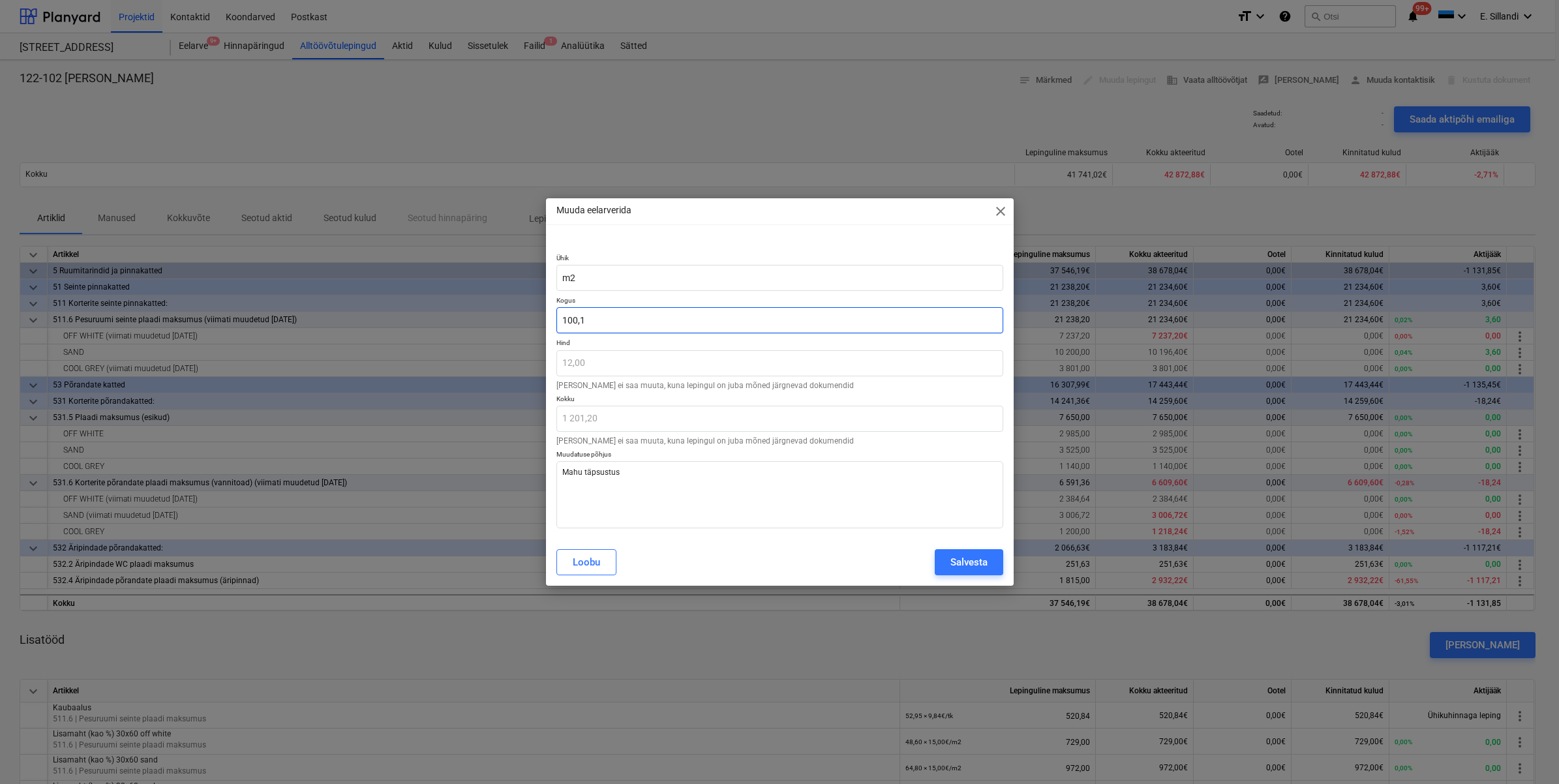
type input "100,18"
type input "1 202,16"
type textarea "x"
type input "100,182"
type input "1 202,18"
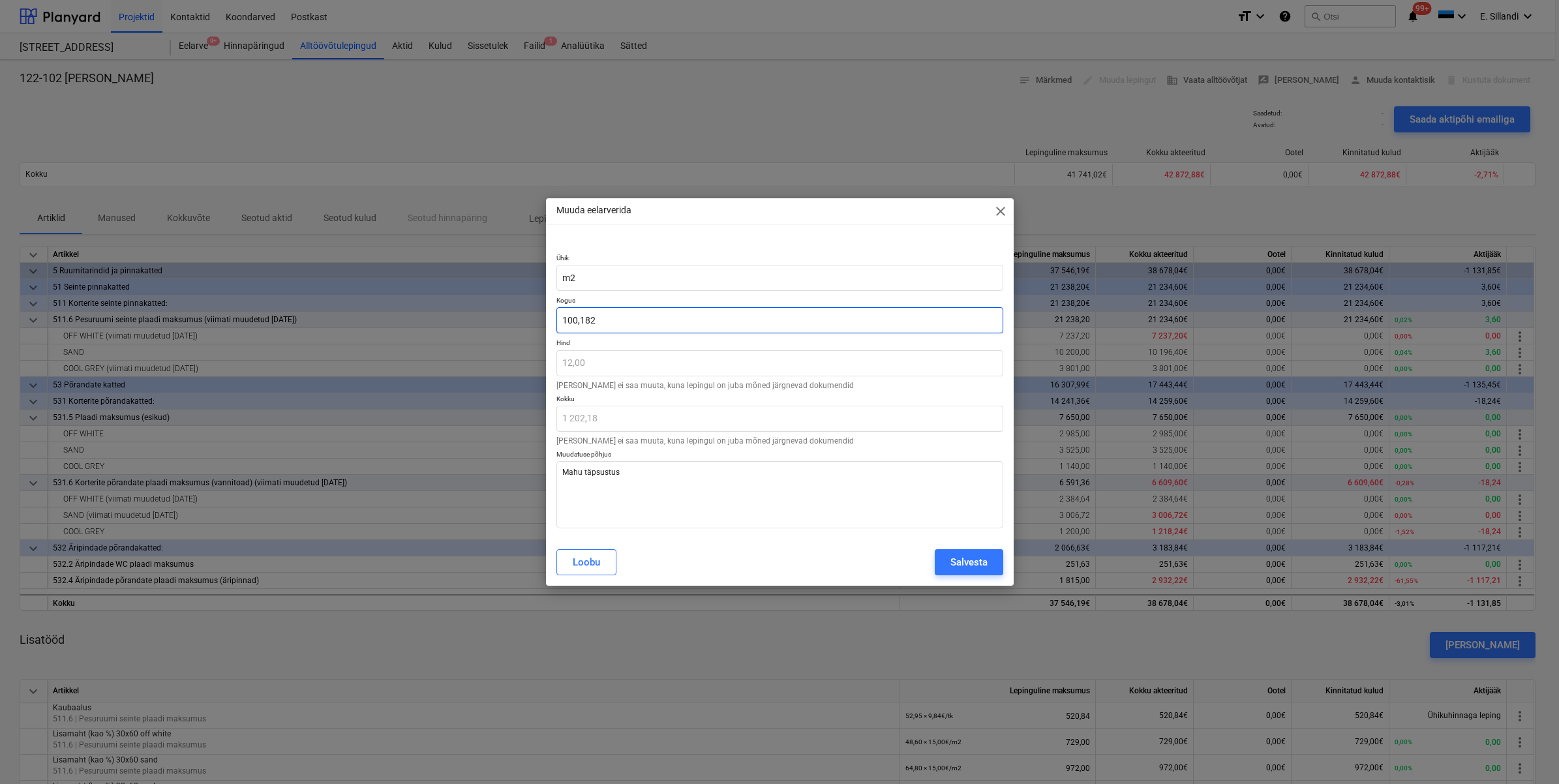
type textarea "x"
type input "100,1824"
type input "1 202,19"
type input "100,1824"
type textarea "x"
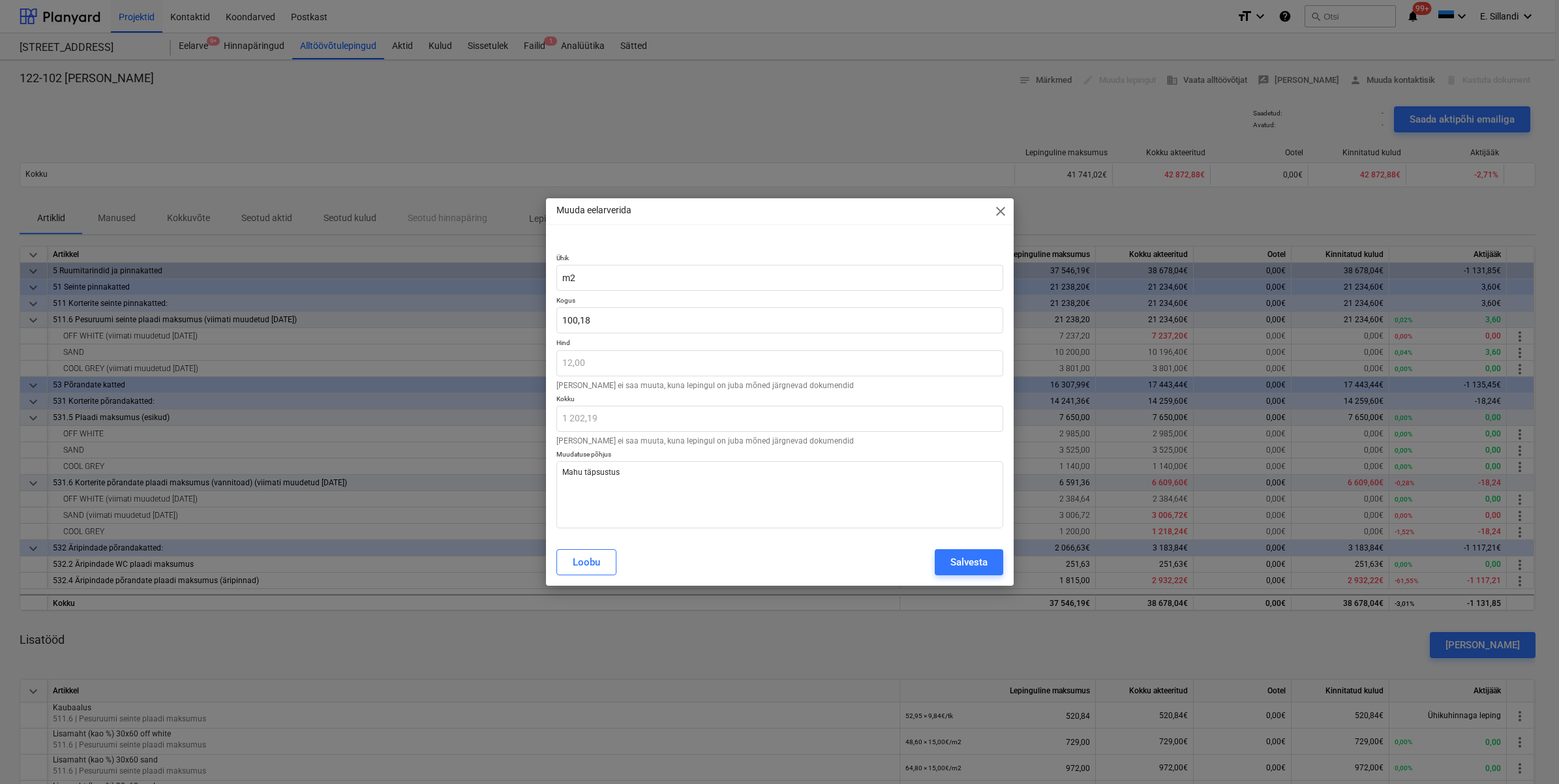
click at [713, 556] on div "[PERSON_NAME]" at bounding box center [780, 562] width 447 height 26
type input "100,1824"
click at [623, 316] on input "100,1824" at bounding box center [780, 319] width 447 height 26
type textarea "x"
type input "100,182"
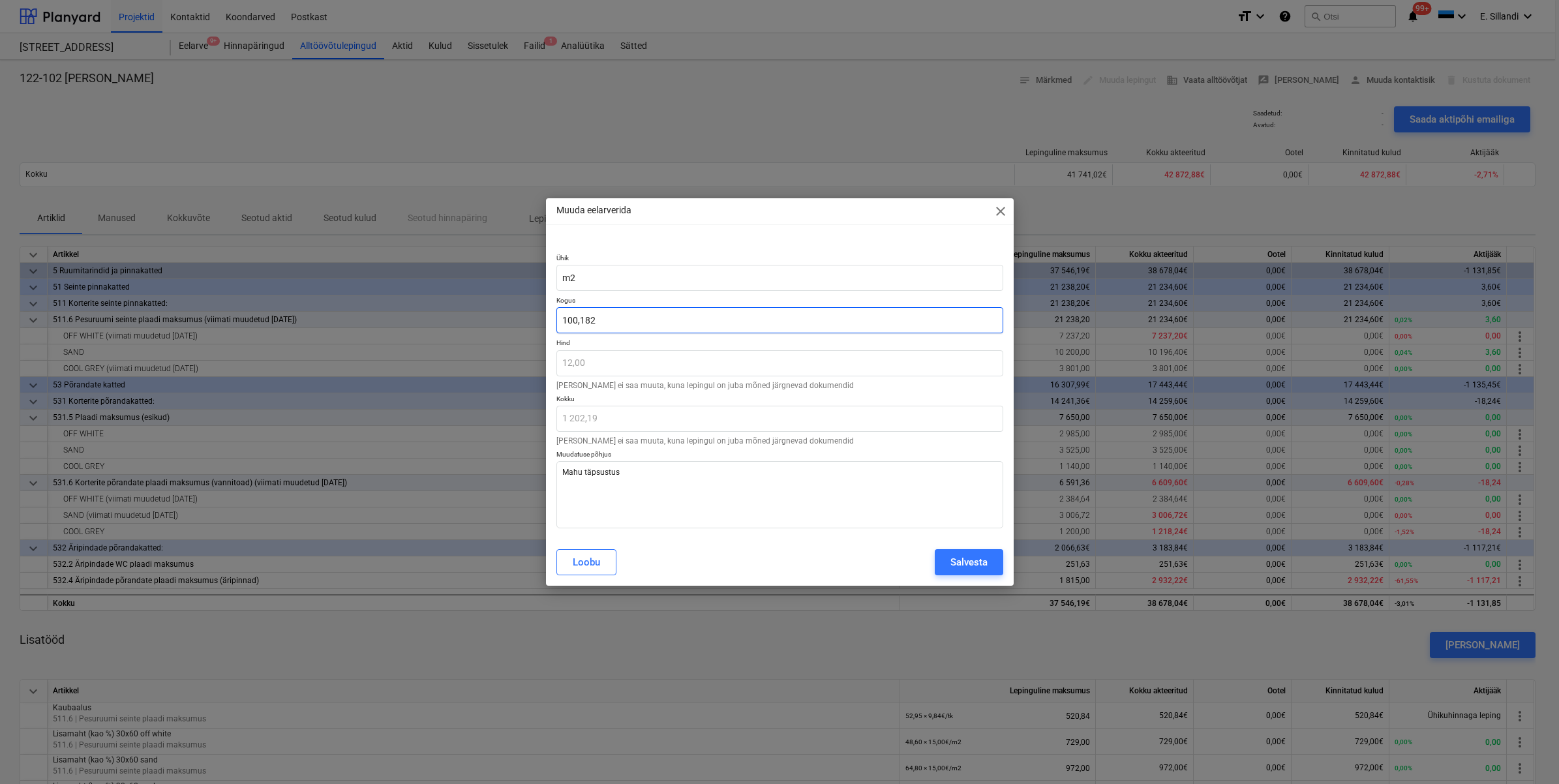
type input "1 202,18"
type textarea "x"
type input "100,18"
type input "1 202,16"
type textarea "x"
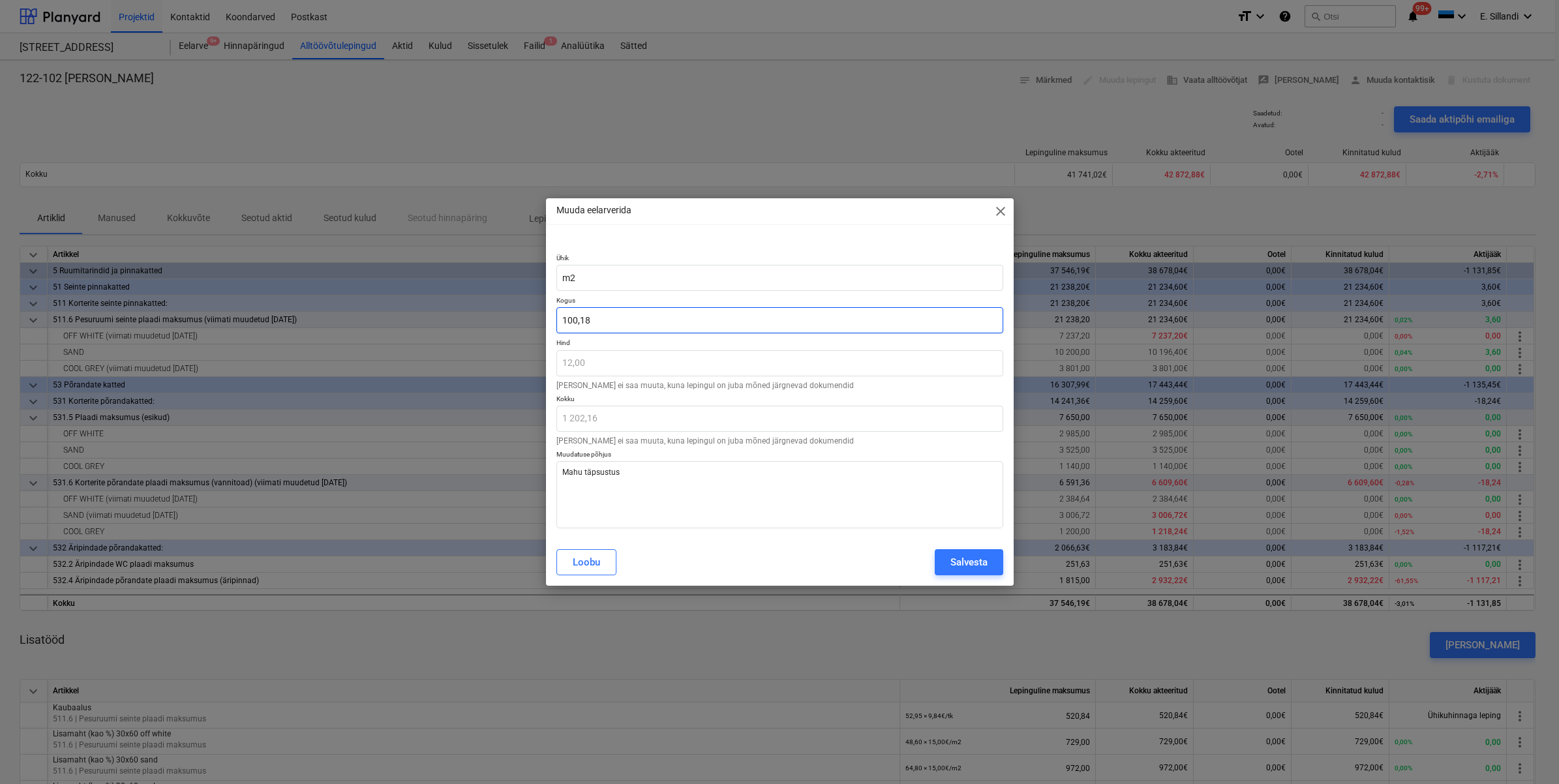
type input "100,1"
type input "1 201,20"
type textarea "x"
type input "100,"
type input "1 200,00"
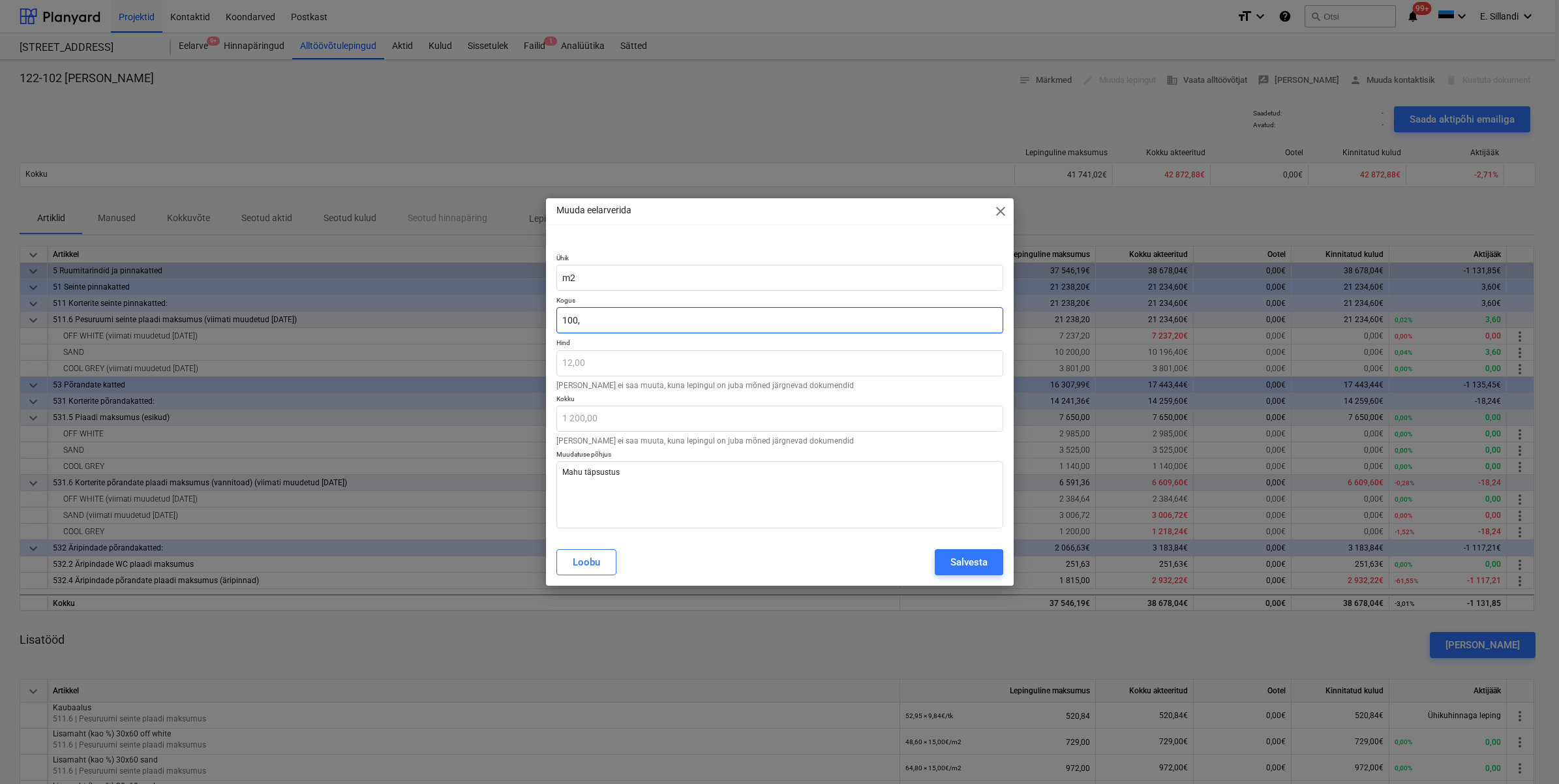
type textarea "x"
type input "100"
type textarea "x"
type input "10"
type input "120,00"
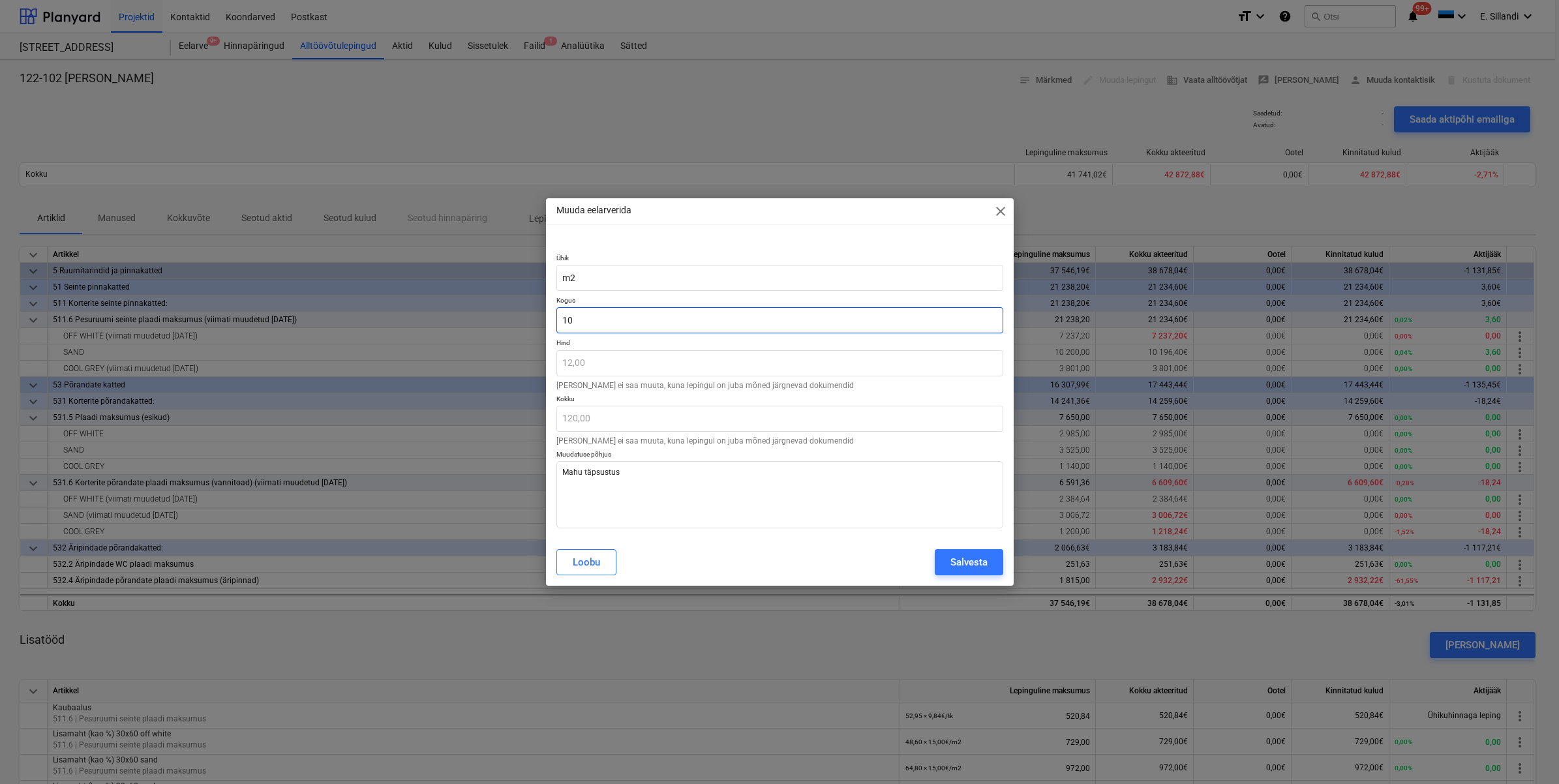
type textarea "x"
type input "101"
type input "1 212,00"
type textarea "x"
type input "101,"
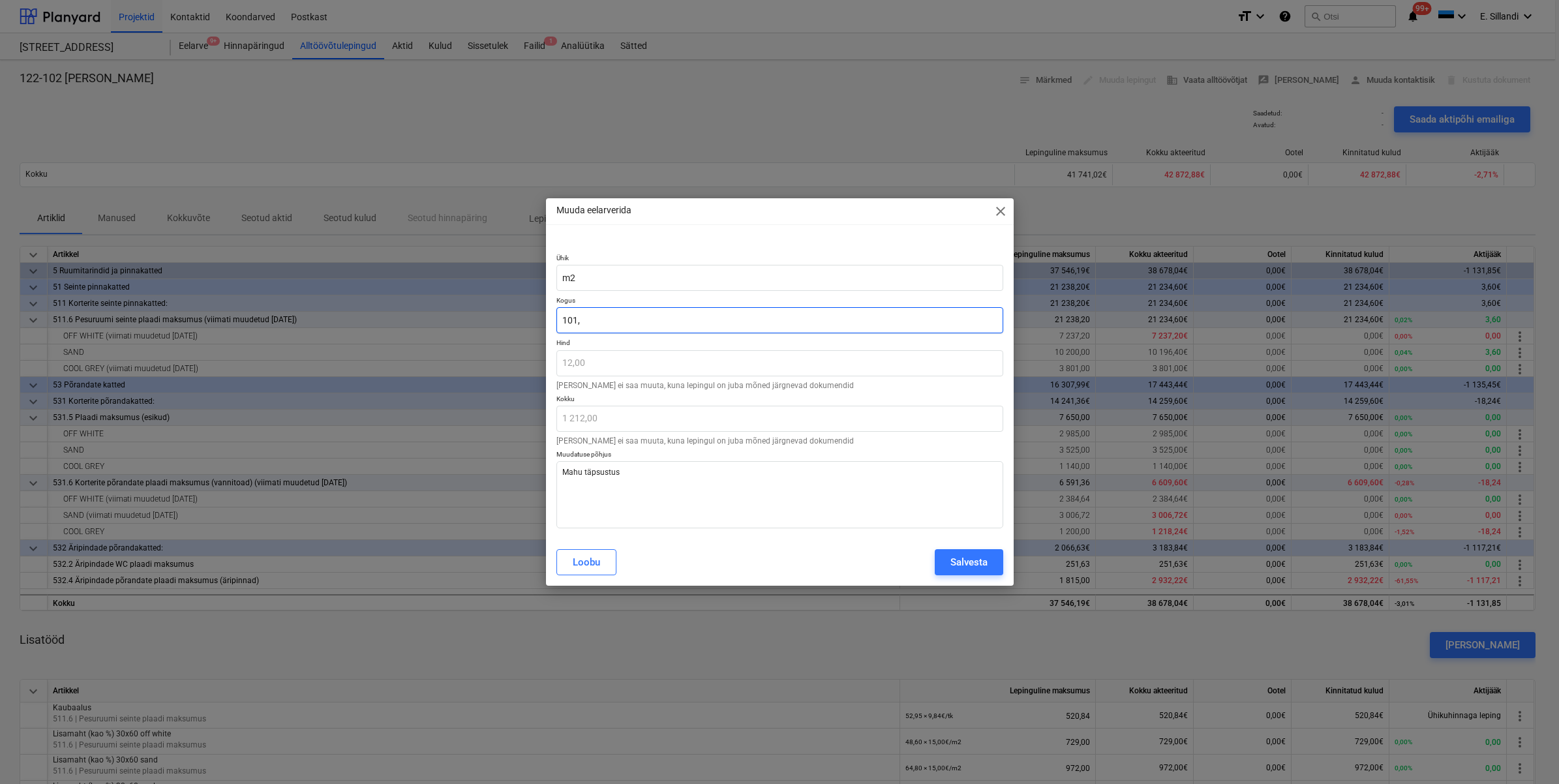
type textarea "x"
type input "101,5"
type input "1 218,00"
type textarea "x"
type input "101,51"
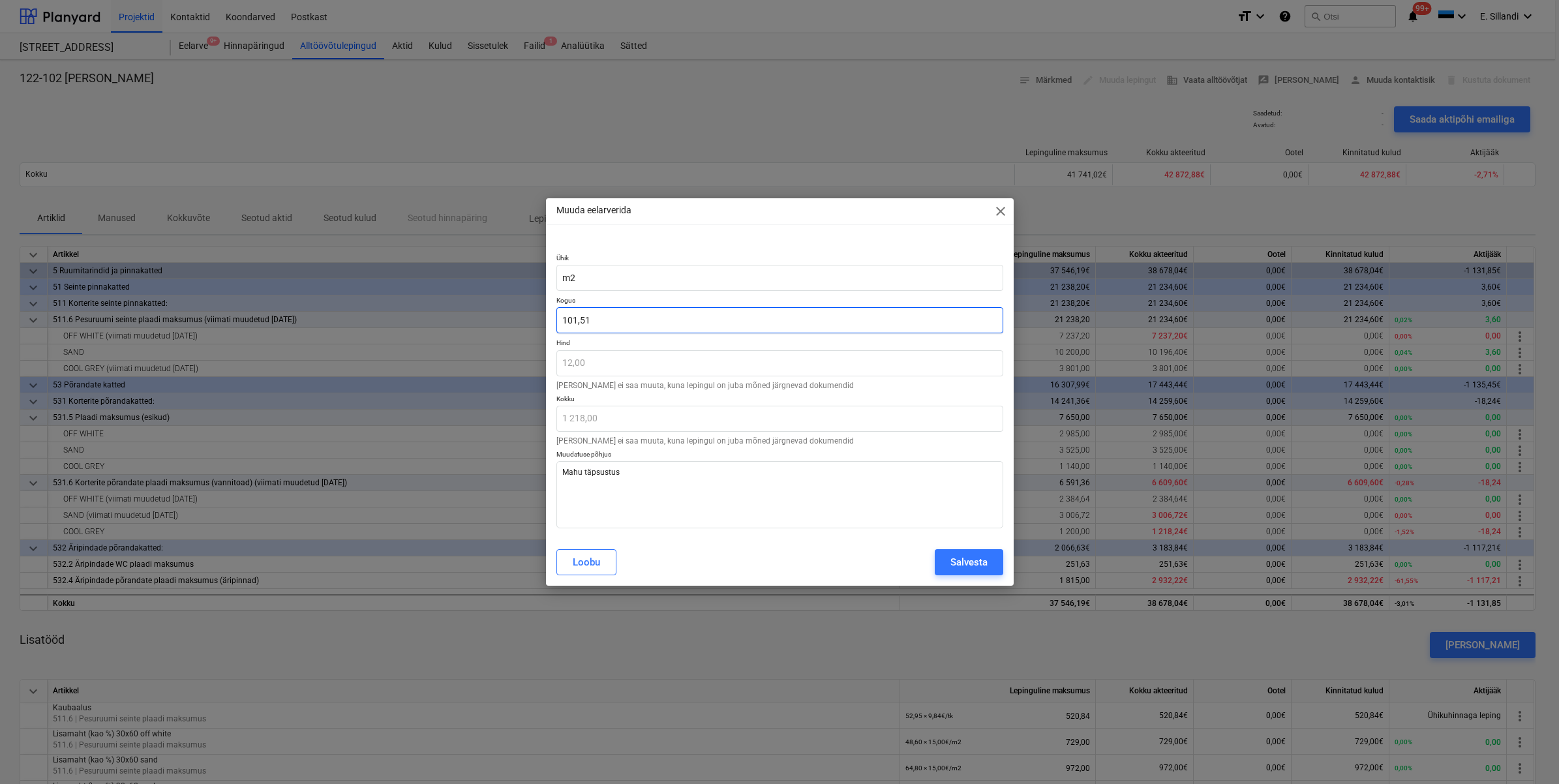
type input "1 218,12"
type textarea "x"
type input "101,517"
type input "1 218,20"
type textarea "x"
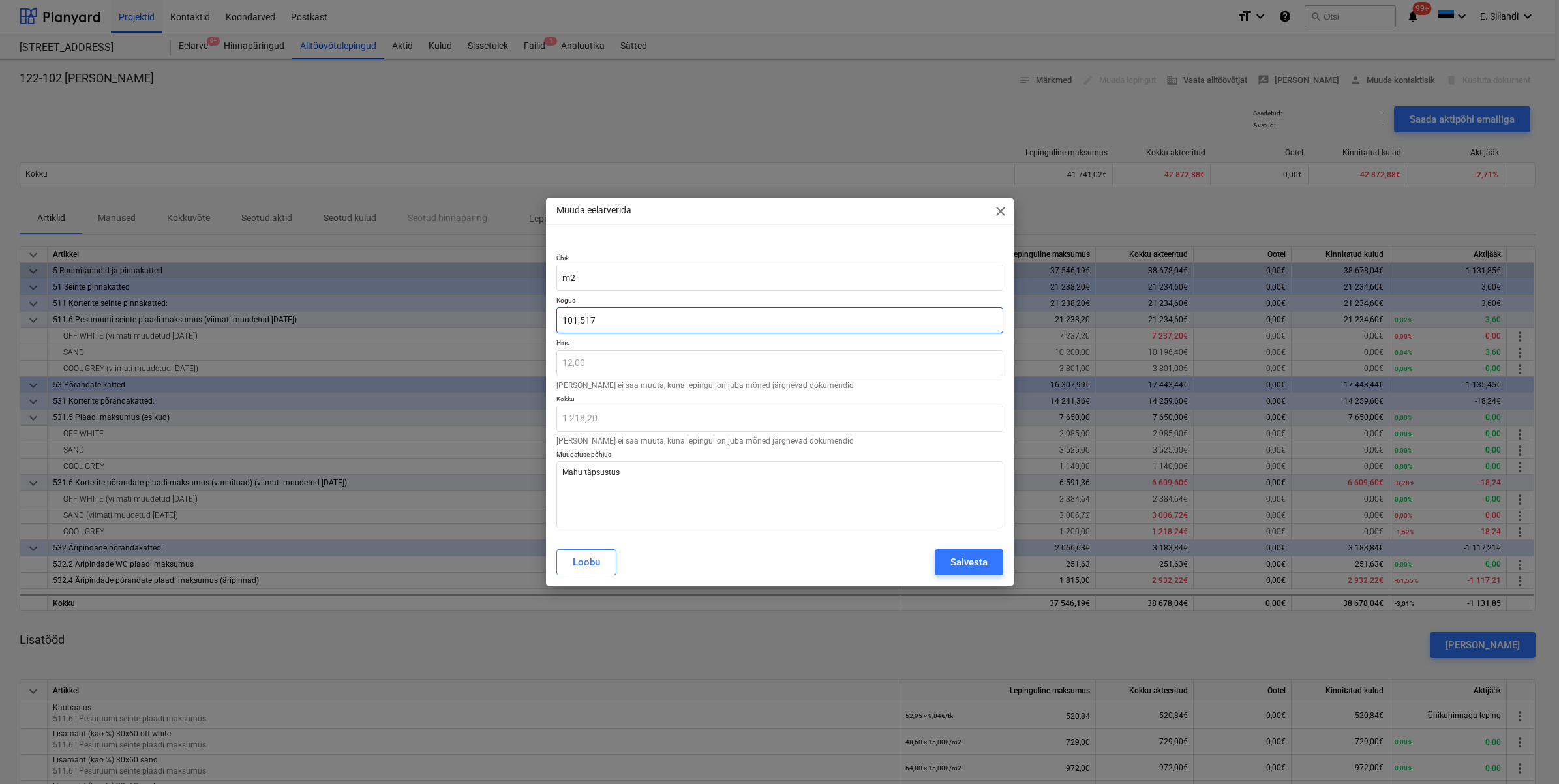
type input "101,5175"
type input "1 218,21"
type input "101,5175"
type textarea "x"
click at [641, 337] on div at bounding box center [780, 336] width 447 height 5
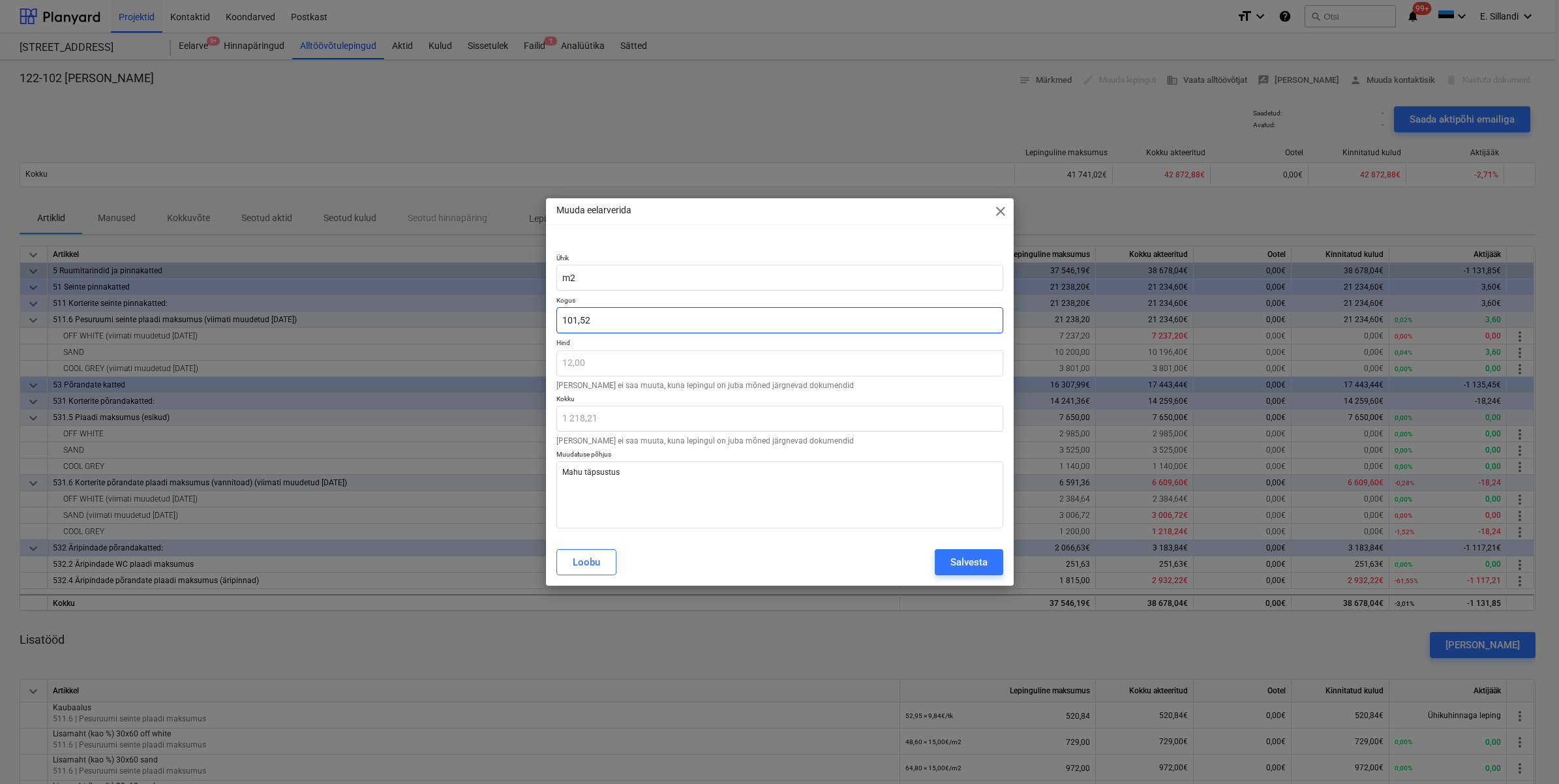
type input "101,5175"
click at [612, 323] on input "101,5175" at bounding box center [780, 319] width 447 height 26
type textarea "x"
type input "101,517"
type input "1 218,20"
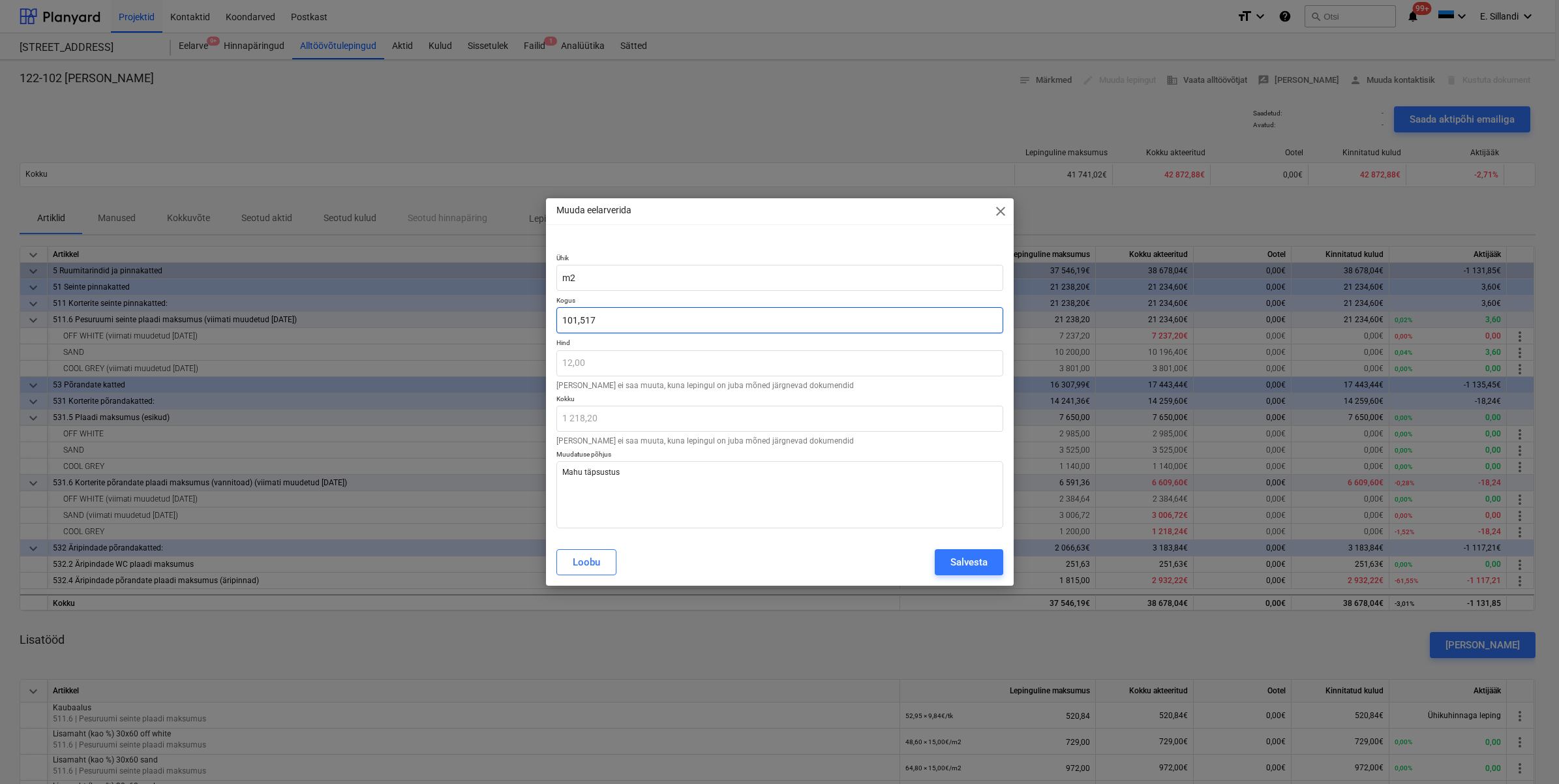
type textarea "x"
type input "101,51"
type input "1 218,12"
type textarea "x"
type input "101,5"
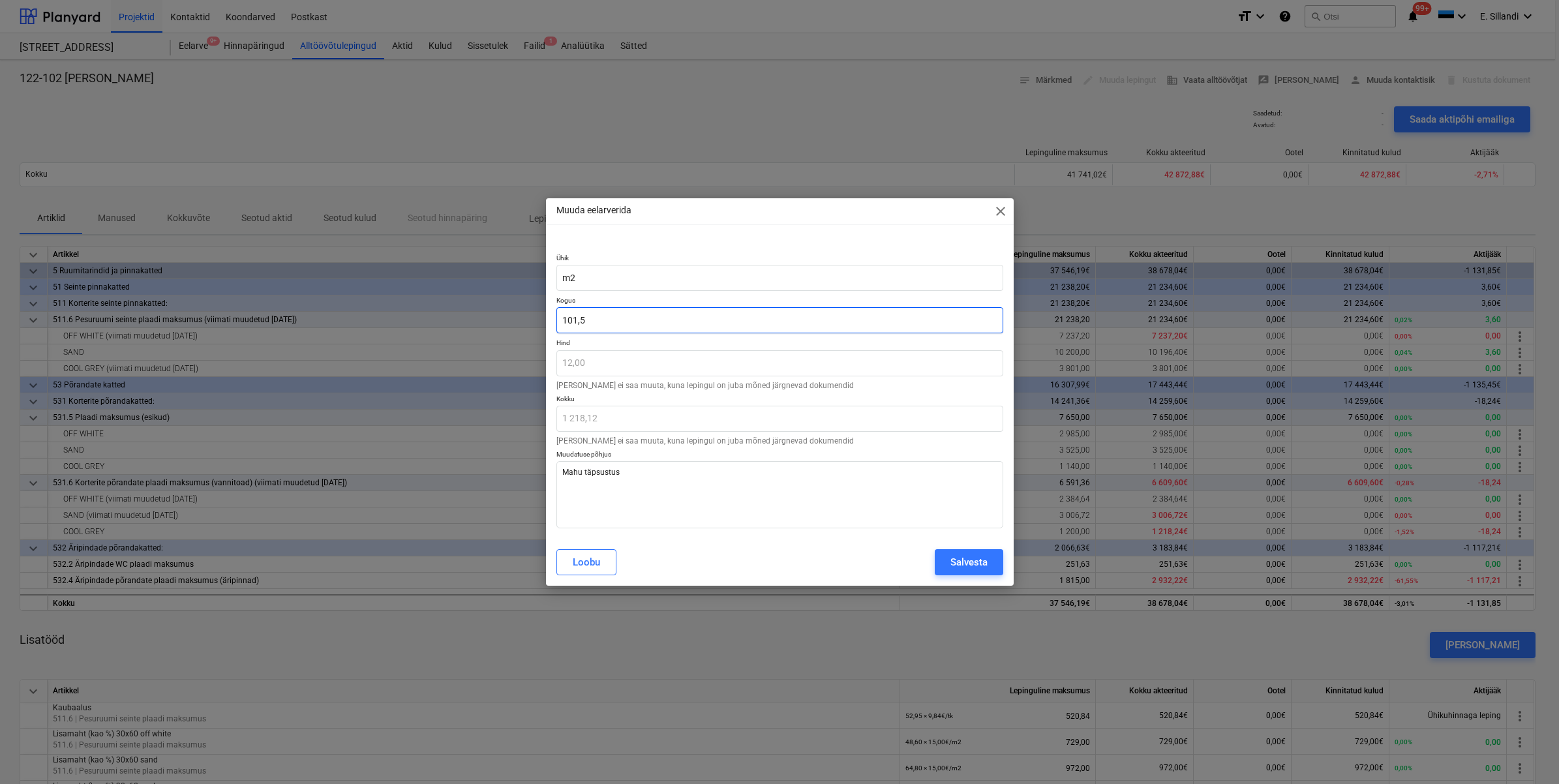
type input "1 218,00"
type input "101,52"
click at [974, 565] on div "Salvesta" at bounding box center [969, 562] width 37 height 17
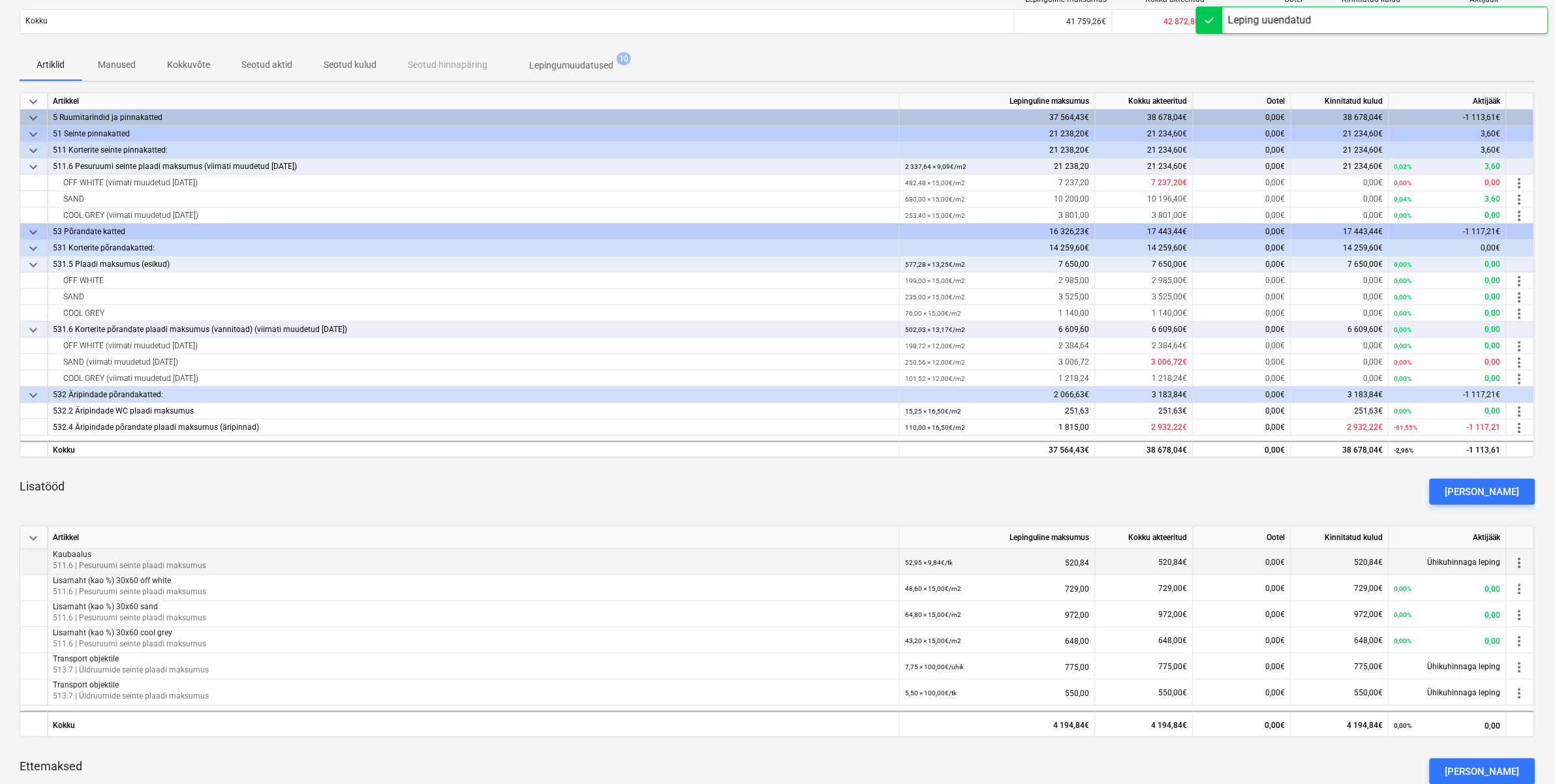
scroll to position [190, 0]
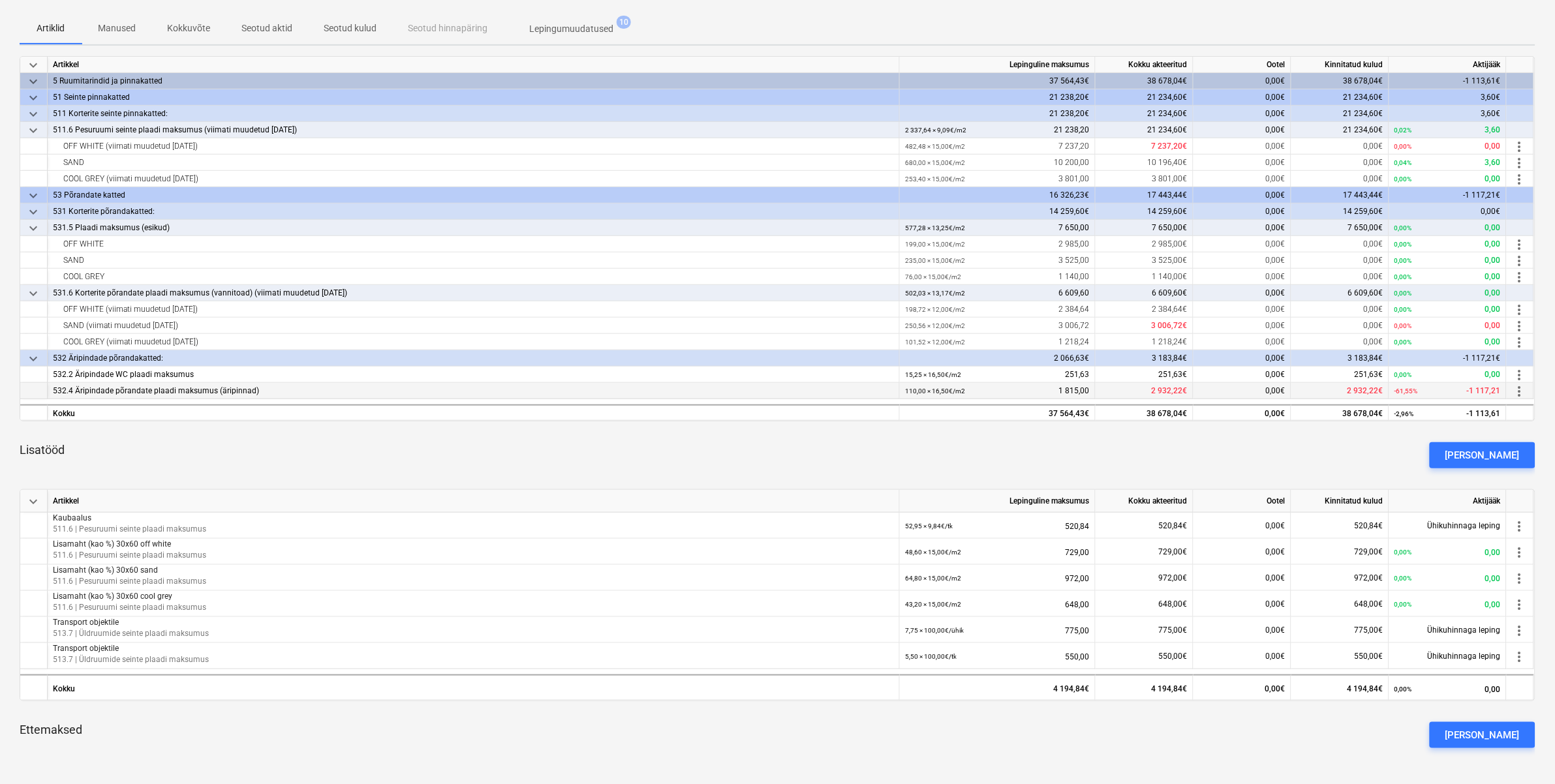
click at [1525, 389] on span "more_vert" at bounding box center [1519, 391] width 16 height 16
click at [1526, 393] on li "Muuda" at bounding box center [1523, 392] width 54 height 30
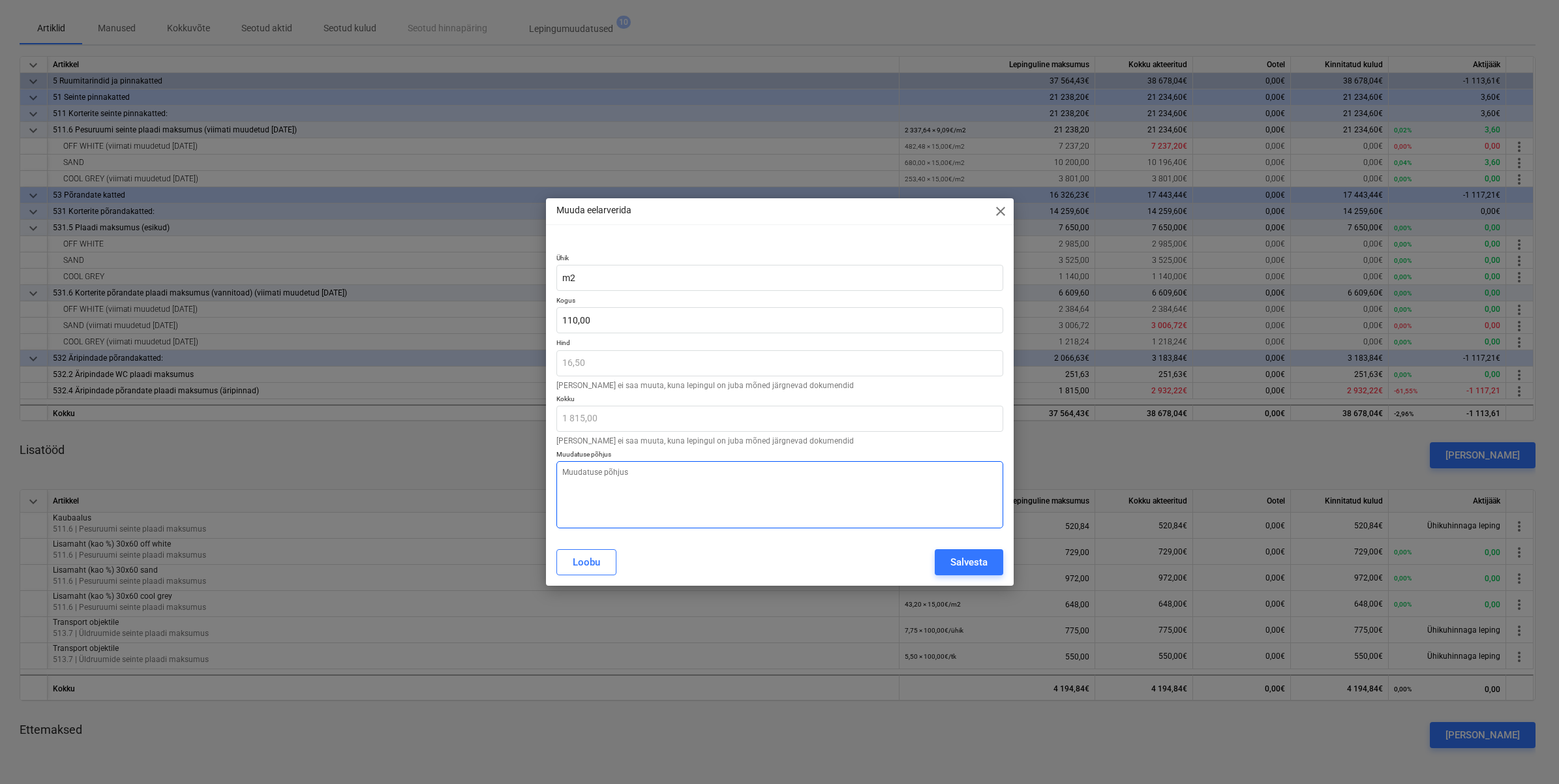
click at [709, 494] on textarea at bounding box center [780, 495] width 447 height 67
paste textarea "Mahu täpsustus"
drag, startPoint x: 604, startPoint y: 326, endPoint x: 491, endPoint y: 319, distance: 113.2
click at [498, 321] on div "Muuda eelarverida close Ühik m2 Kogus 110 Hind 16,50 [PERSON_NAME] ei saa muuta…" at bounding box center [779, 392] width 1559 height 784
click at [668, 486] on textarea "Mahu täpsustus" at bounding box center [780, 495] width 447 height 67
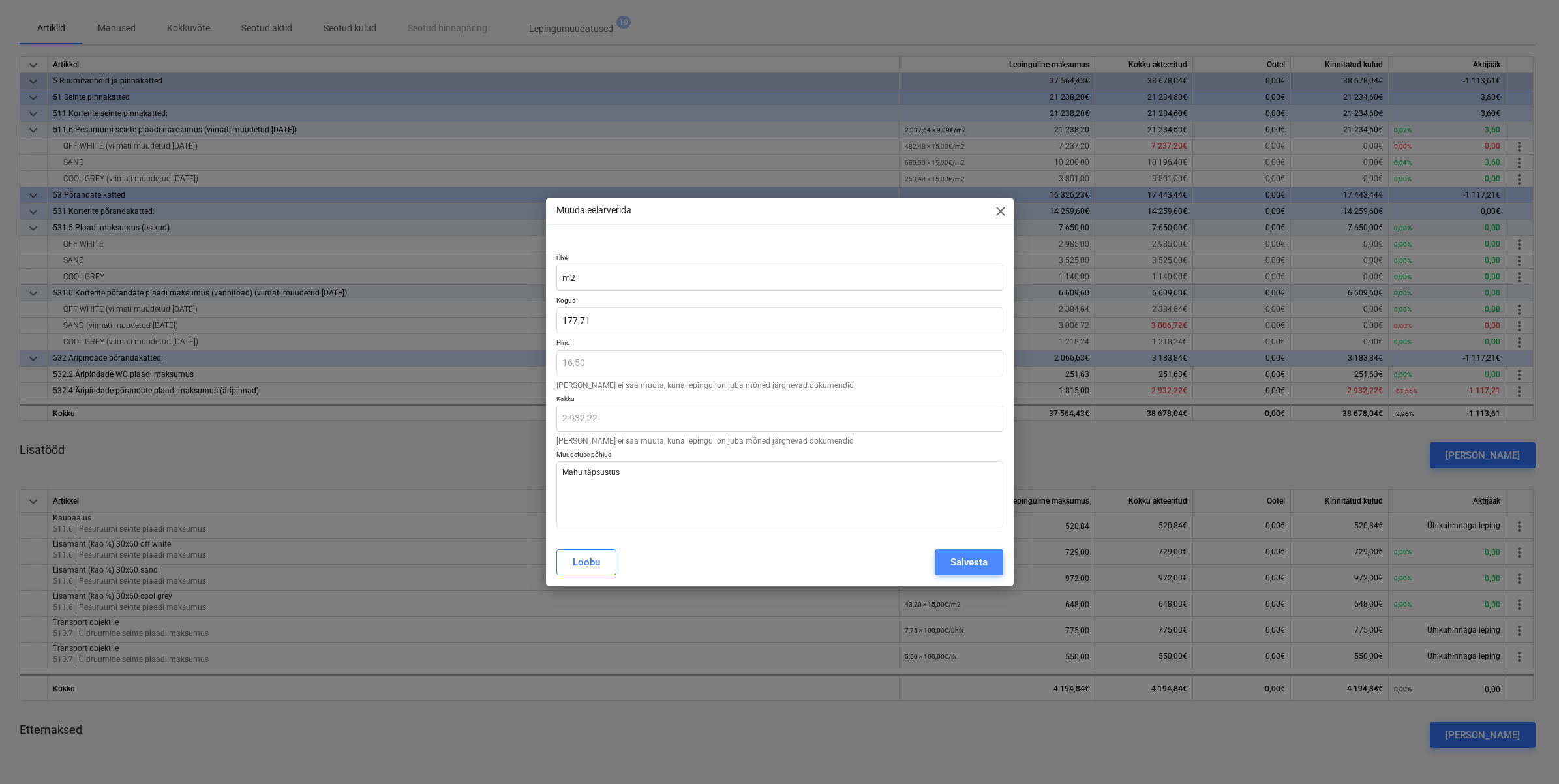
click at [948, 558] on button "Salvesta" at bounding box center [969, 562] width 69 height 26
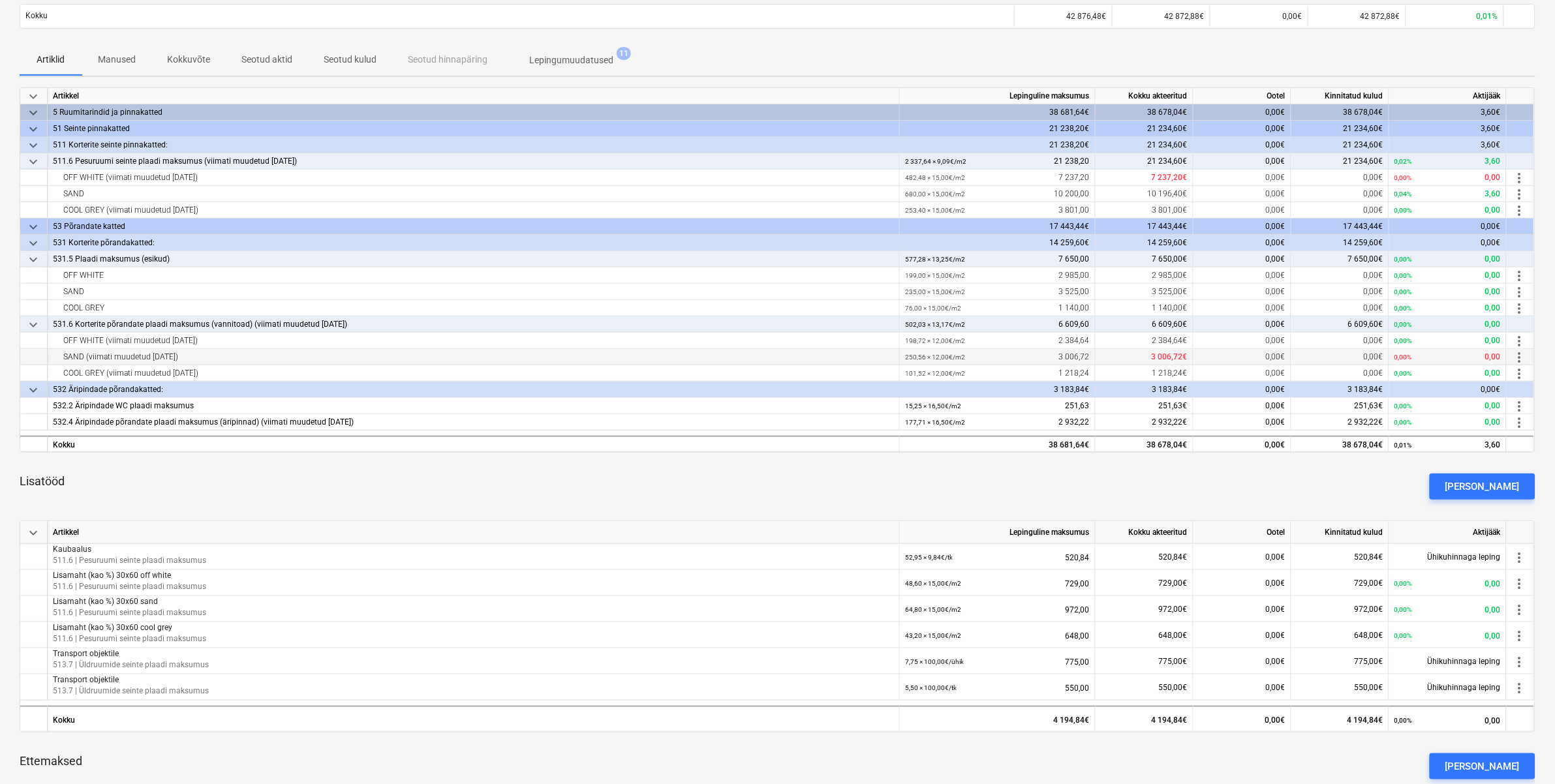
scroll to position [0, 0]
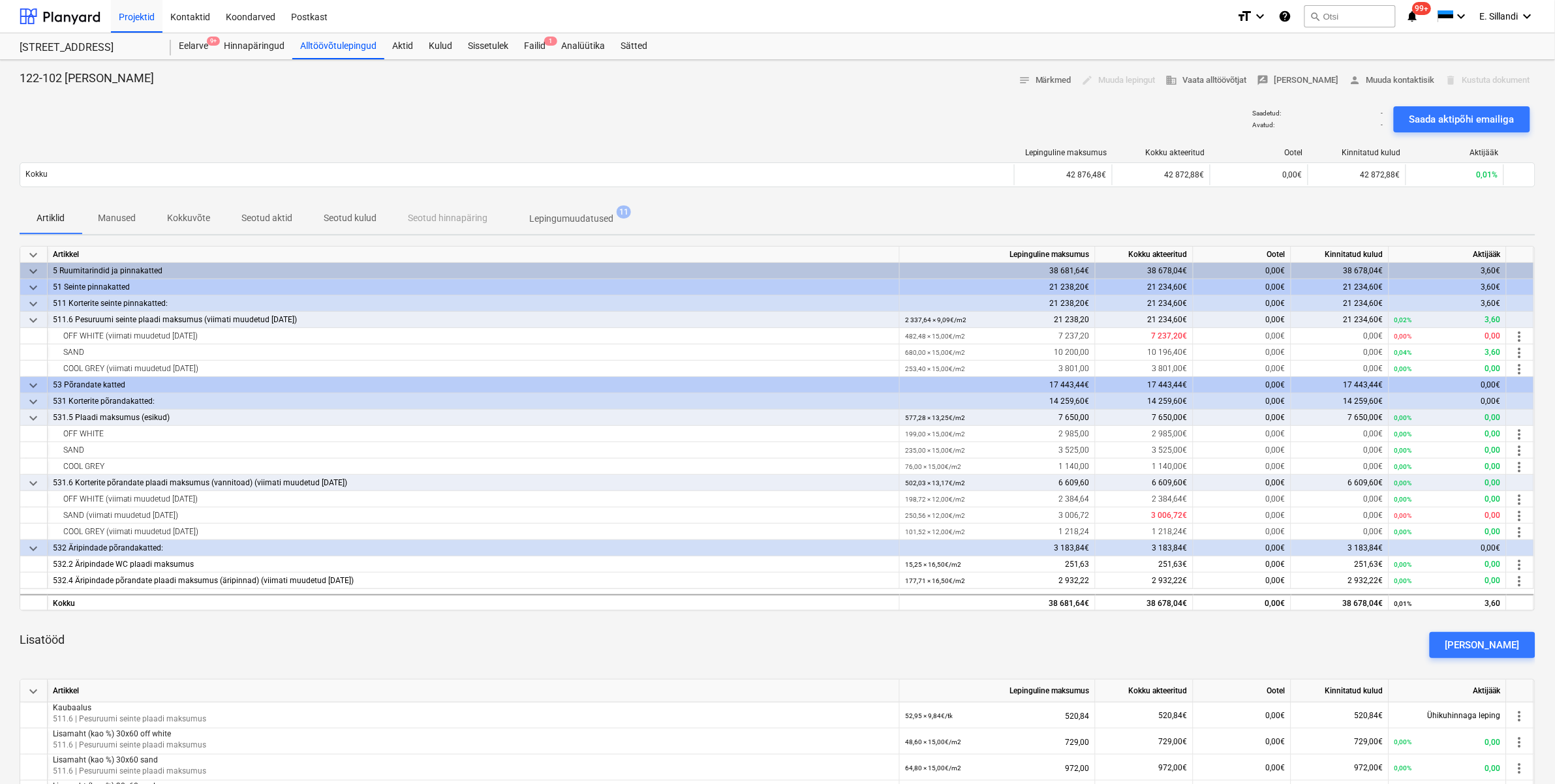
click at [1009, 202] on div "Lepinguline maksumus Kokku akteeritud Ootel Kinnitatud kulud Aktijääk Kokku 42 …" at bounding box center [777, 170] width 1516 height 65
click at [774, 215] on div "Artiklid Manused Kokkuvõte Seotud aktid Seotud kulud Seotud hinnapäring Lepingu…" at bounding box center [777, 218] width 1516 height 31
click at [204, 46] on div "Eelarve 9+" at bounding box center [194, 46] width 45 height 26
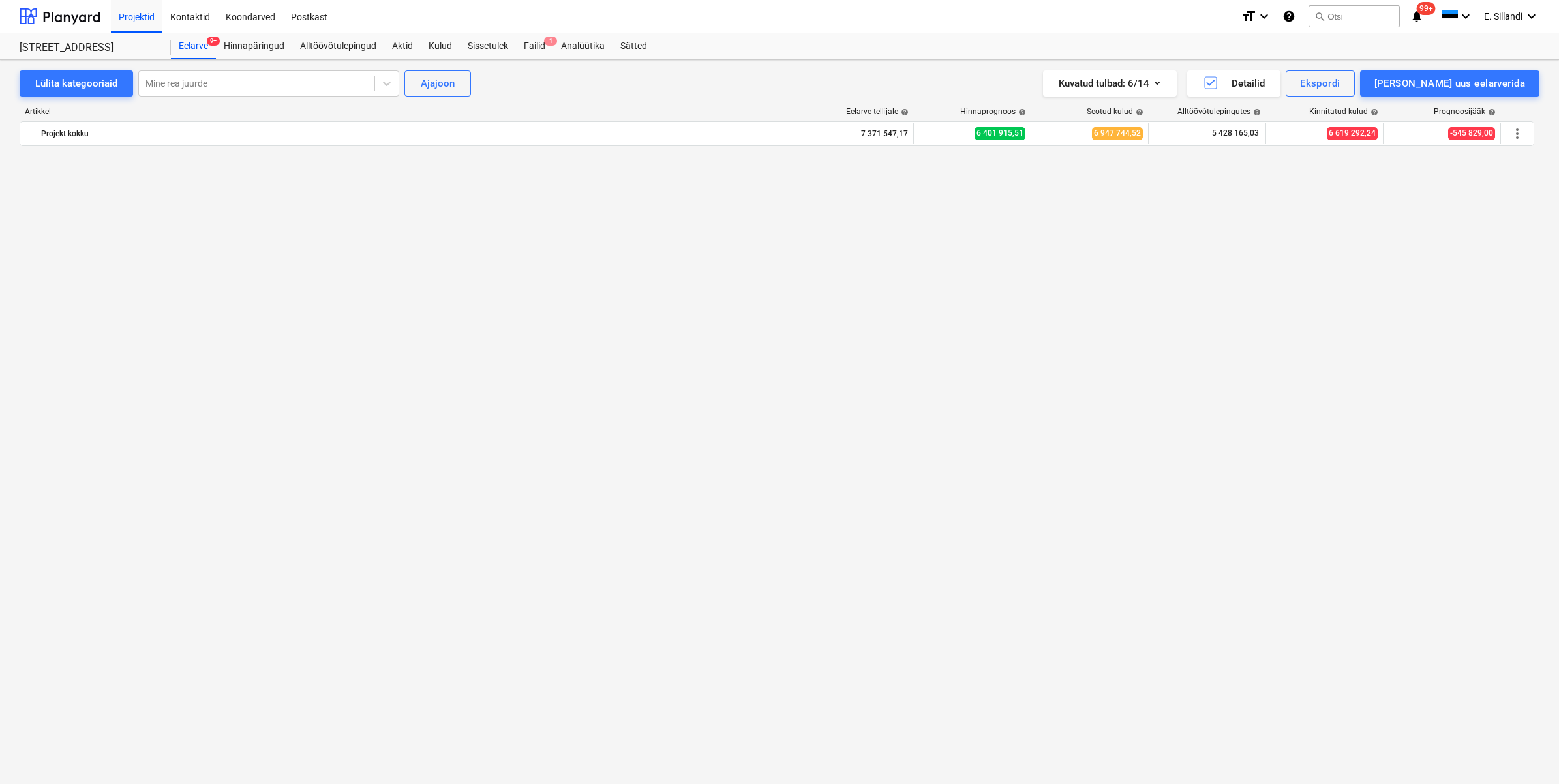
scroll to position [7673, 0]
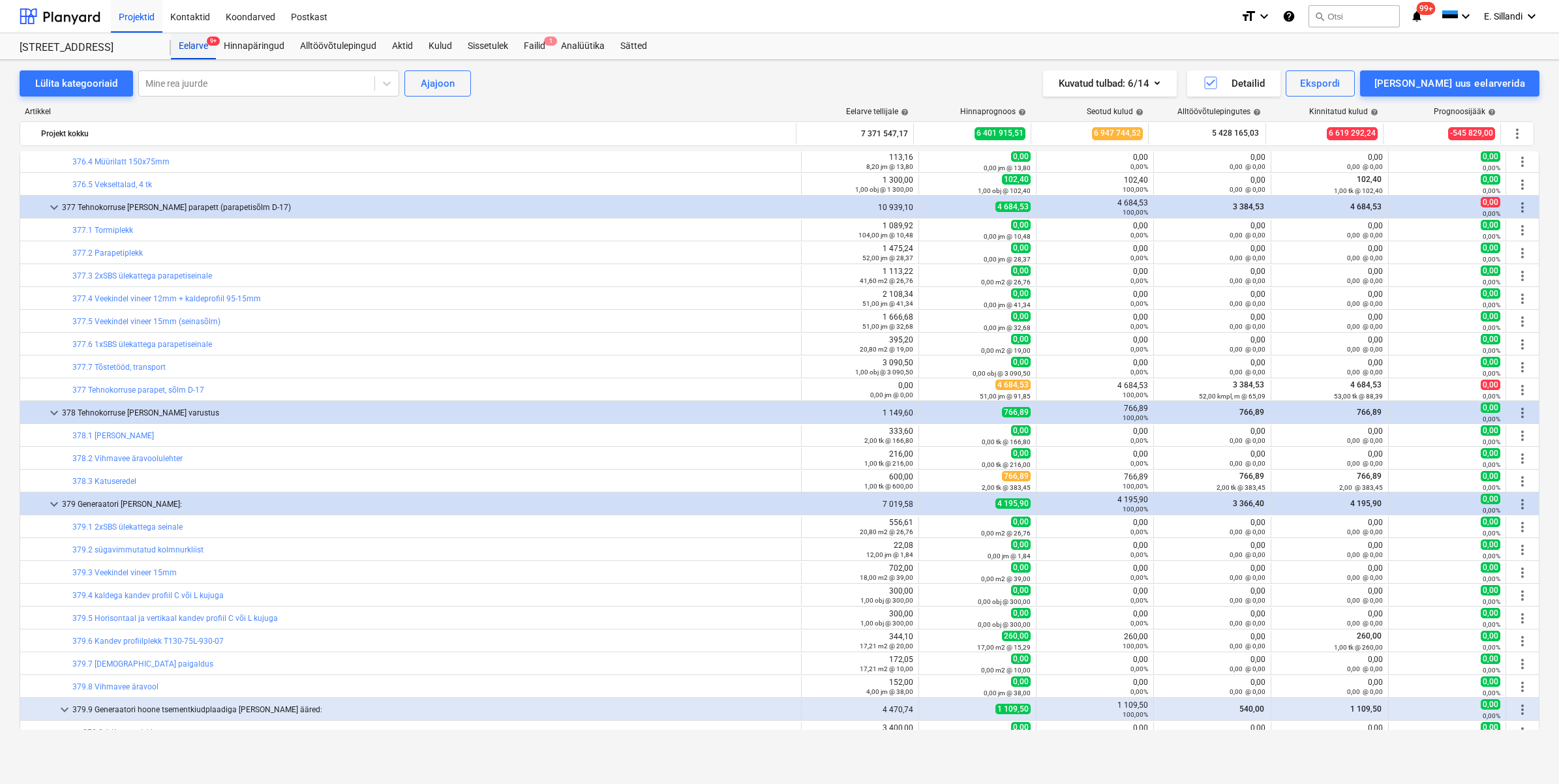
click at [207, 37] on div "Eelarve 9+" at bounding box center [194, 46] width 45 height 26
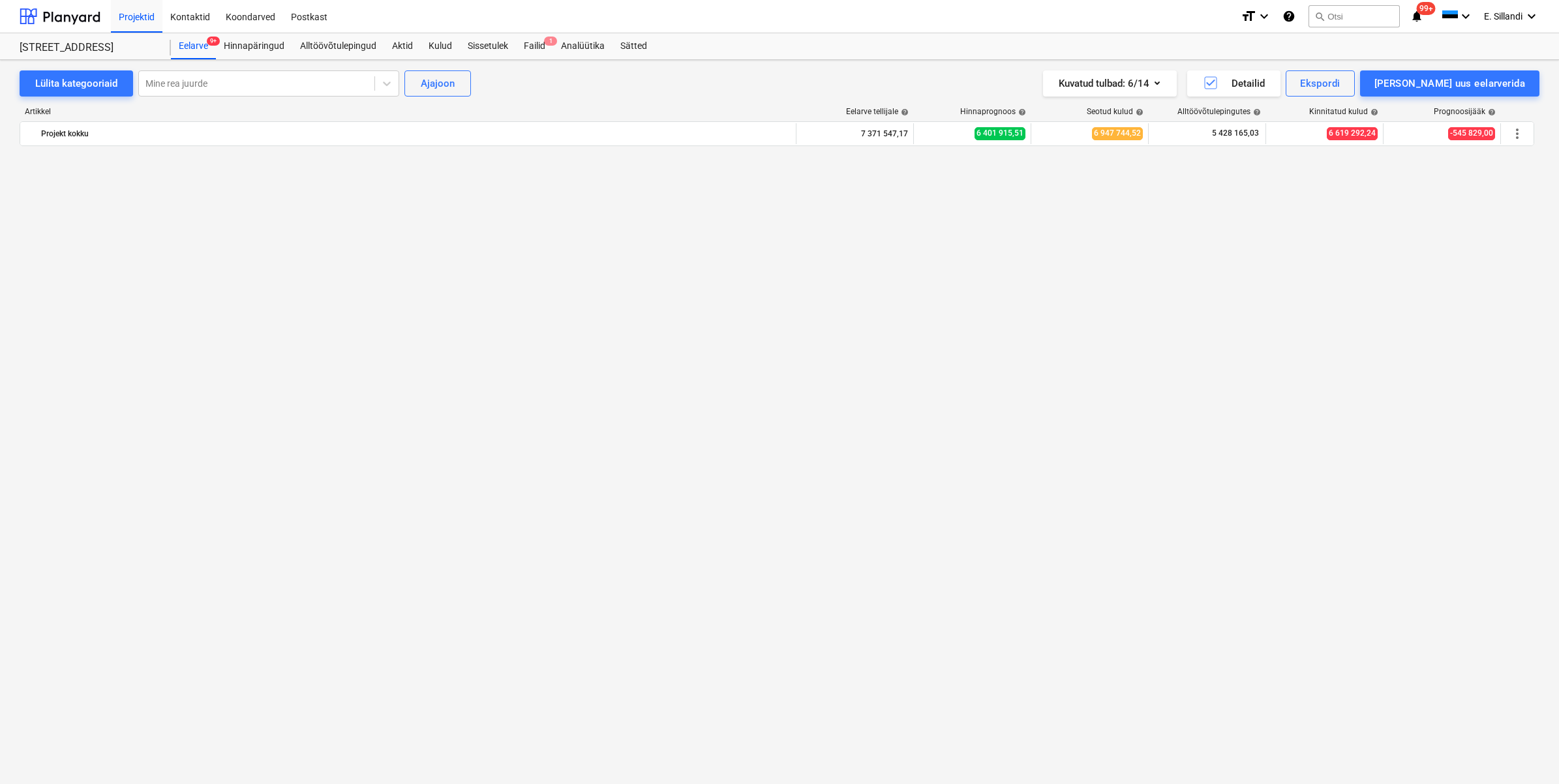
scroll to position [2663, 0]
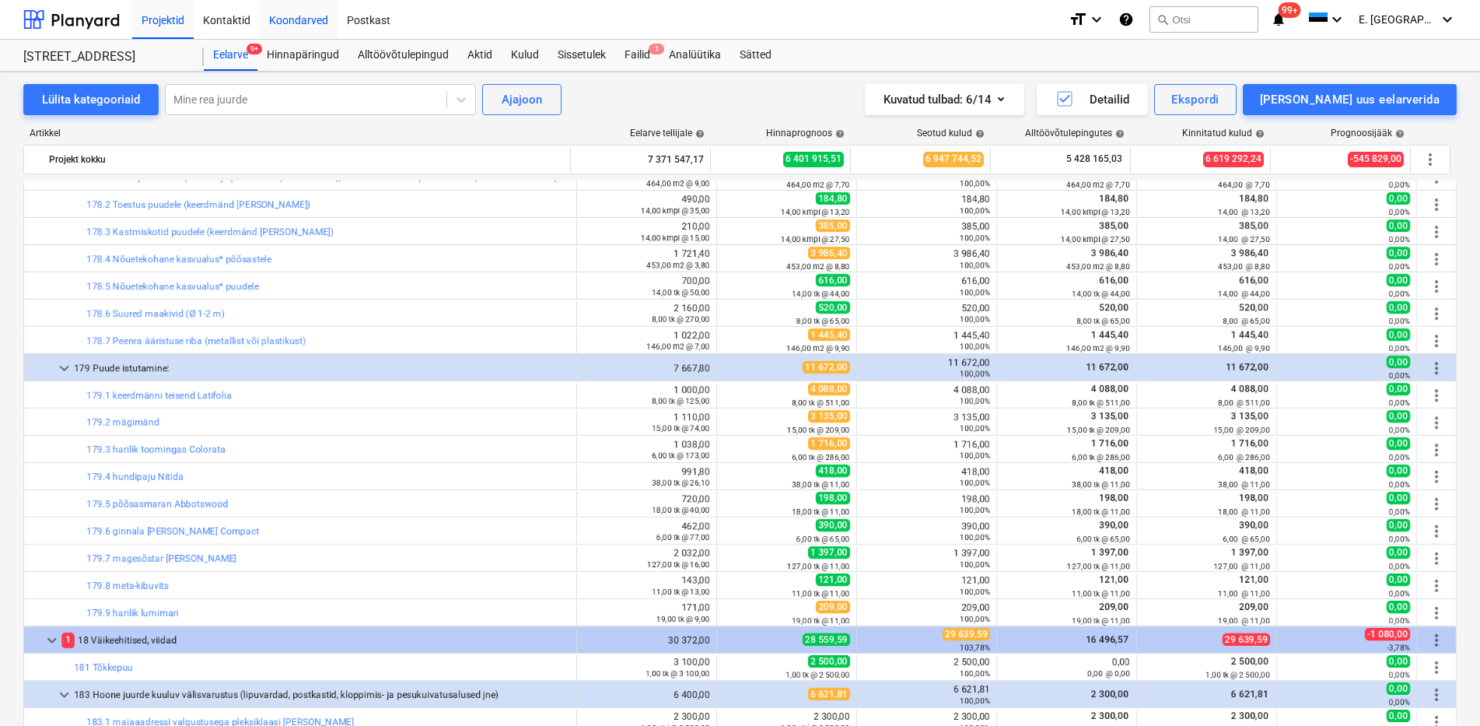
scroll to position [3177, 0]
